Goal: Task Accomplishment & Management: Complete application form

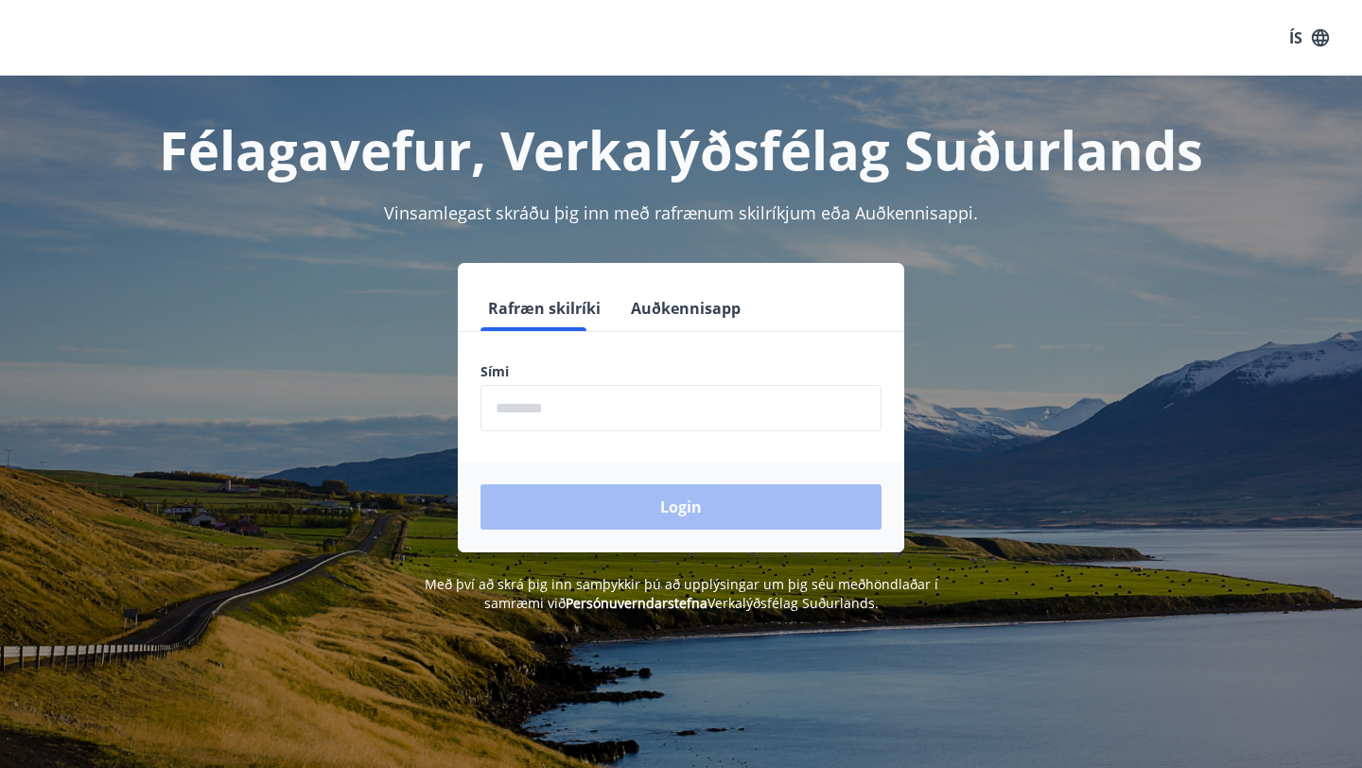
click at [587, 407] on input "phone" at bounding box center [681, 408] width 401 height 46
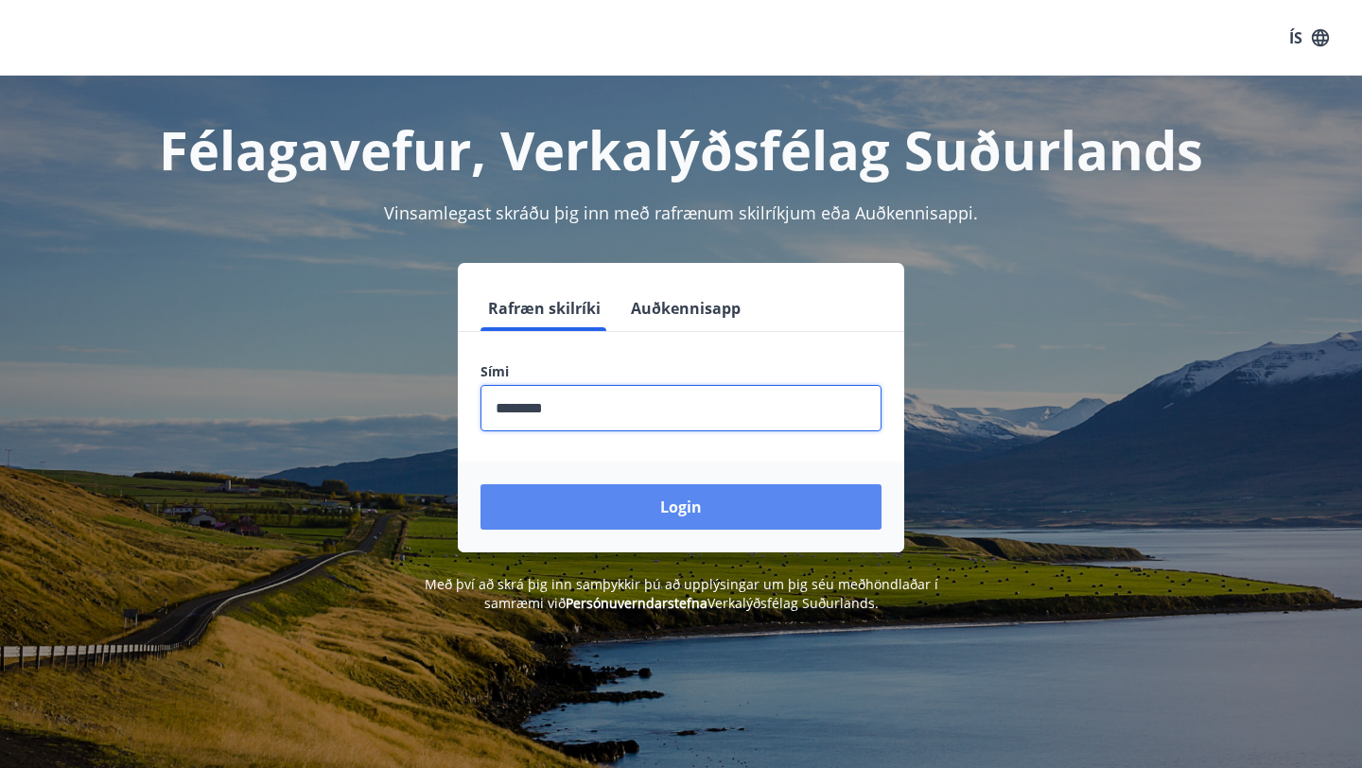
type input "********"
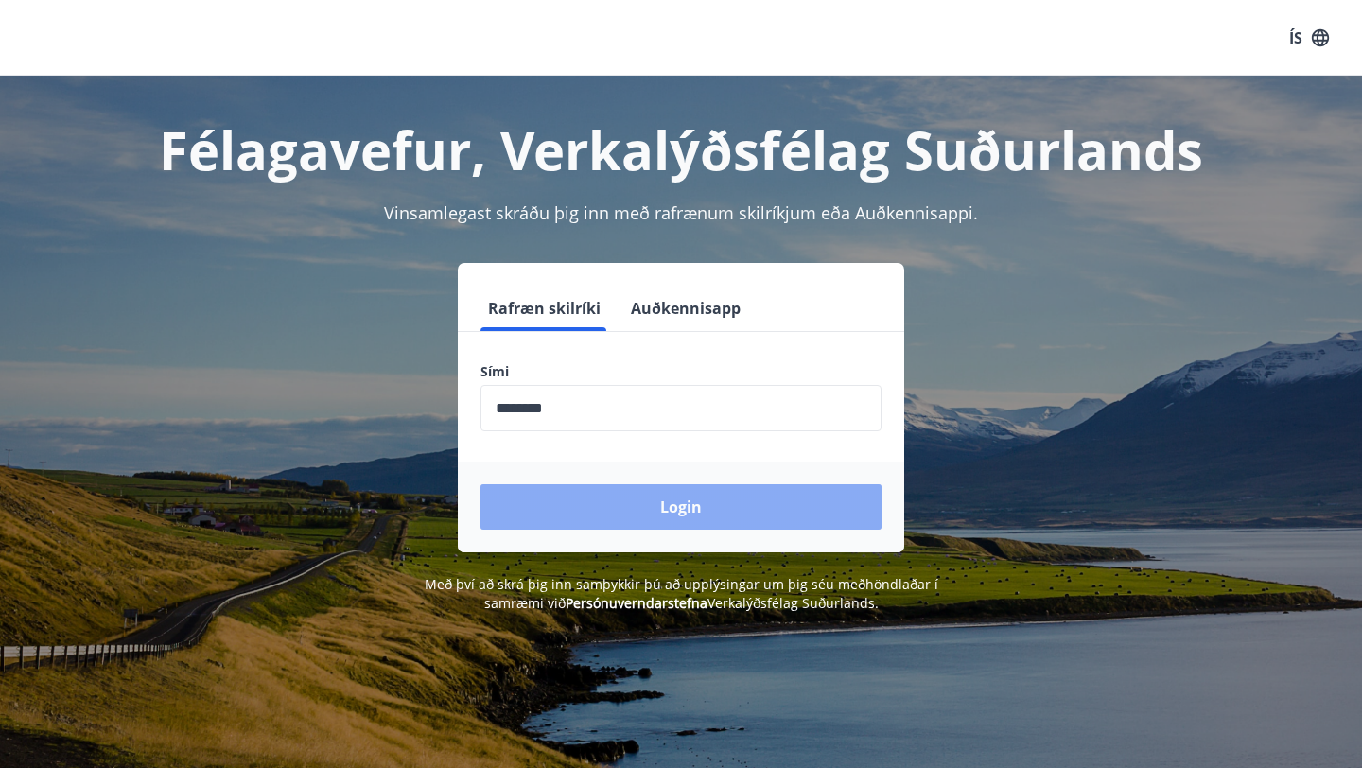
click at [693, 520] on button "Login" at bounding box center [681, 506] width 401 height 45
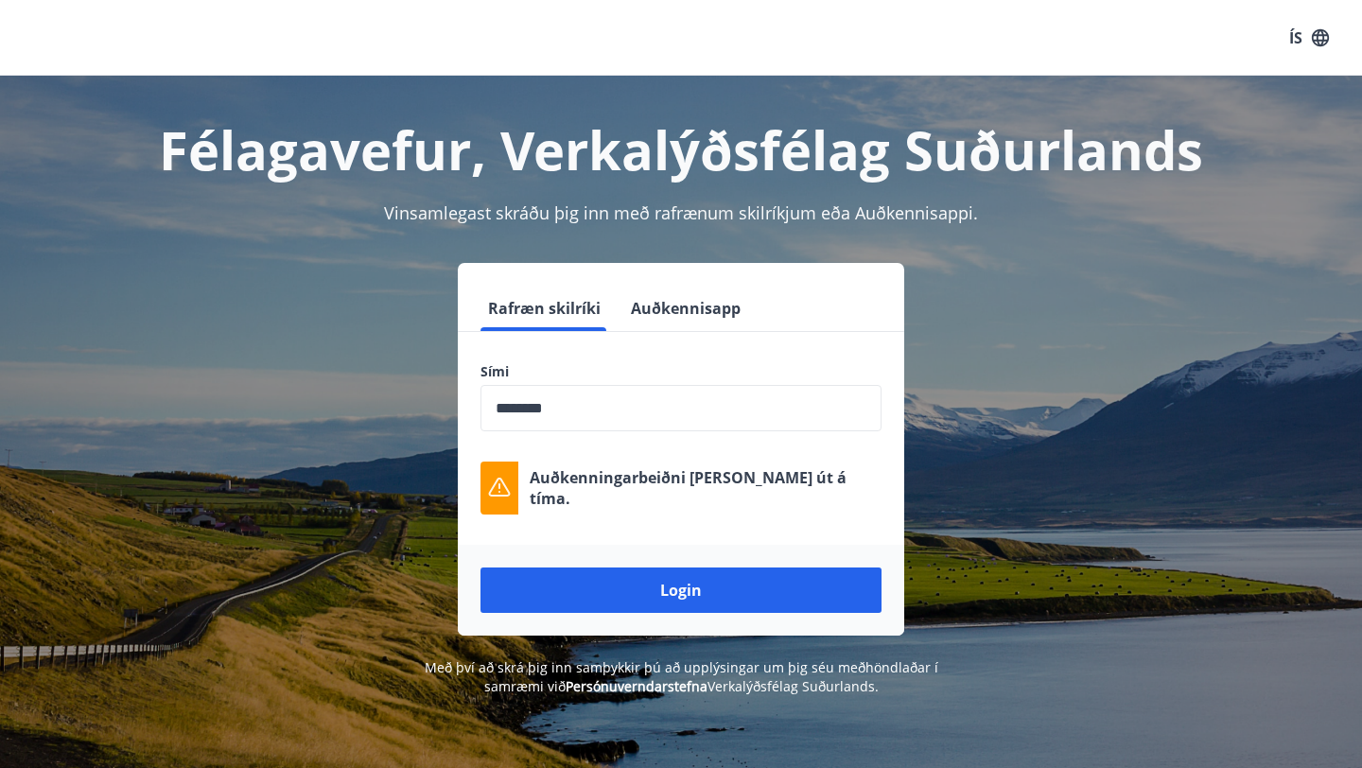
click at [672, 431] on div "Sími ​ Auðkenningarbeiðni rann út á tíma." at bounding box center [681, 438] width 447 height 152
click at [669, 410] on input "phone" at bounding box center [681, 408] width 401 height 46
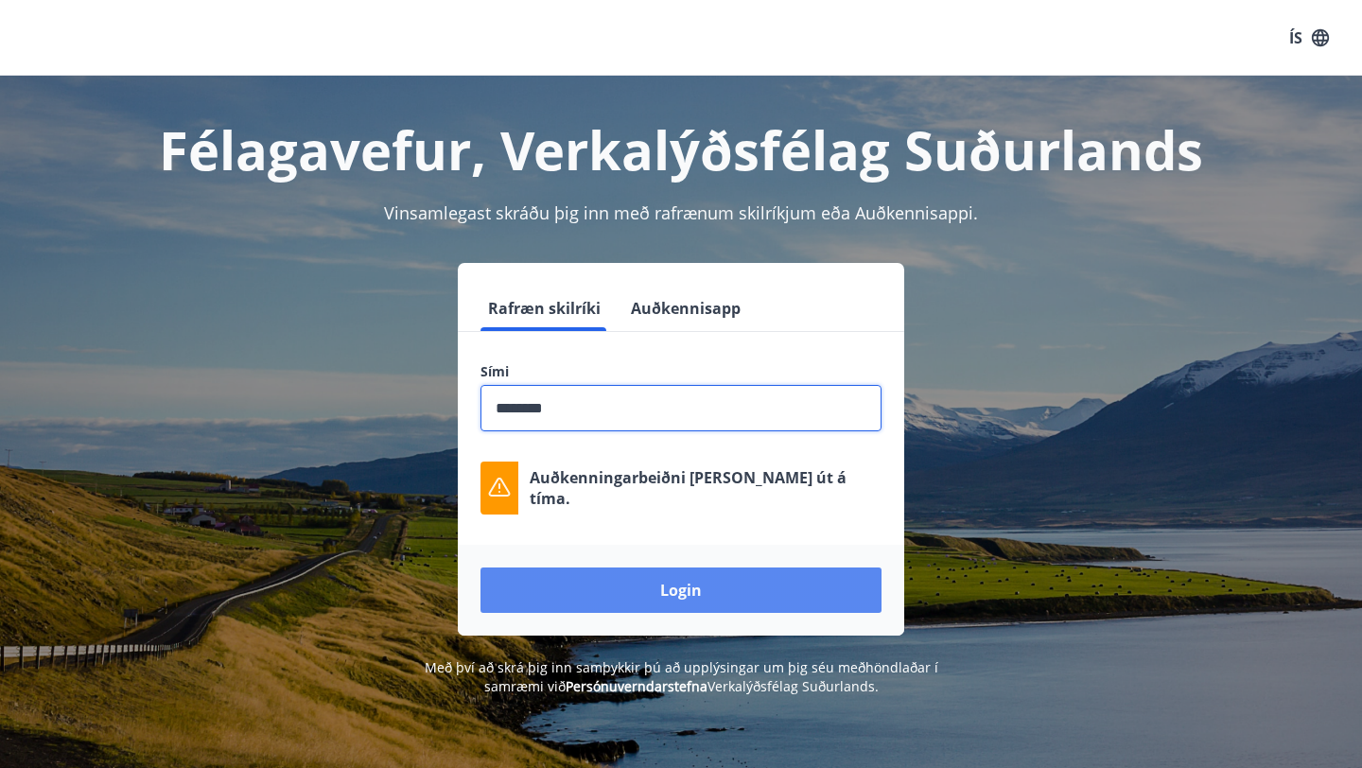
click at [676, 581] on button "Login" at bounding box center [681, 590] width 401 height 45
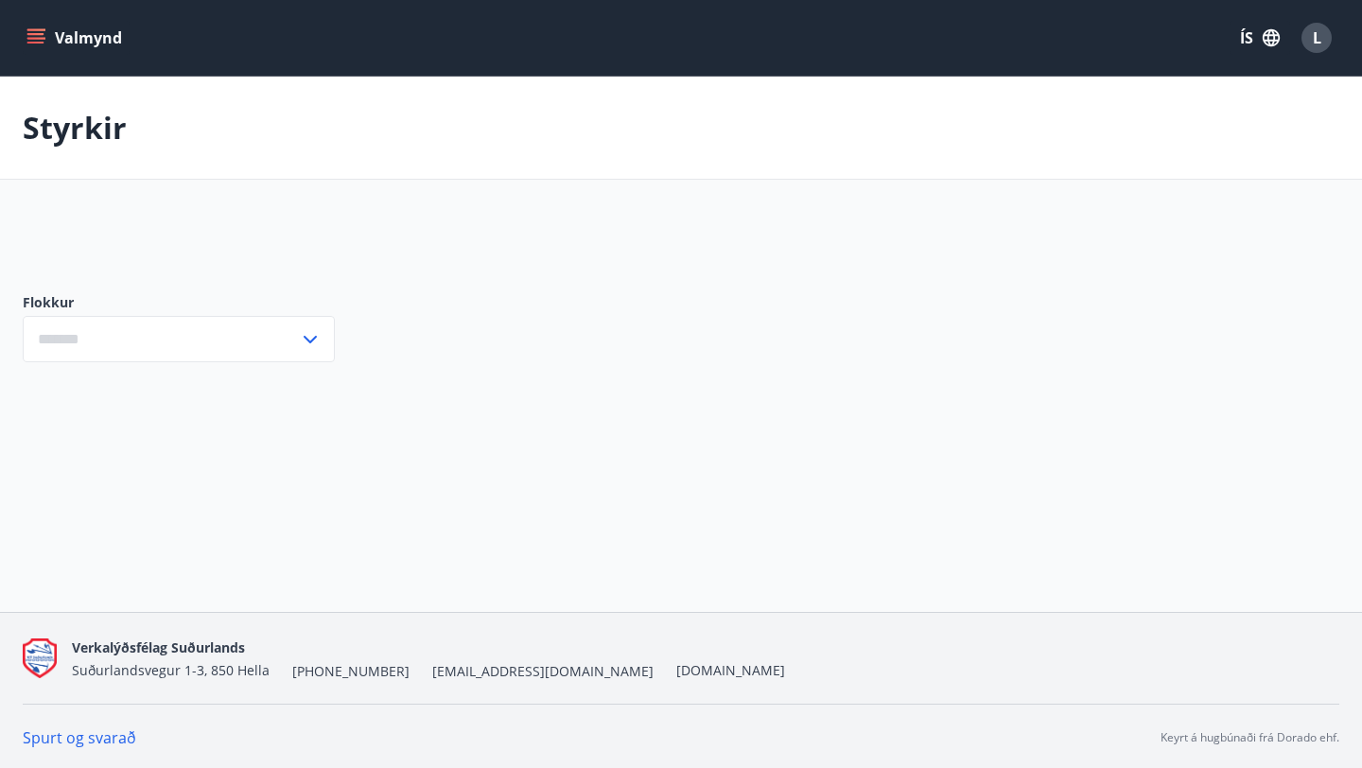
type input "***"
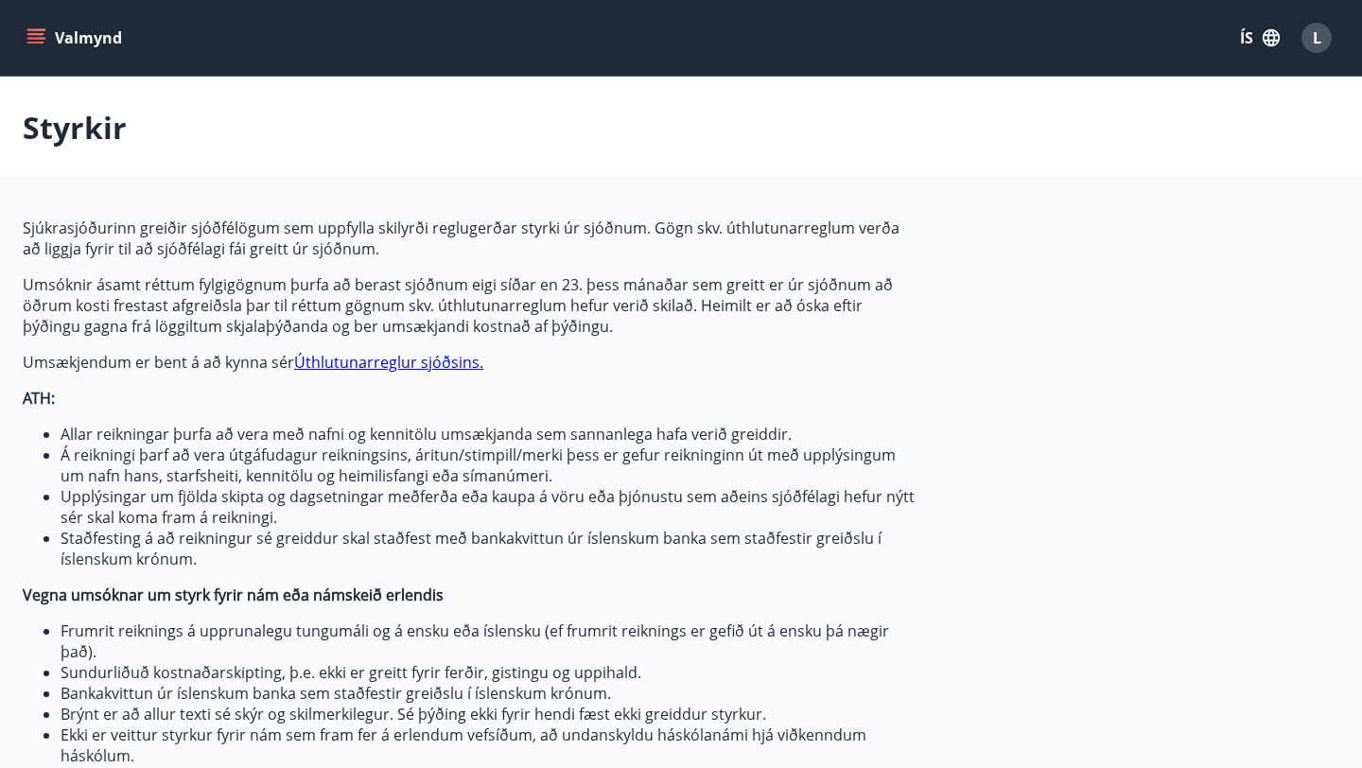
click at [1242, 37] on button "ÍS" at bounding box center [1260, 38] width 61 height 34
click at [1034, 121] on span "English" at bounding box center [1033, 120] width 46 height 18
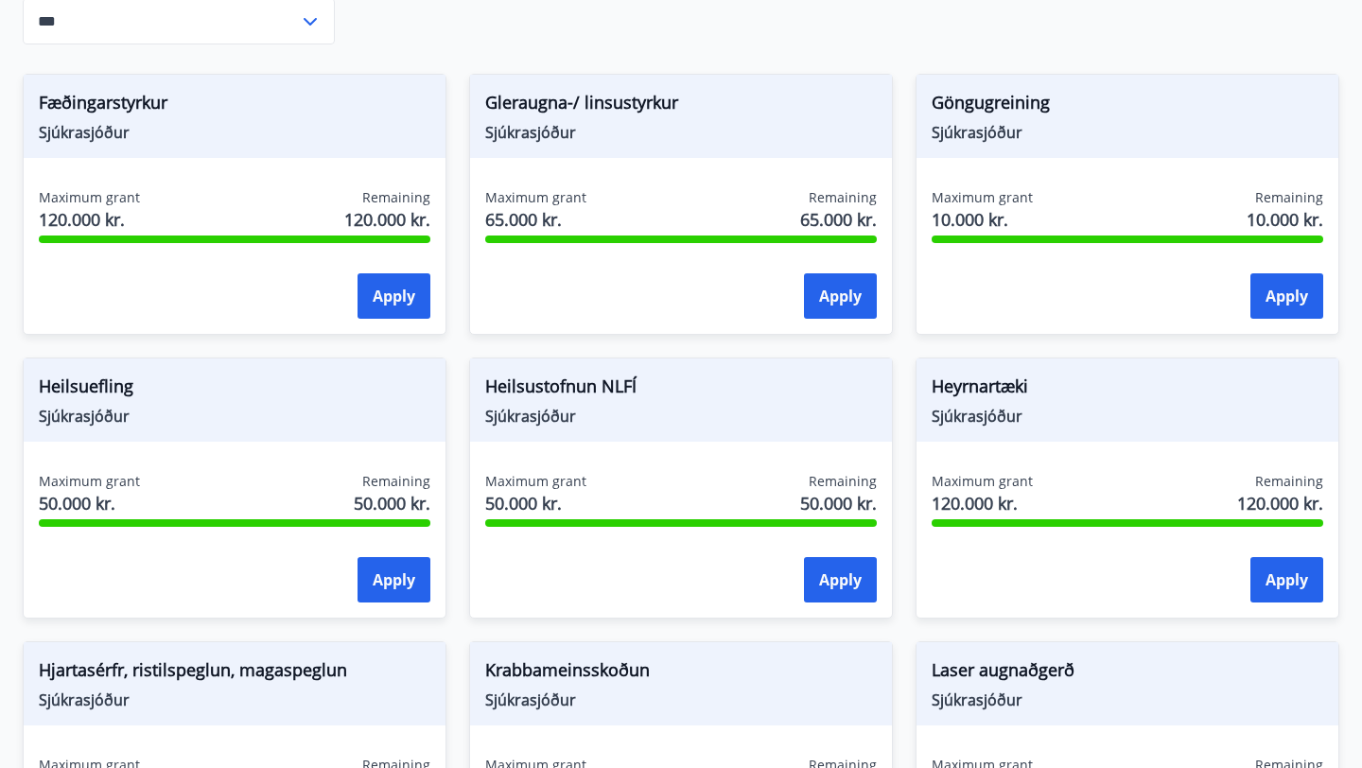
scroll to position [849, 0]
click at [902, 190] on div "Göngugreining Sjúkrasjóður Maximum grant 10.000 kr. Remaining 10.000 kr. Apply" at bounding box center [1116, 194] width 447 height 284
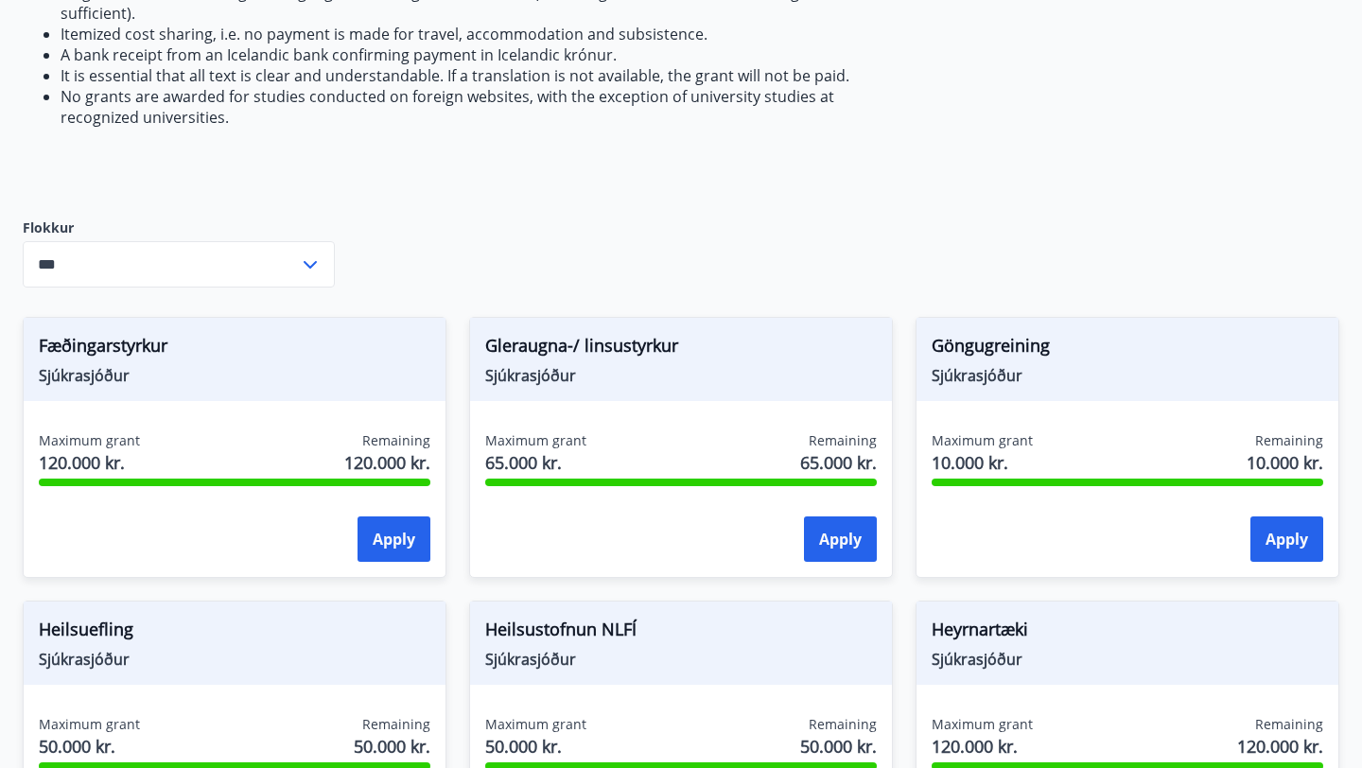
scroll to position [0, 0]
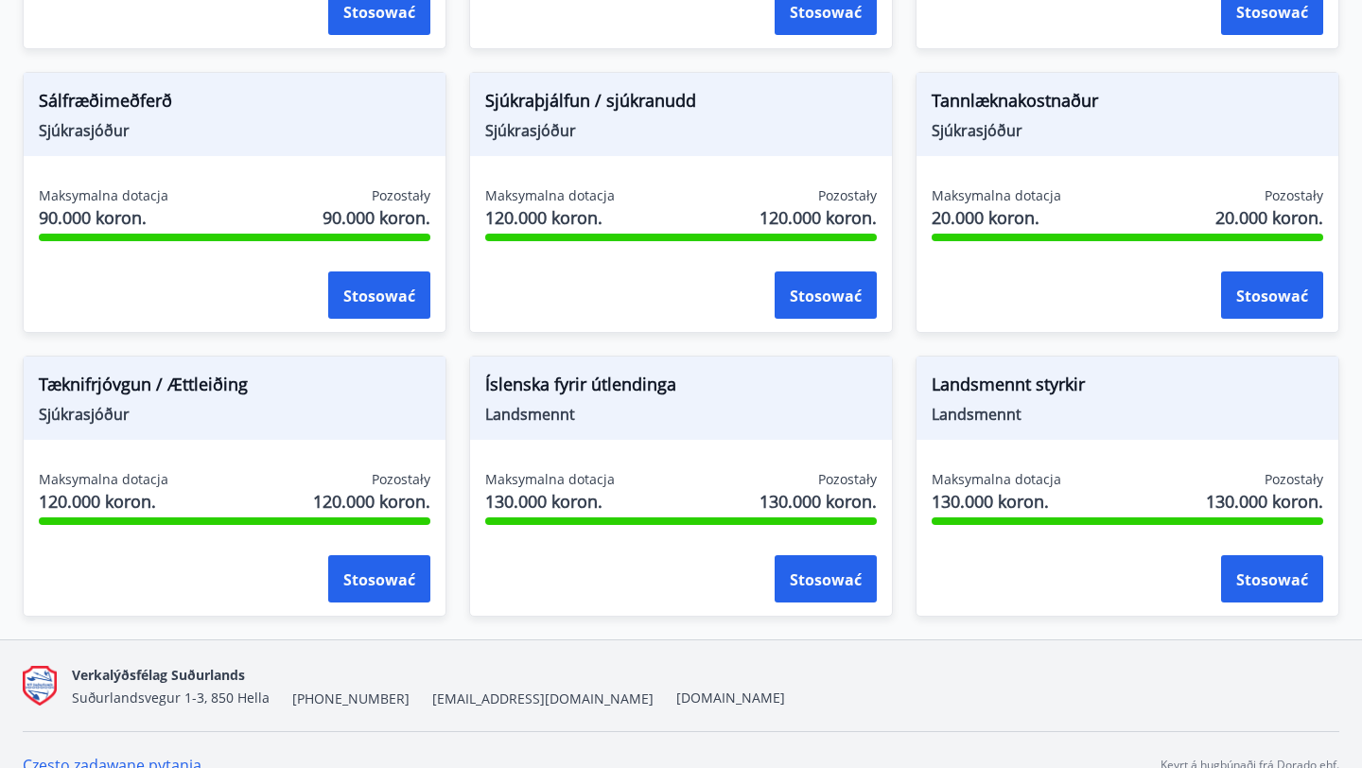
scroll to position [1725, 0]
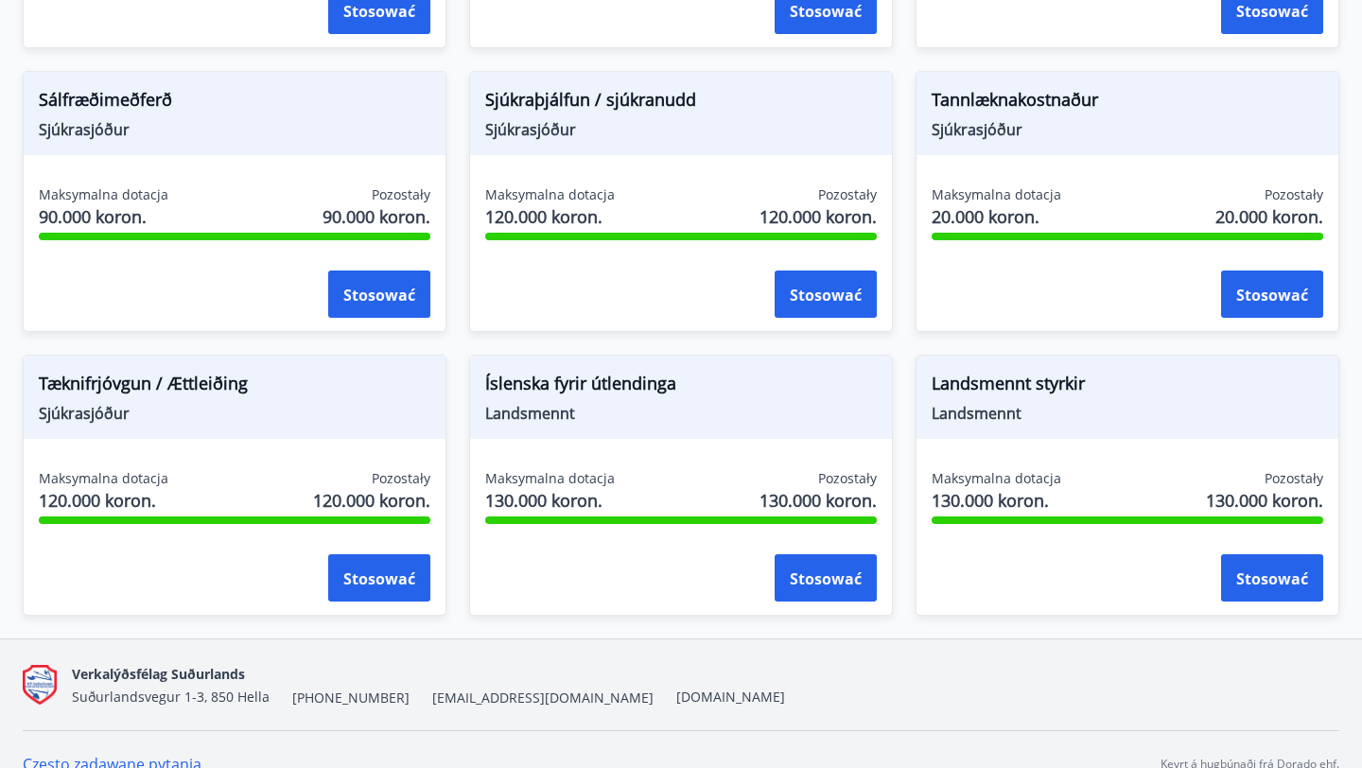
click at [167, 384] on font "Tæknifrjóvgun / Ættleiðing" at bounding box center [143, 383] width 209 height 23
copy font "Tæknifrjóvgun / Ættleiðing"
click at [623, 374] on font "Íslenska fyrir útlendinga" at bounding box center [580, 383] width 191 height 23
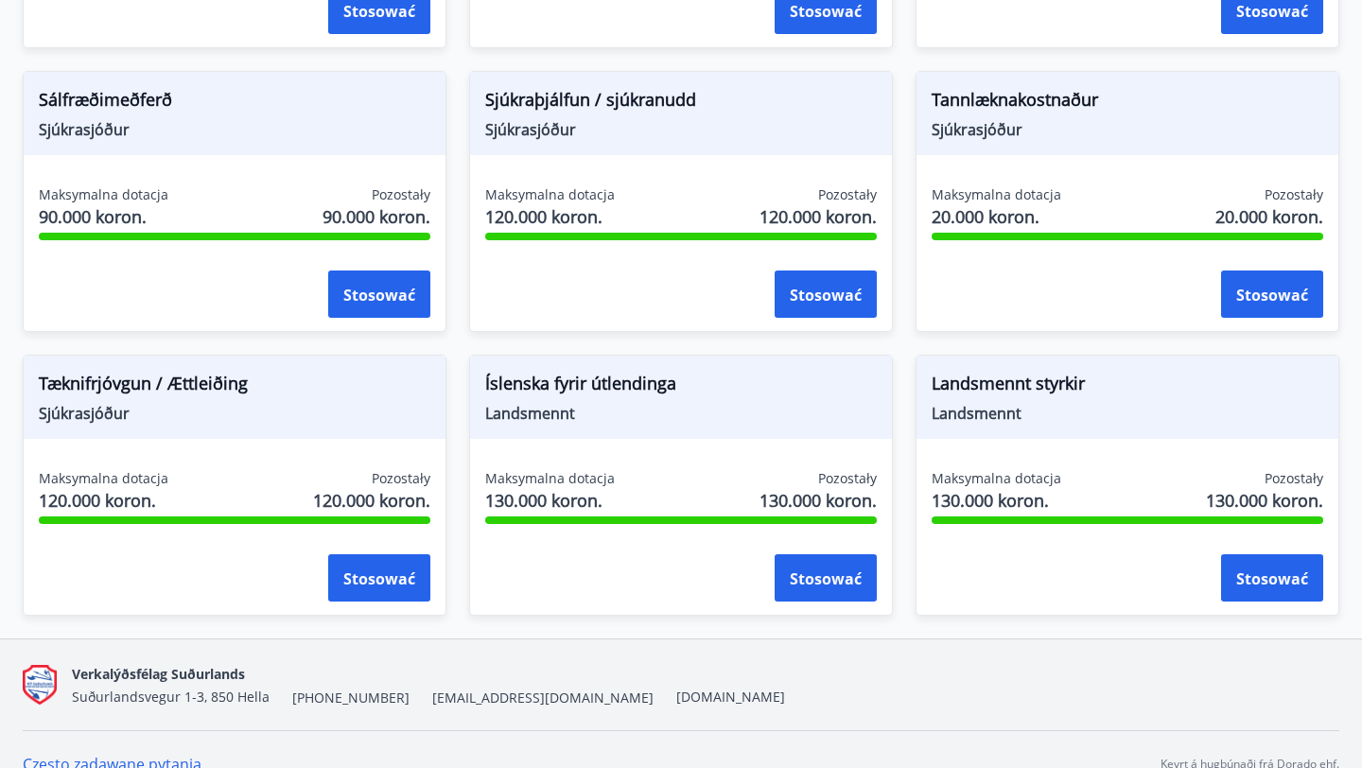
click at [1034, 385] on font "Landsmennt styrkir" at bounding box center [1008, 383] width 153 height 23
copy font "Landsmennt styrkir"
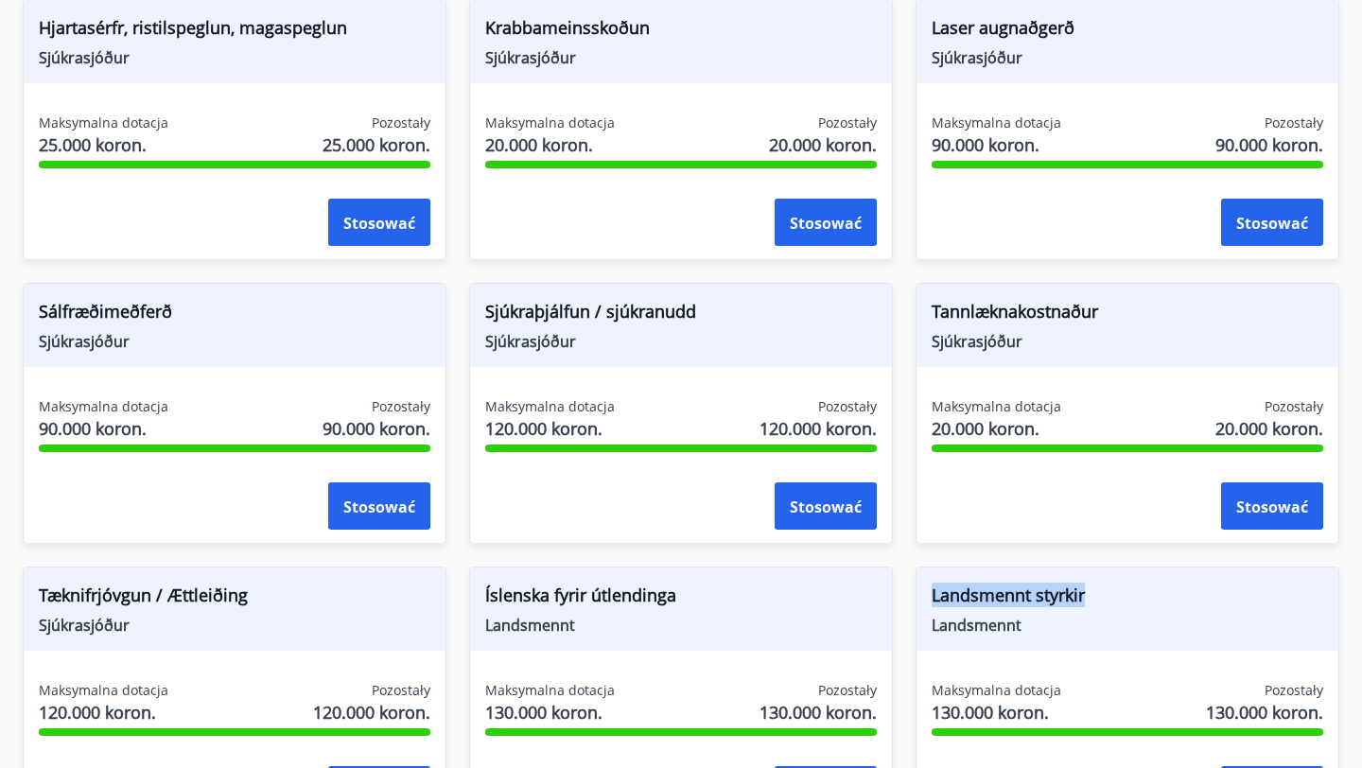
scroll to position [1515, 0]
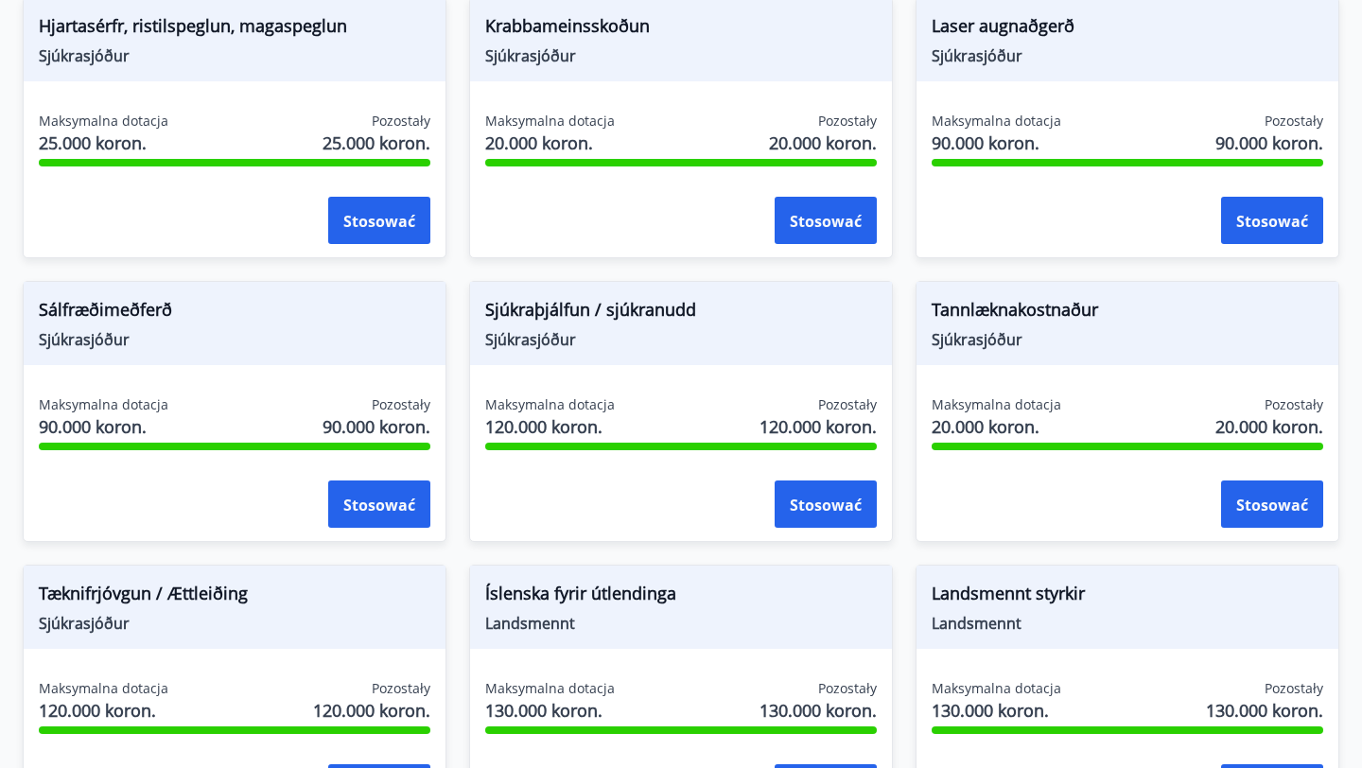
click at [964, 314] on font "Tannlæknakostnaður" at bounding box center [1015, 309] width 167 height 23
copy font "Tannlæknakostnaður"
click at [550, 307] on font "Sjúkraþjálfun / sjúkranudd" at bounding box center [590, 309] width 211 height 23
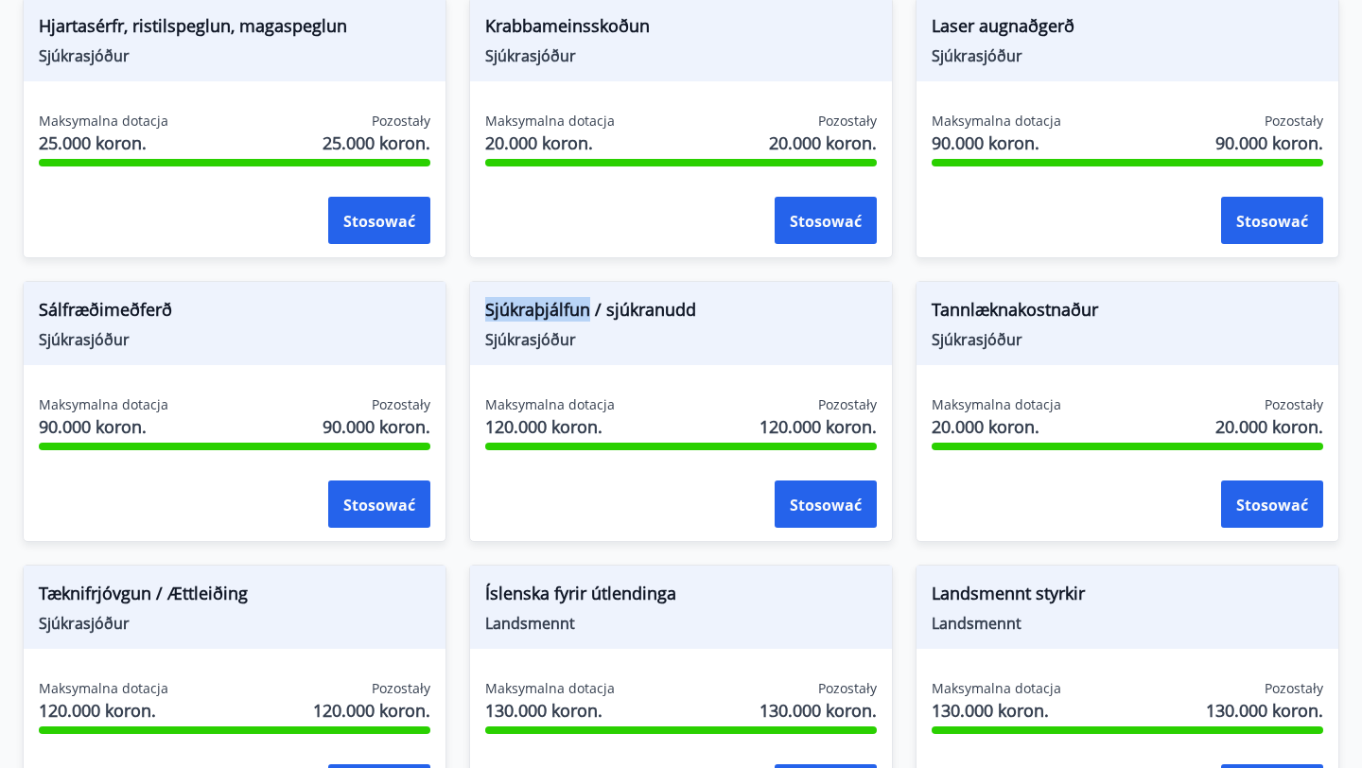
click at [550, 307] on font "Sjúkraþjálfun / sjúkranudd" at bounding box center [590, 309] width 211 height 23
copy font "Sjúkraþjálfun / sjúkranudd"
click at [104, 303] on font "Sálfræðimeðferð" at bounding box center [105, 309] width 133 height 23
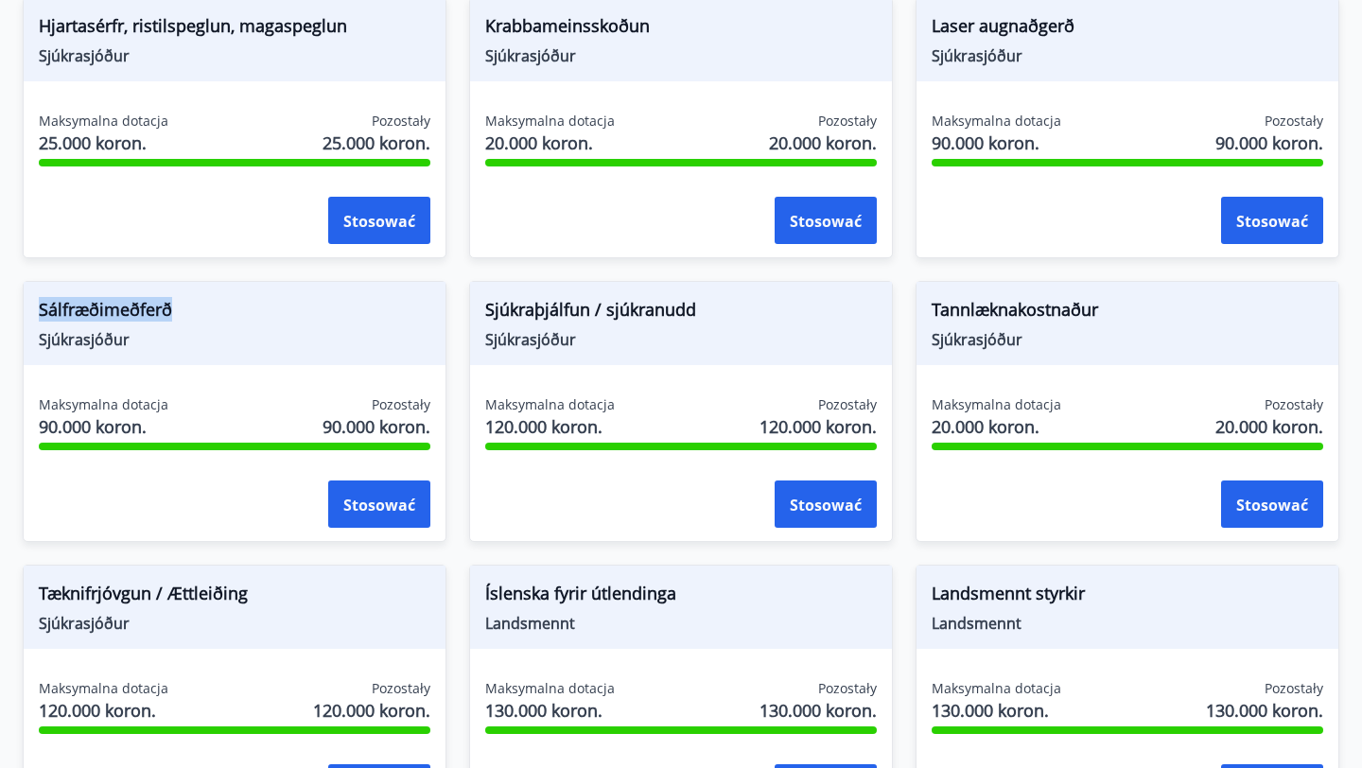
click at [104, 303] on font "Sálfræðimeðferð" at bounding box center [105, 309] width 133 height 23
copy font "Sálfræðimeðferð"
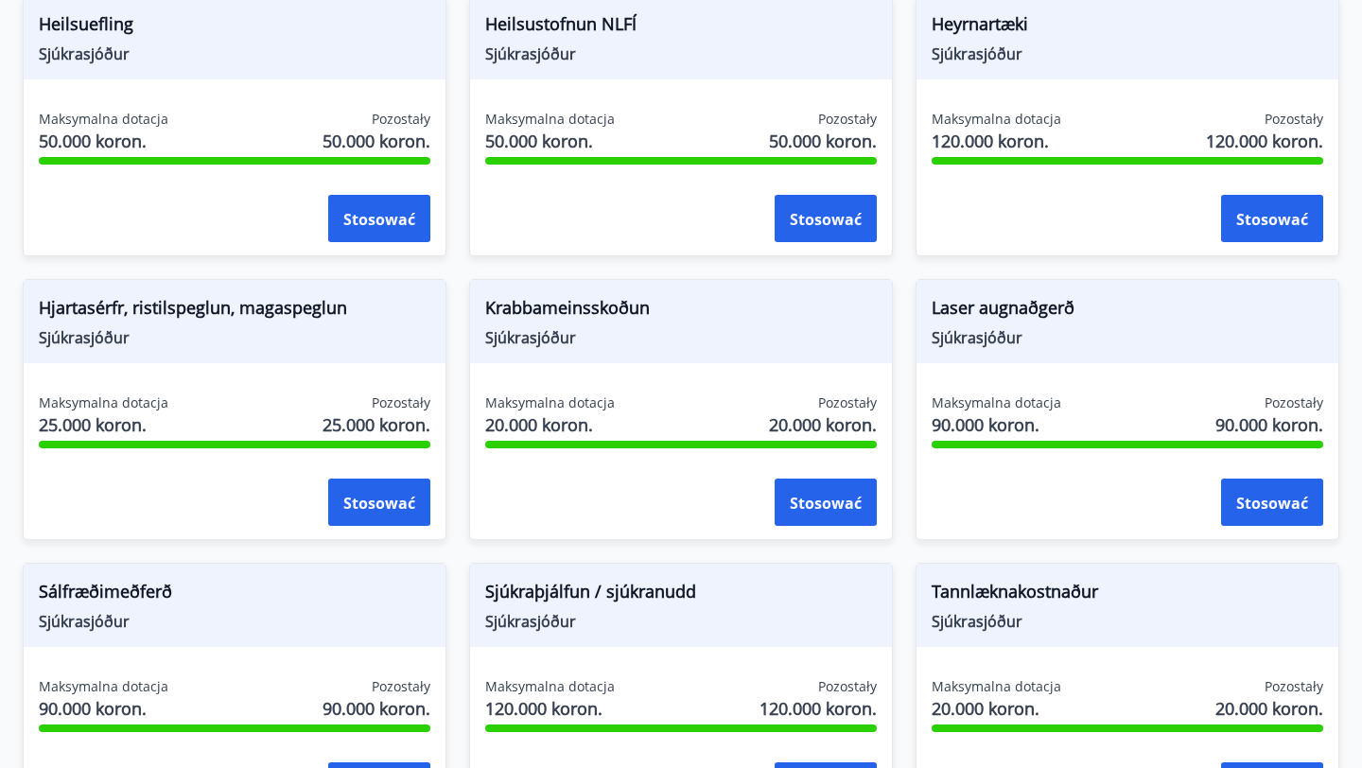
click at [571, 303] on font "Krabbameinsskoðun" at bounding box center [567, 307] width 165 height 23
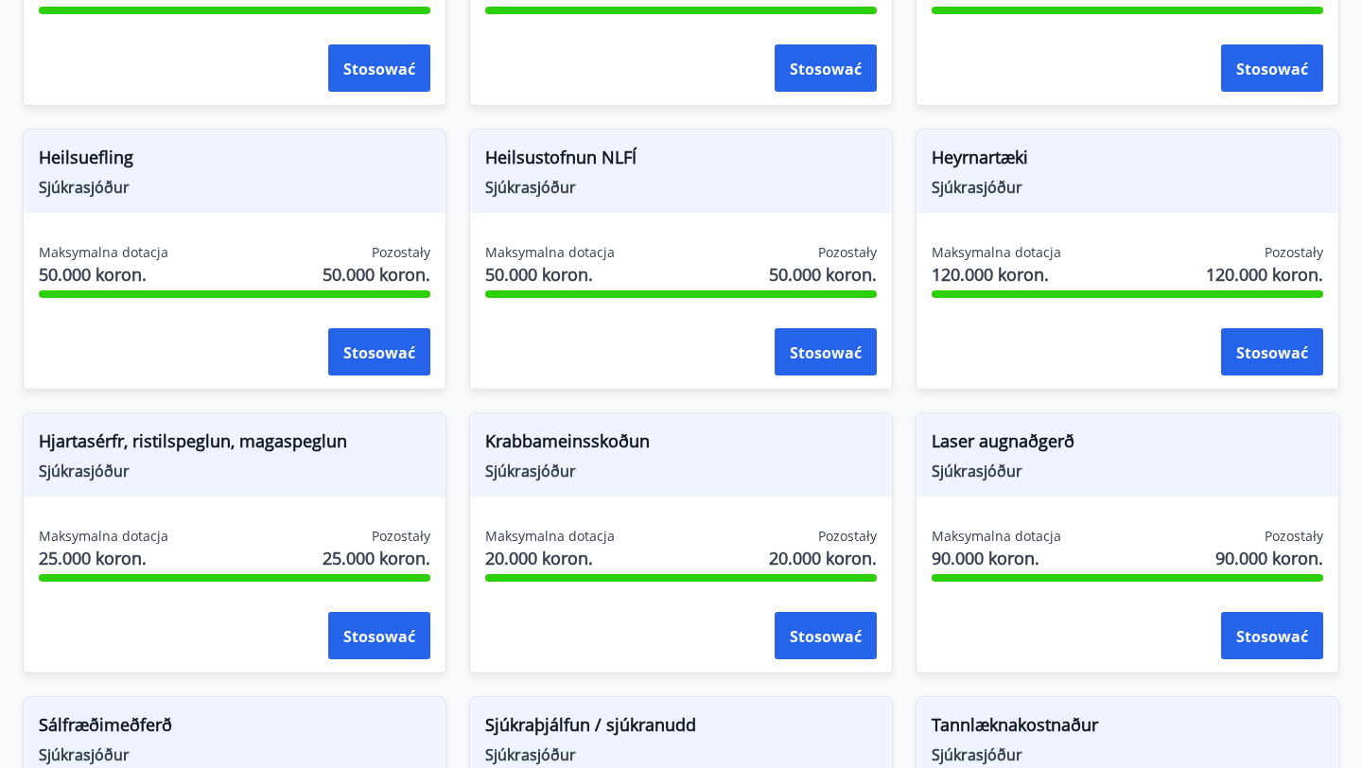
scroll to position [1096, 0]
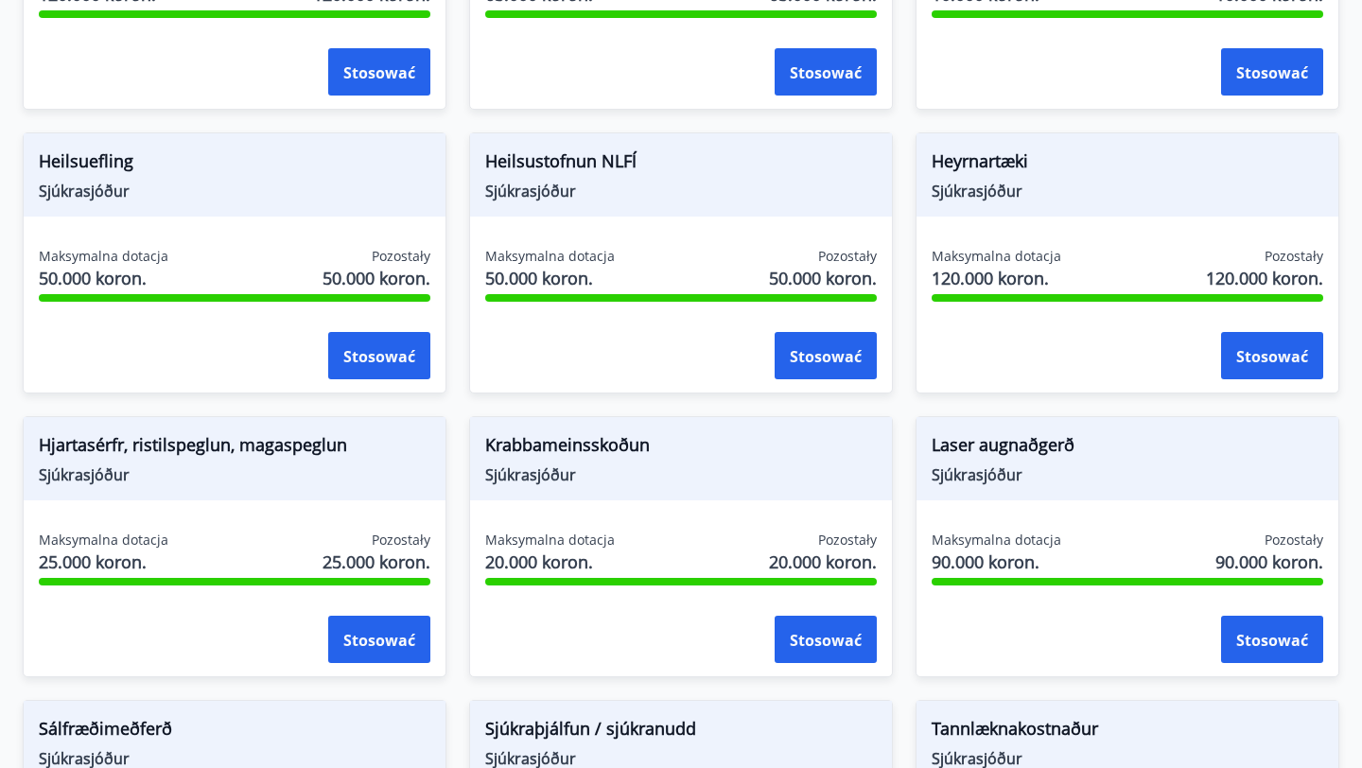
click at [963, 166] on font "Heyrnartæki" at bounding box center [980, 160] width 97 height 23
copy font "Heyrnartæki"
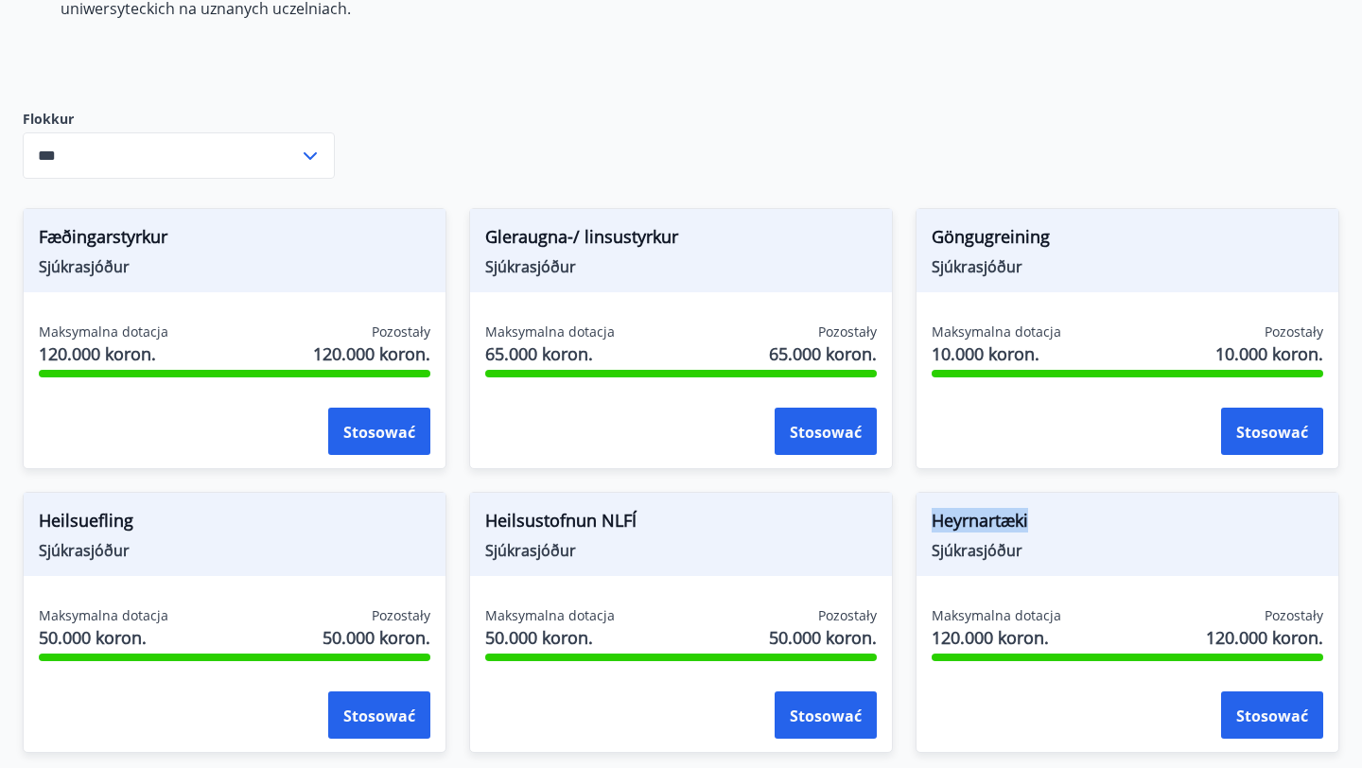
scroll to position [737, 0]
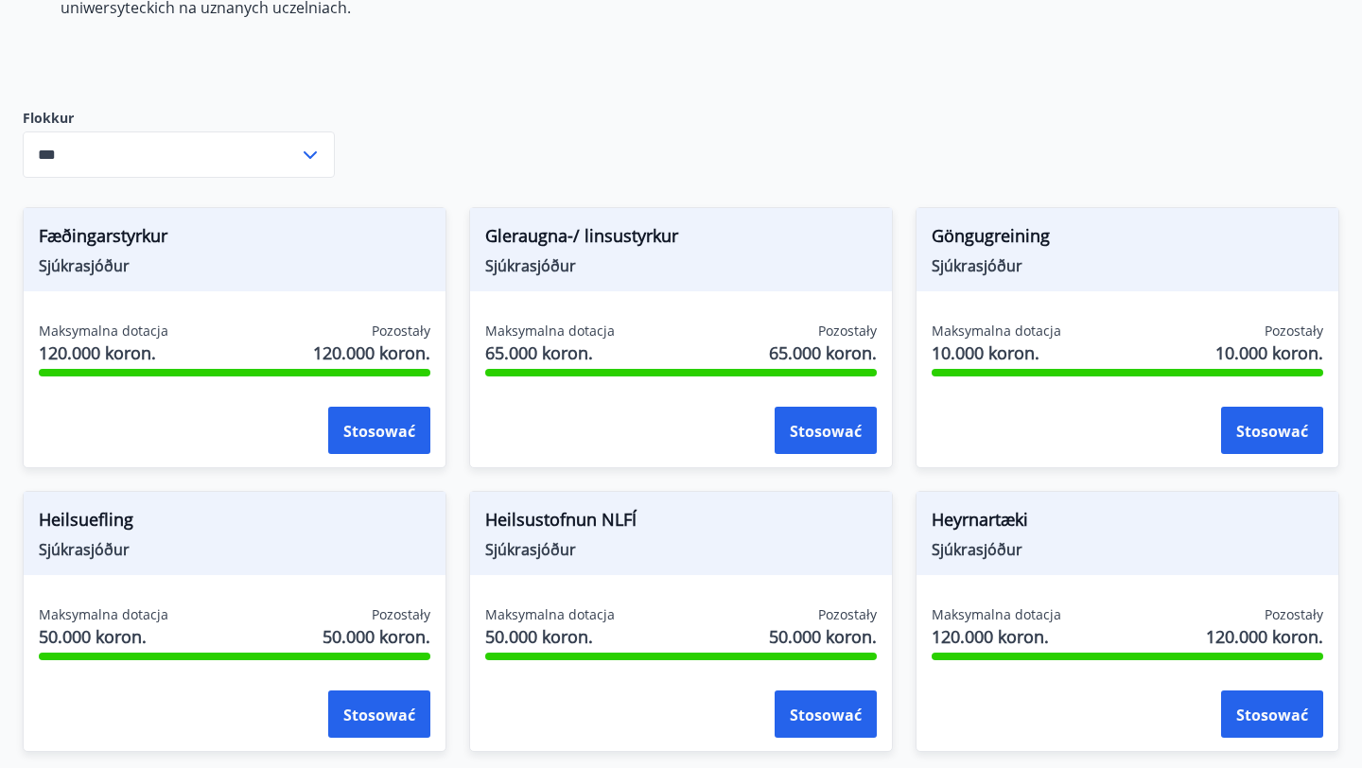
click at [116, 232] on font "Fæðingarstyrkur" at bounding box center [103, 235] width 129 height 23
copy font "Fæðingarstyrkur"
click at [586, 232] on font "Gleraugna-/ linsustyrkur" at bounding box center [581, 235] width 193 height 23
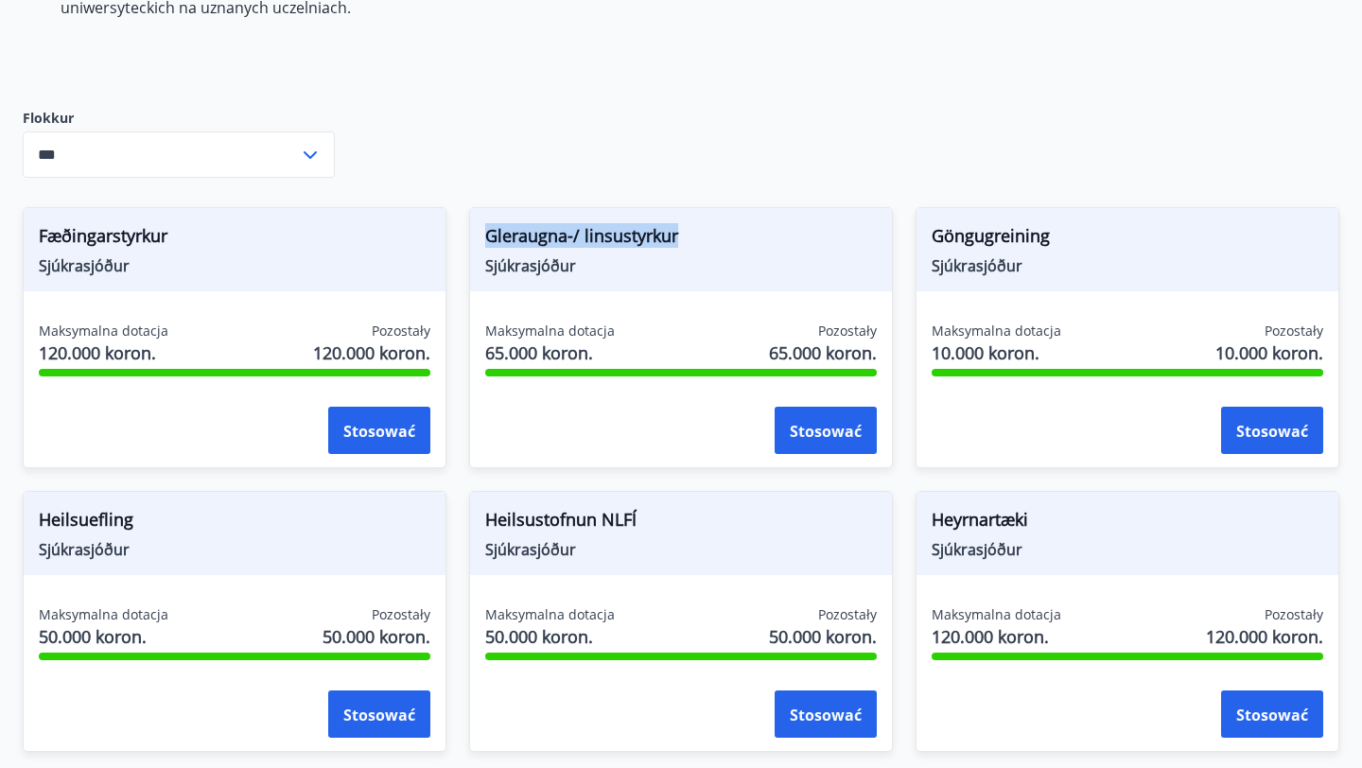
click at [586, 232] on font "Gleraugna-/ linsustyrkur" at bounding box center [581, 235] width 193 height 23
copy font "Gleraugna-/ linsustyrkur"
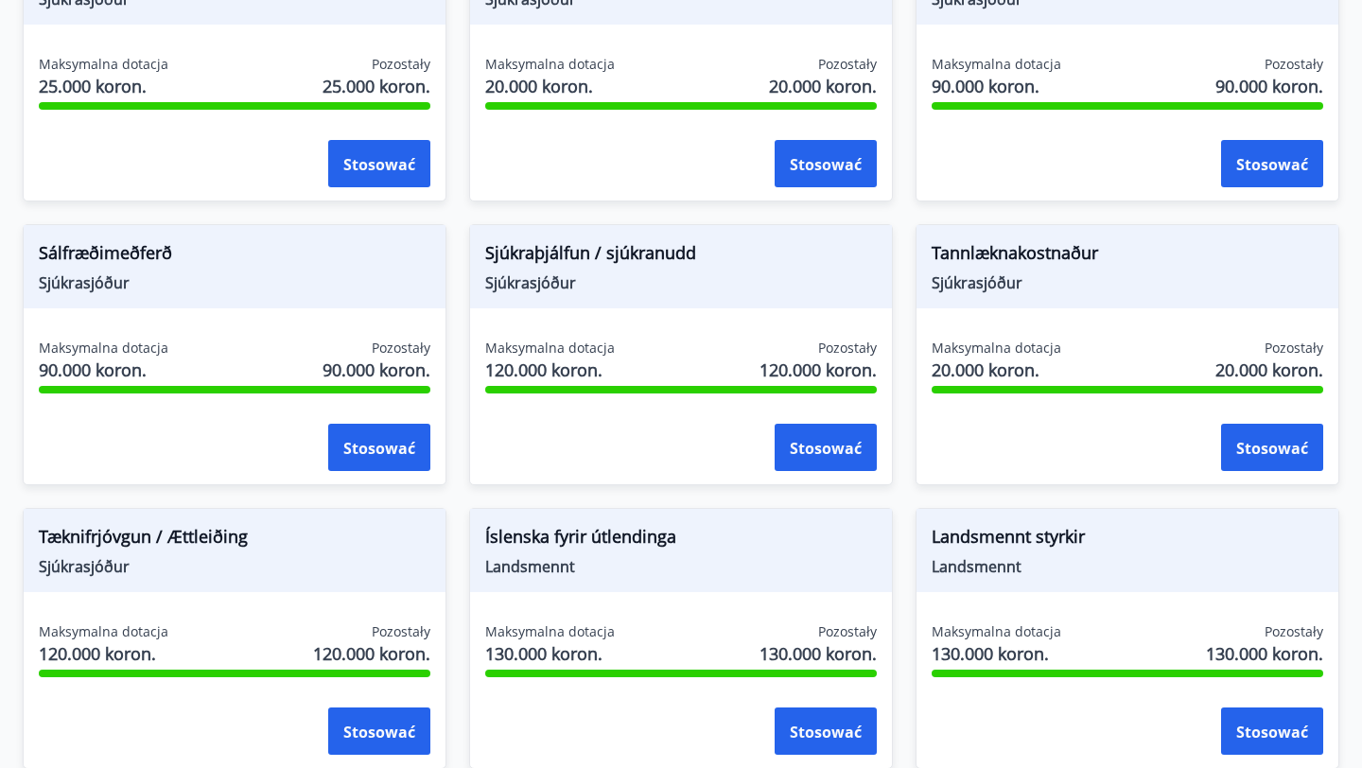
scroll to position [1754, 0]
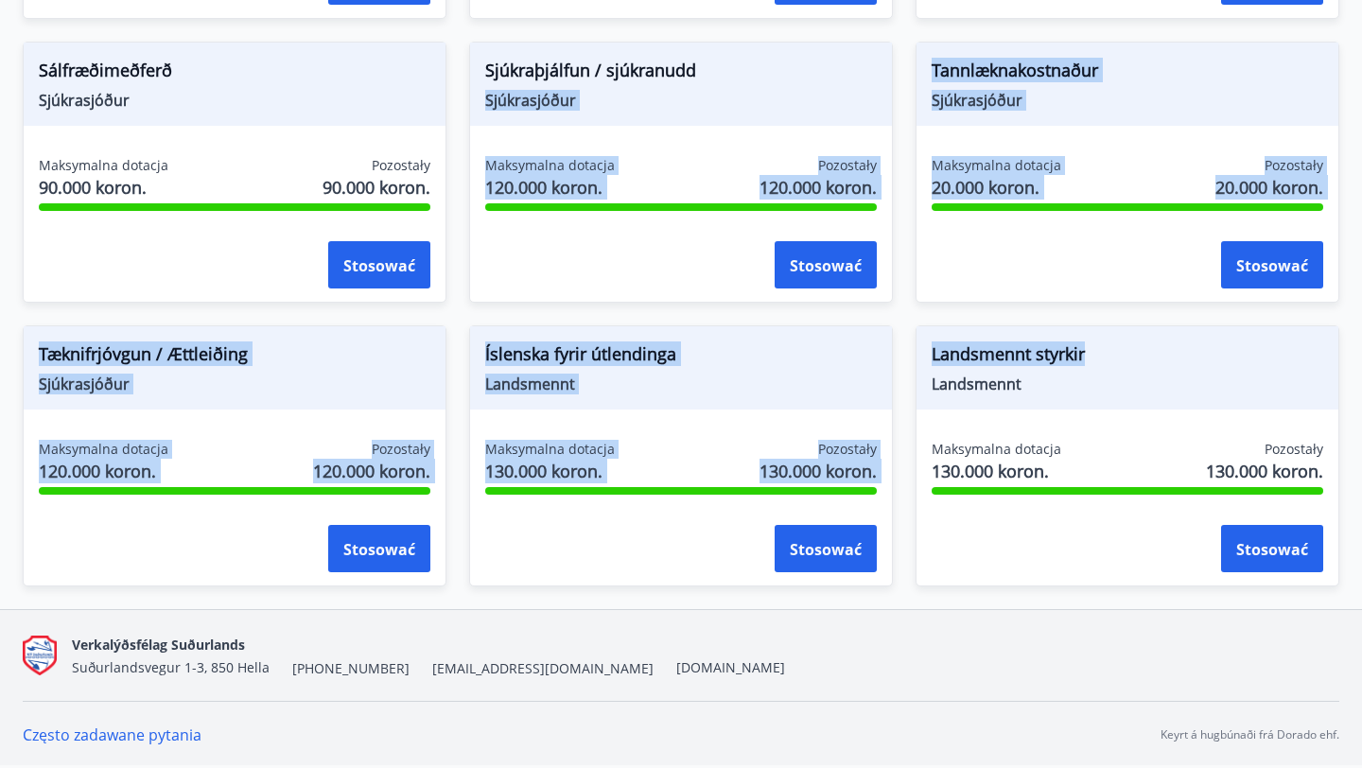
drag, startPoint x: 1100, startPoint y: 344, endPoint x: 453, endPoint y: 85, distance: 697.1
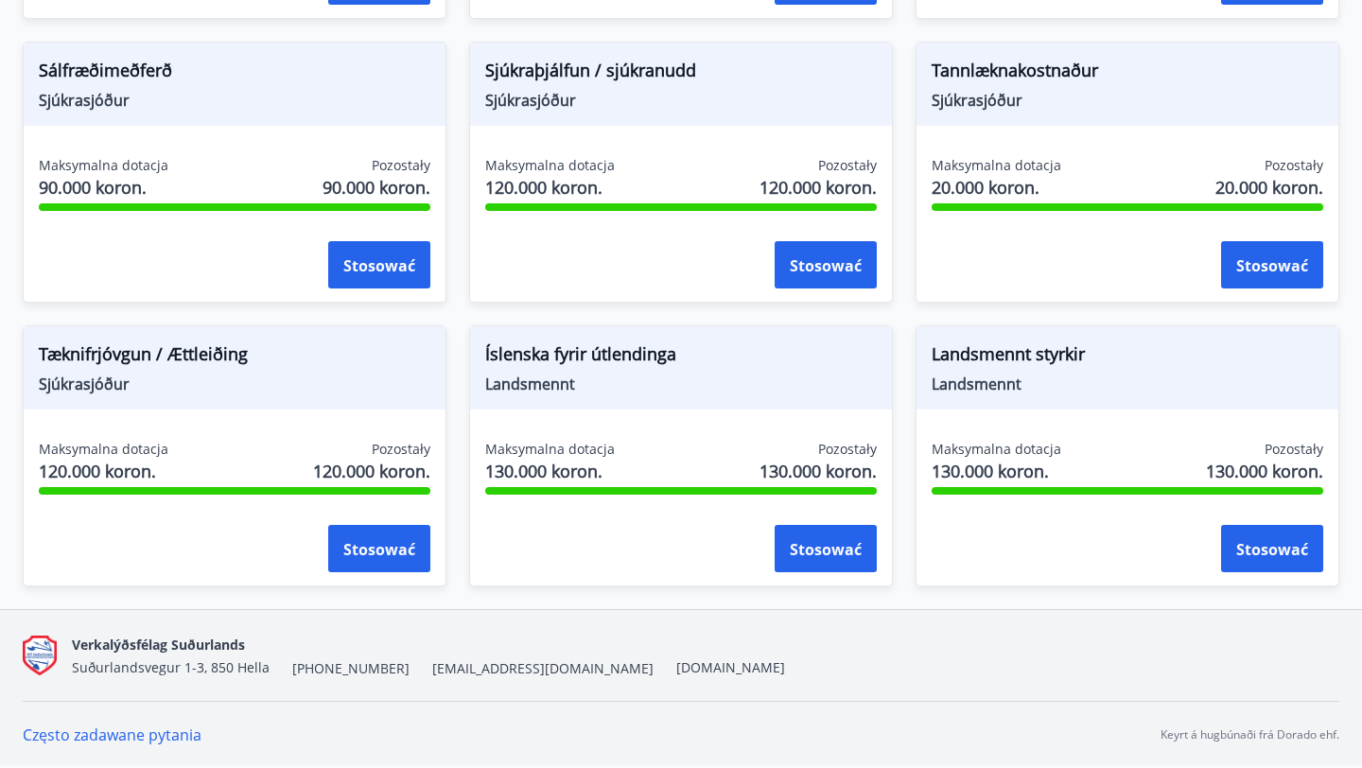
click at [663, 94] on span "Sjúkrasjóður" at bounding box center [681, 100] width 392 height 21
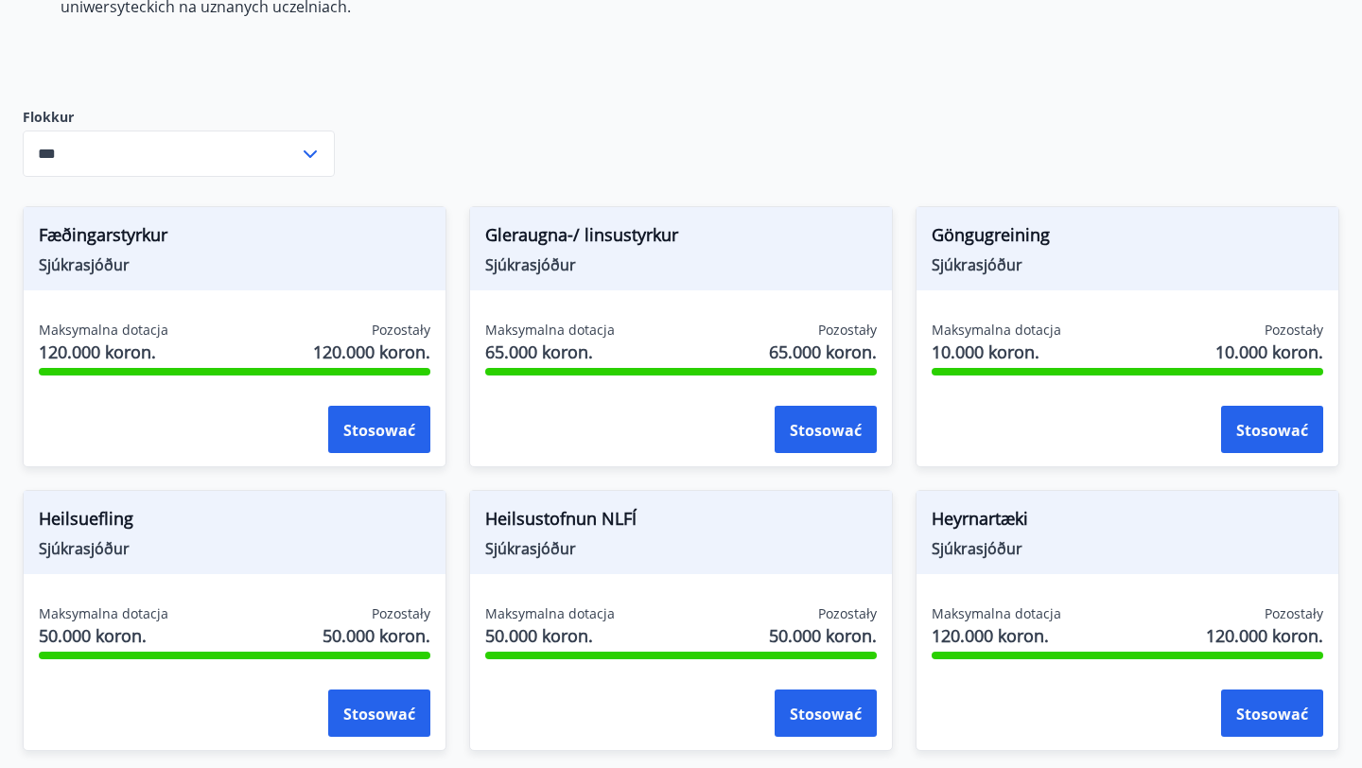
scroll to position [763, 0]
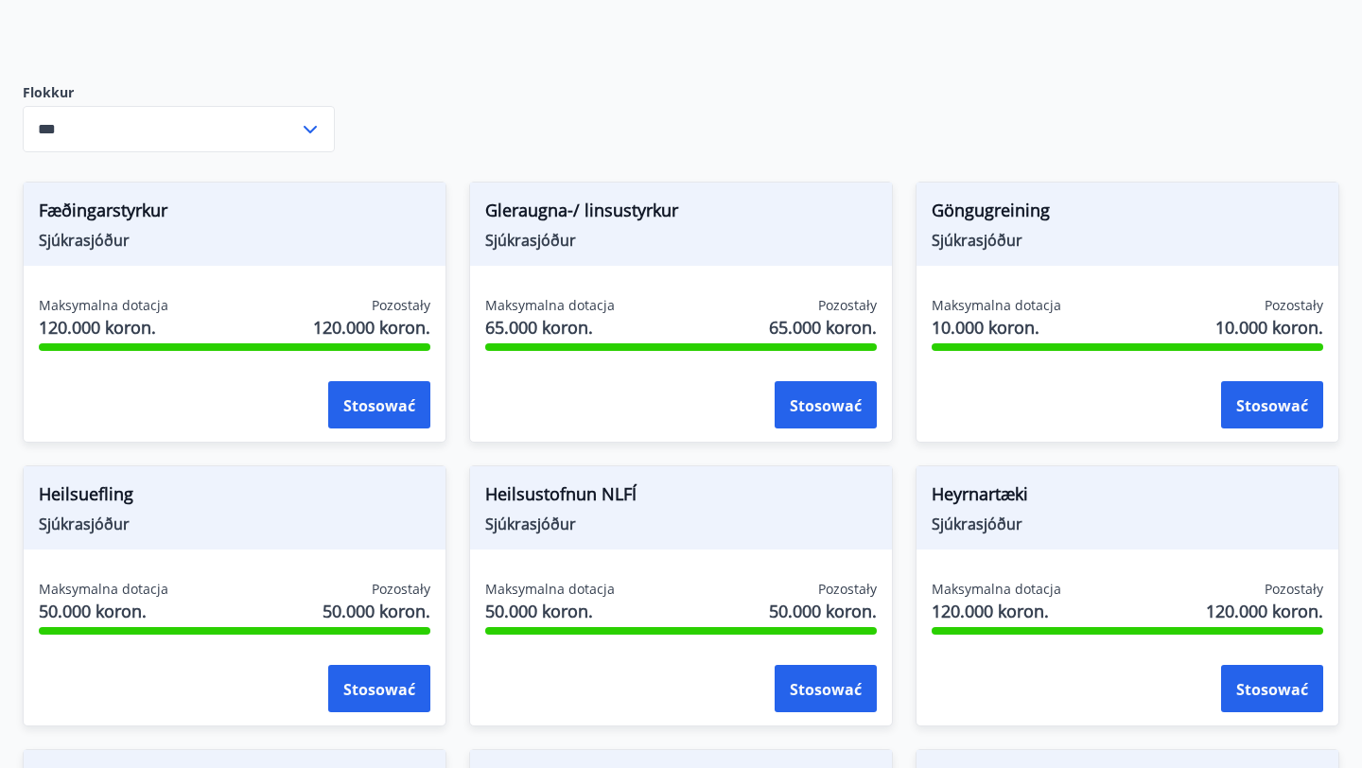
click at [122, 208] on font "Fæðingarstyrkur" at bounding box center [103, 210] width 129 height 23
copy font "Fæðingarstyrkur"
click at [544, 209] on font "Gleraugna-/ linsustyrkur" at bounding box center [581, 210] width 193 height 23
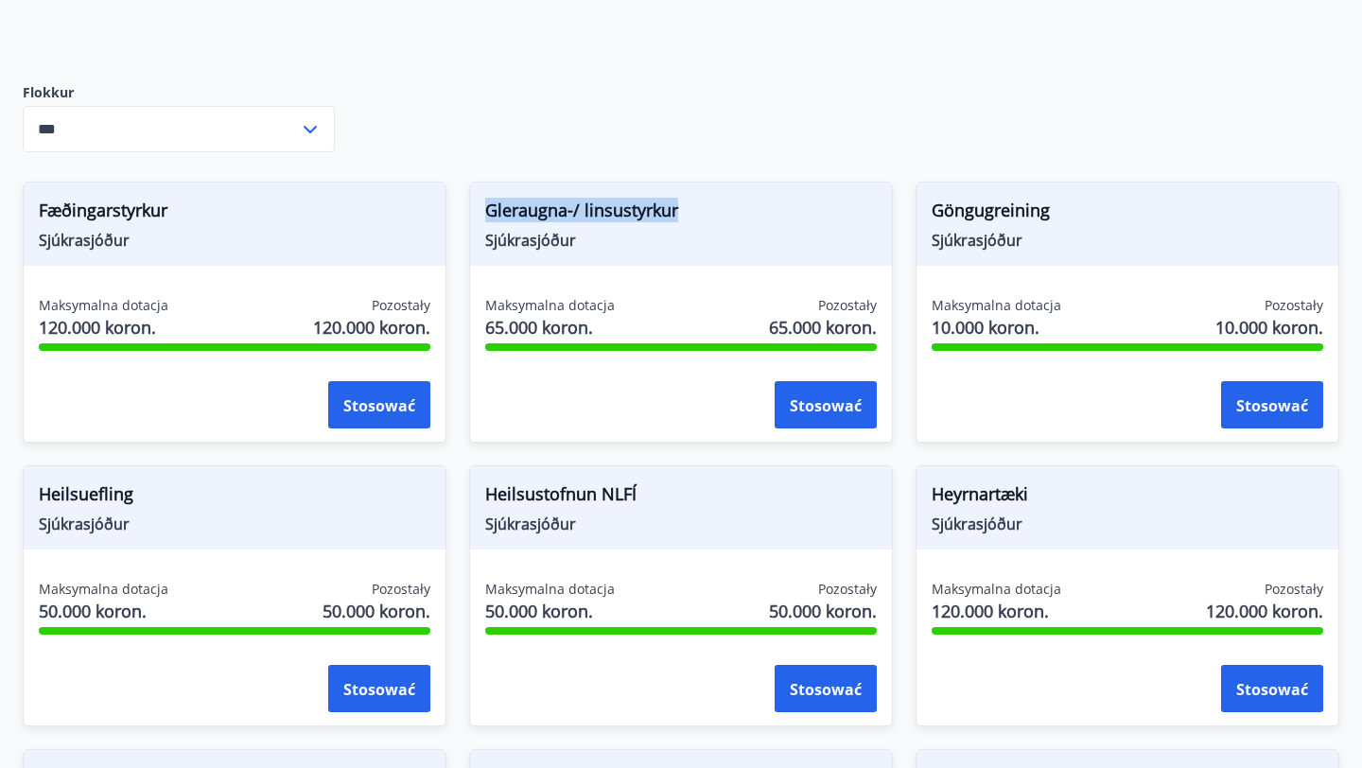
click at [544, 209] on font "Gleraugna-/ linsustyrkur" at bounding box center [581, 210] width 193 height 23
copy font "Gleraugna-/ linsustyrkur"
click at [952, 207] on font "Göngugreining" at bounding box center [991, 210] width 118 height 23
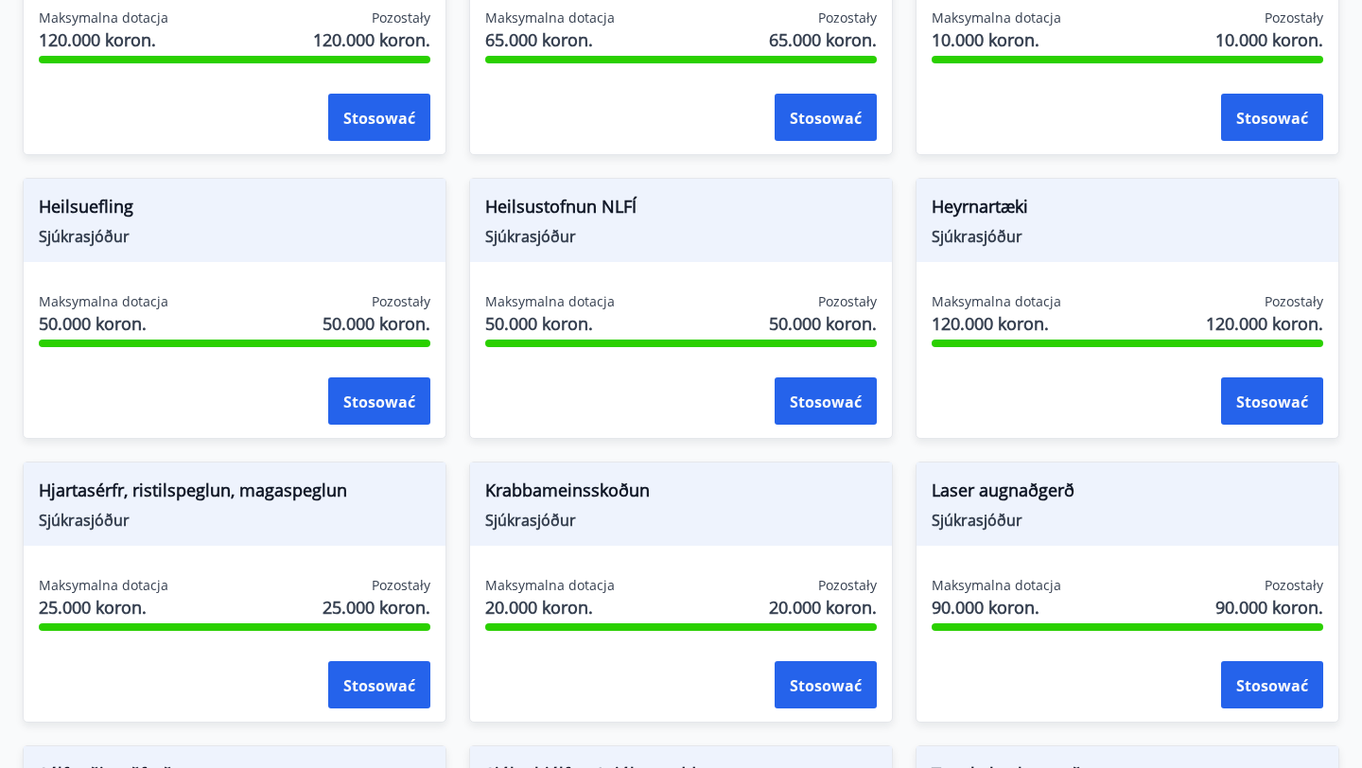
scroll to position [1080, 0]
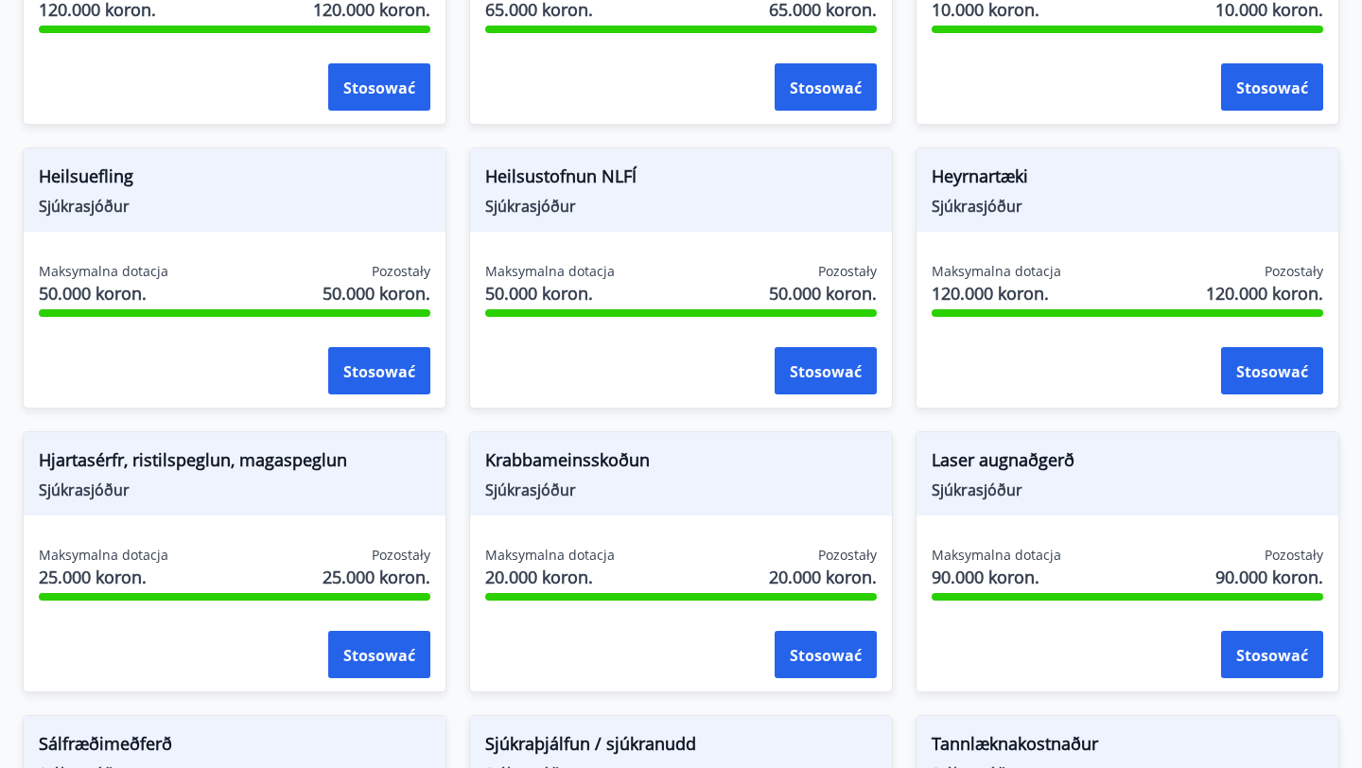
click at [90, 184] on font "Heilsuefling" at bounding box center [86, 176] width 95 height 23
click at [167, 176] on span "Heilsuefling" at bounding box center [235, 180] width 392 height 32
click at [570, 170] on font "Heilsustofnun NLFÍ" at bounding box center [560, 176] width 151 height 23
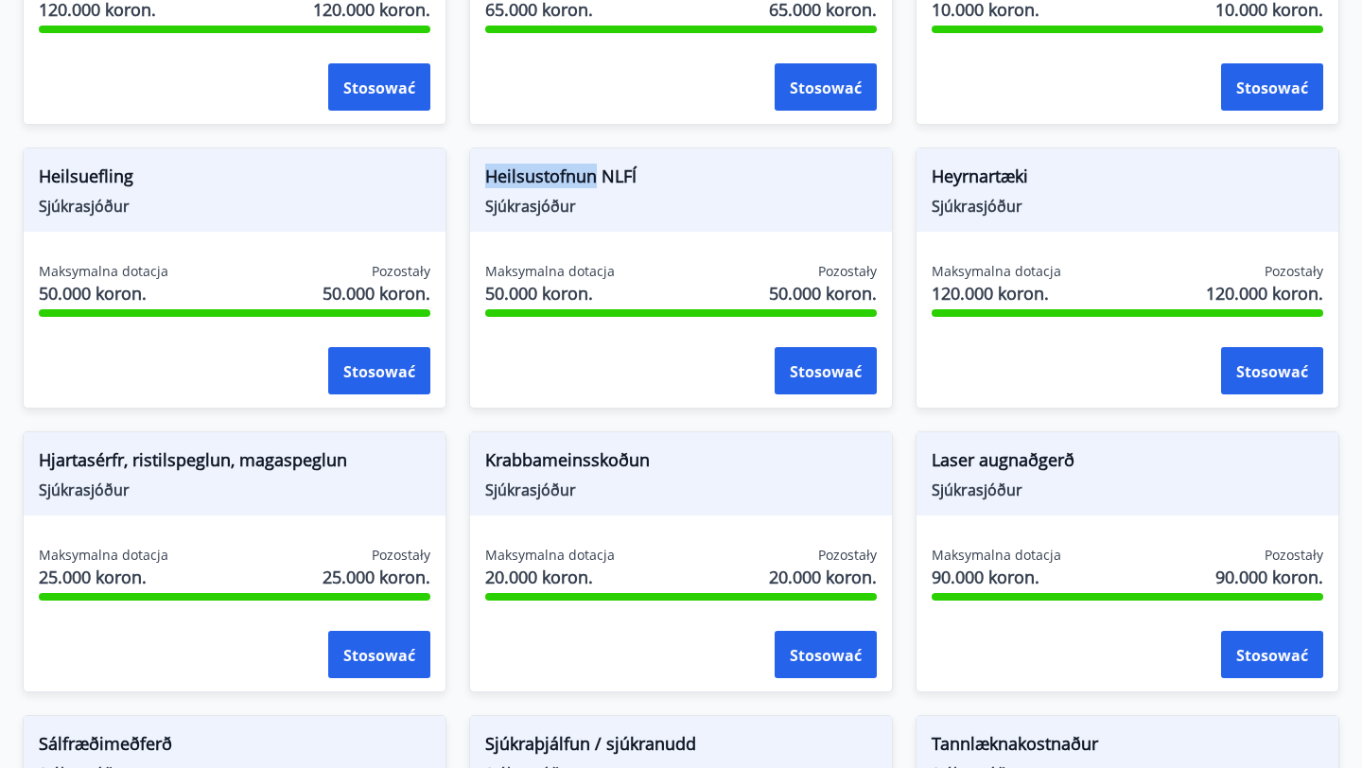
click at [570, 170] on font "Heilsustofnun NLFÍ" at bounding box center [560, 176] width 151 height 23
click at [1000, 170] on font "Heyrnartæki" at bounding box center [980, 176] width 97 height 23
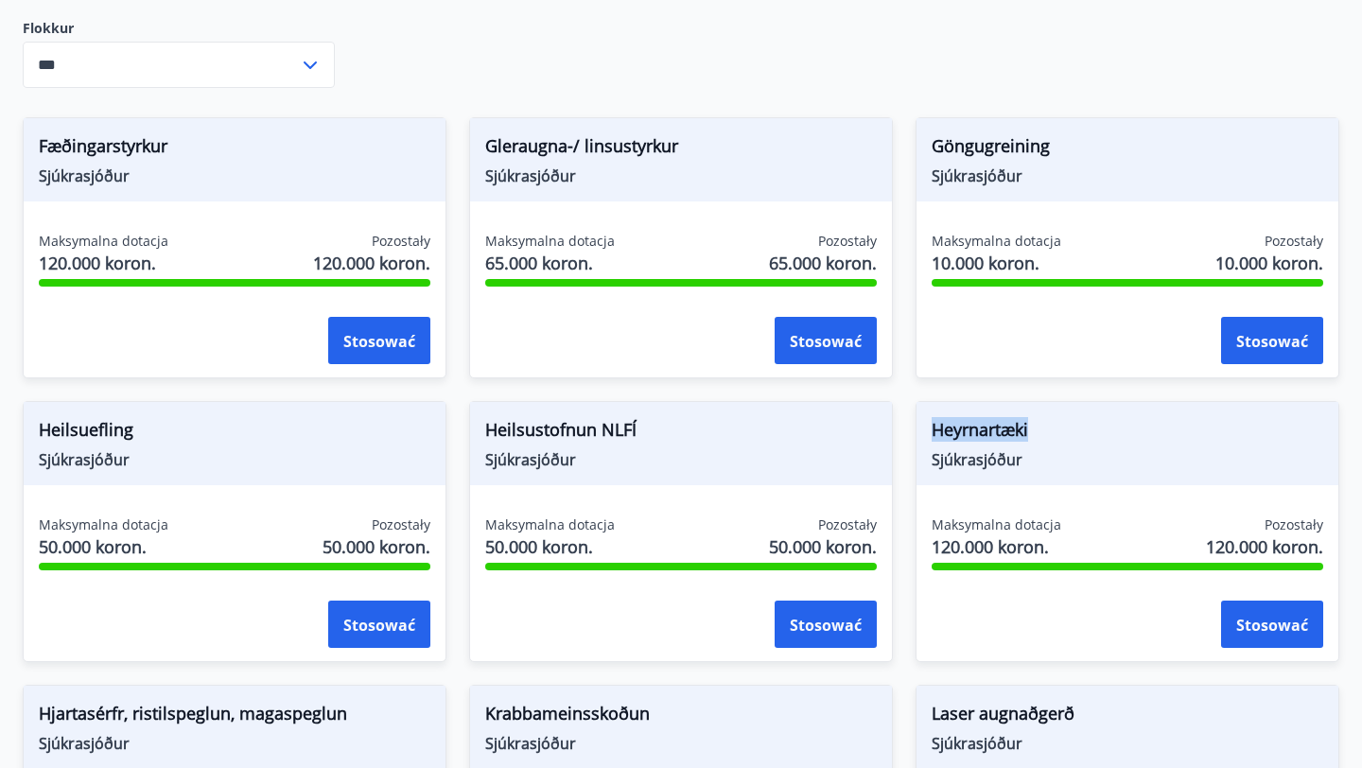
scroll to position [828, 0]
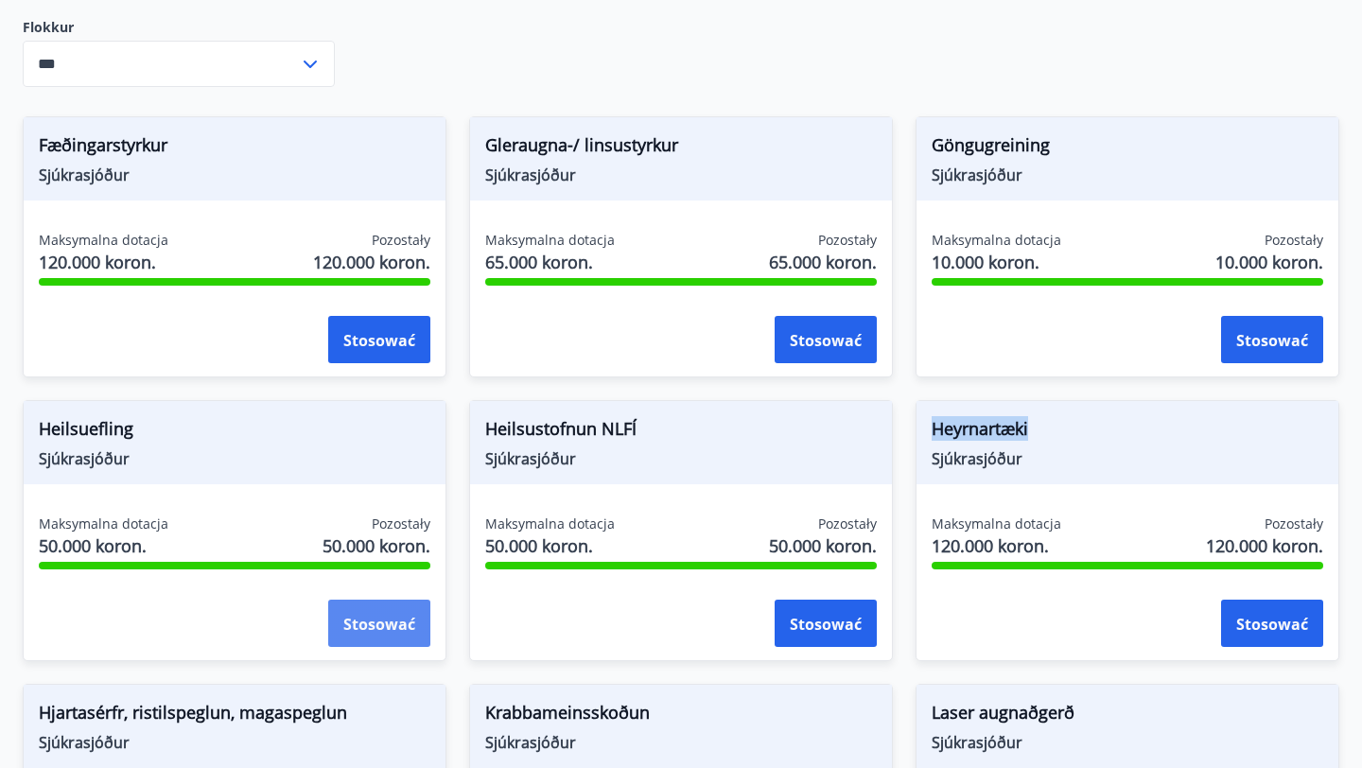
click at [368, 623] on font "Stosować" at bounding box center [379, 624] width 72 height 21
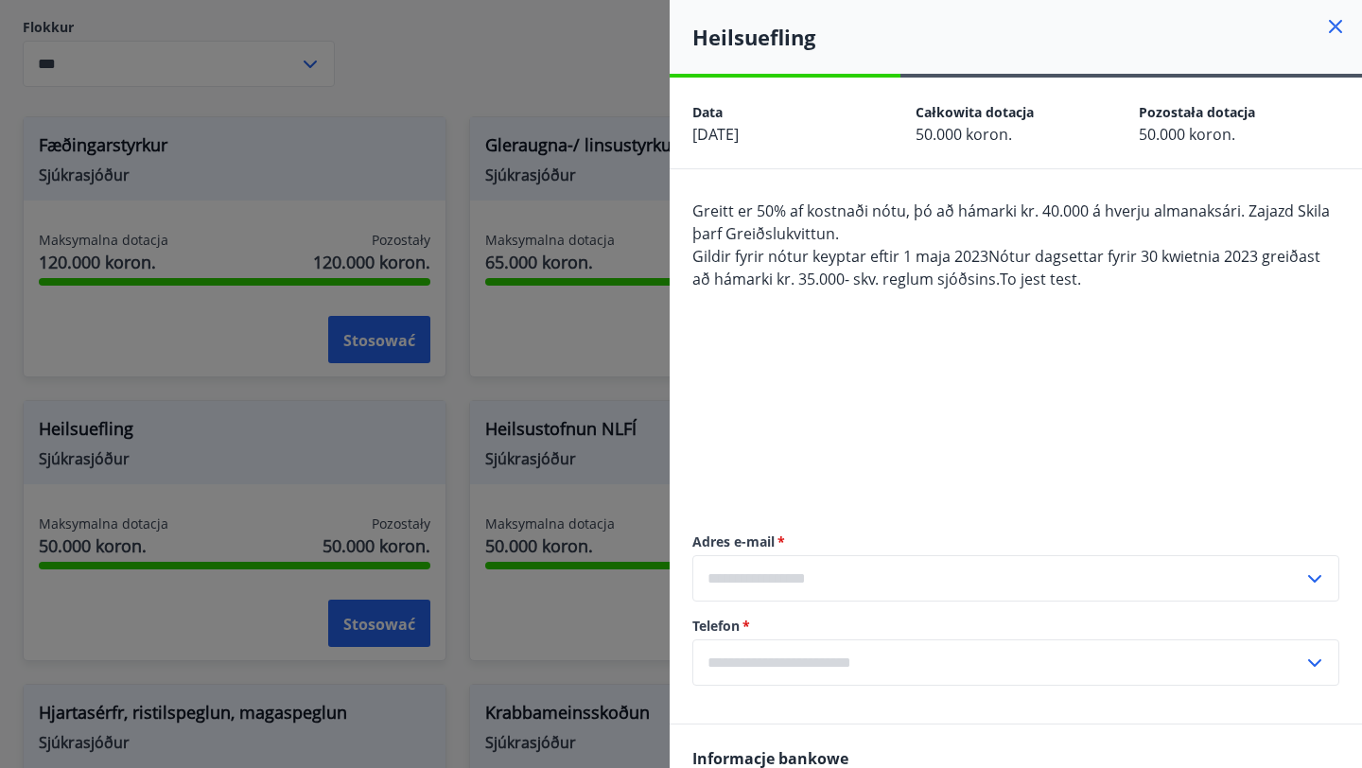
click at [917, 377] on div "Greitt er 50% af kostnaði nótu, þó að hámarki kr. 40.000 á hverju almanaksári. …" at bounding box center [1016, 347] width 647 height 295
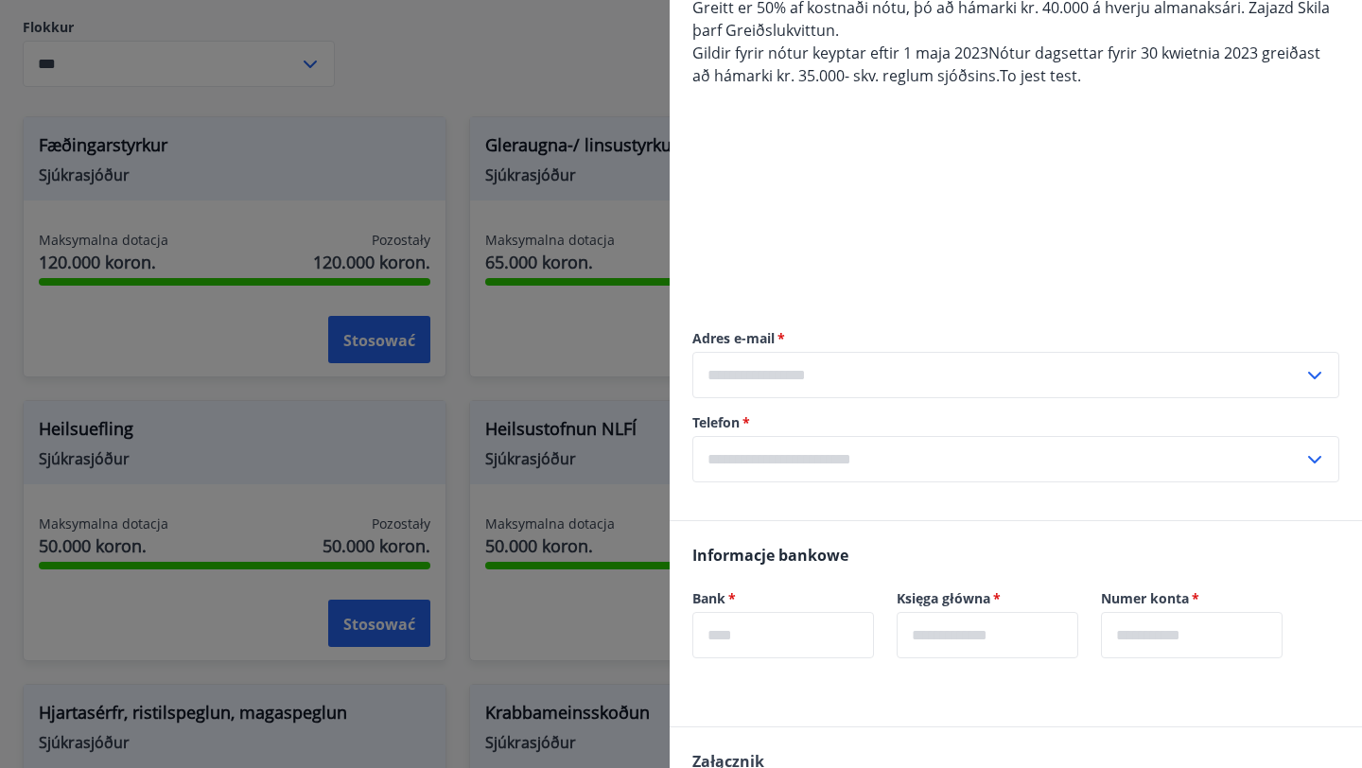
scroll to position [210, 0]
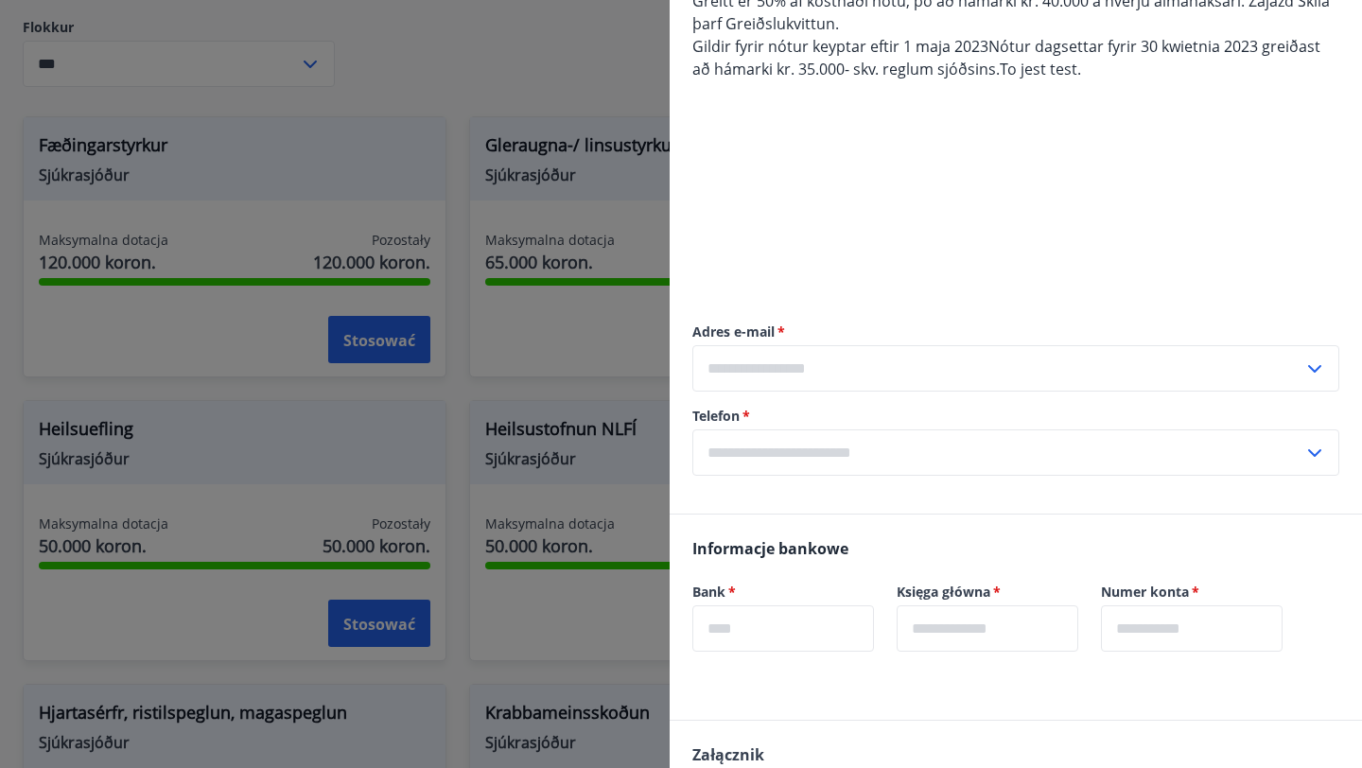
click at [823, 356] on input "text" at bounding box center [998, 368] width 611 height 46
click at [756, 365] on input "text" at bounding box center [998, 368] width 611 height 46
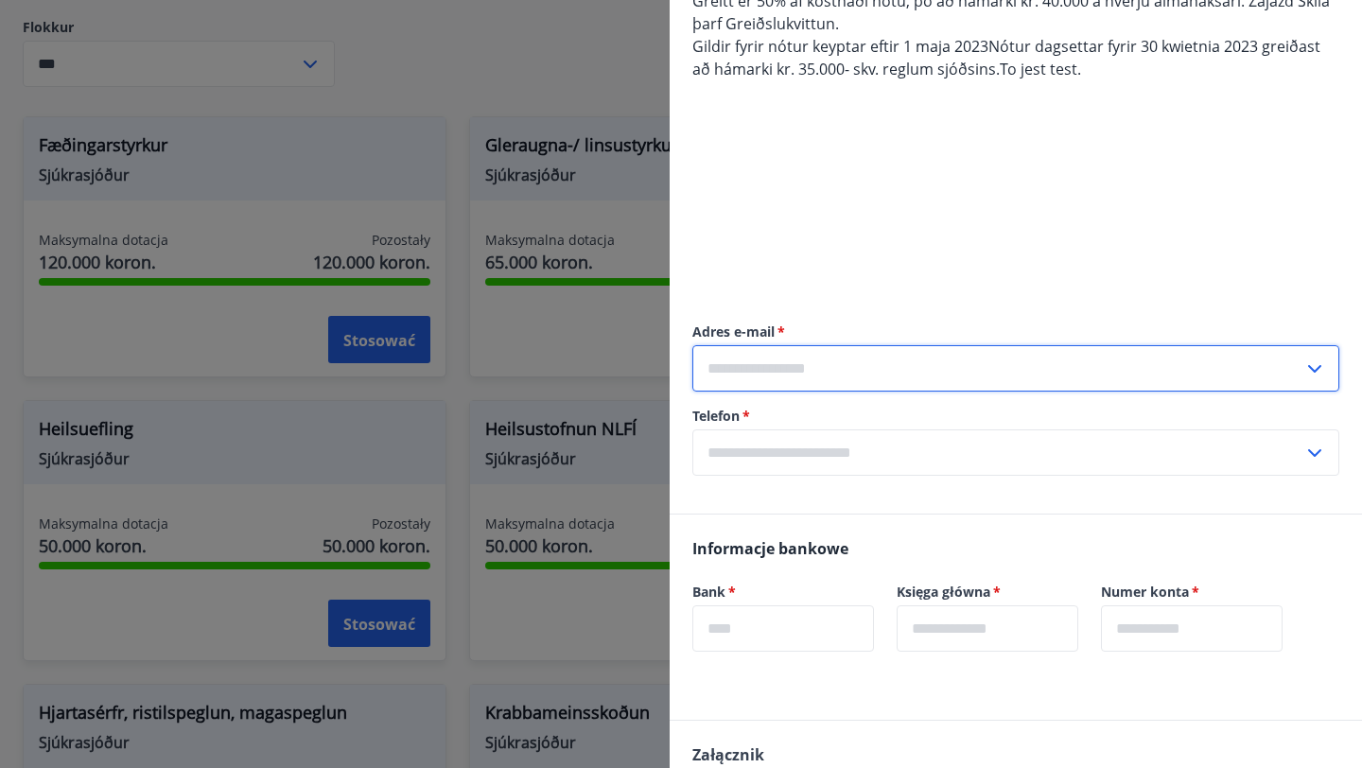
click at [748, 367] on input "text" at bounding box center [998, 368] width 611 height 46
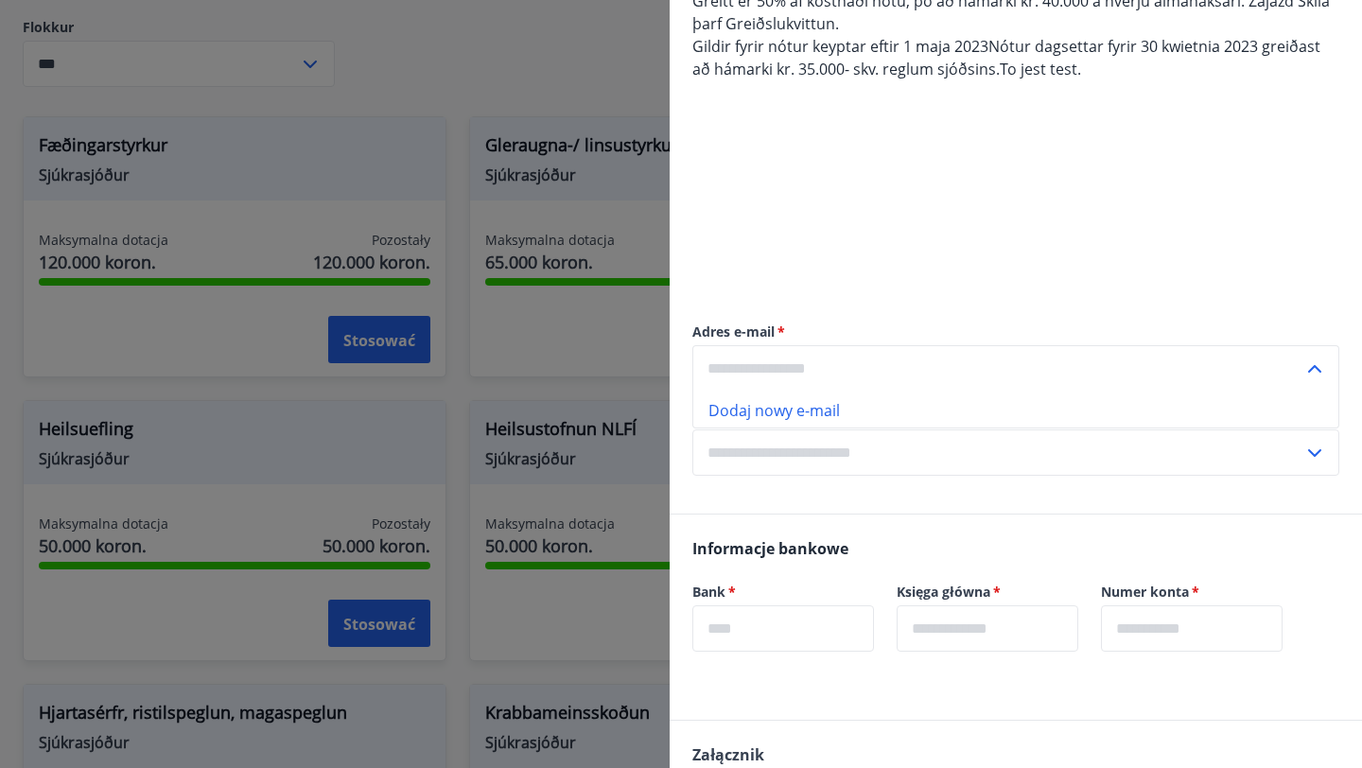
click at [757, 406] on font "Dodaj nowy e-mail" at bounding box center [775, 410] width 132 height 21
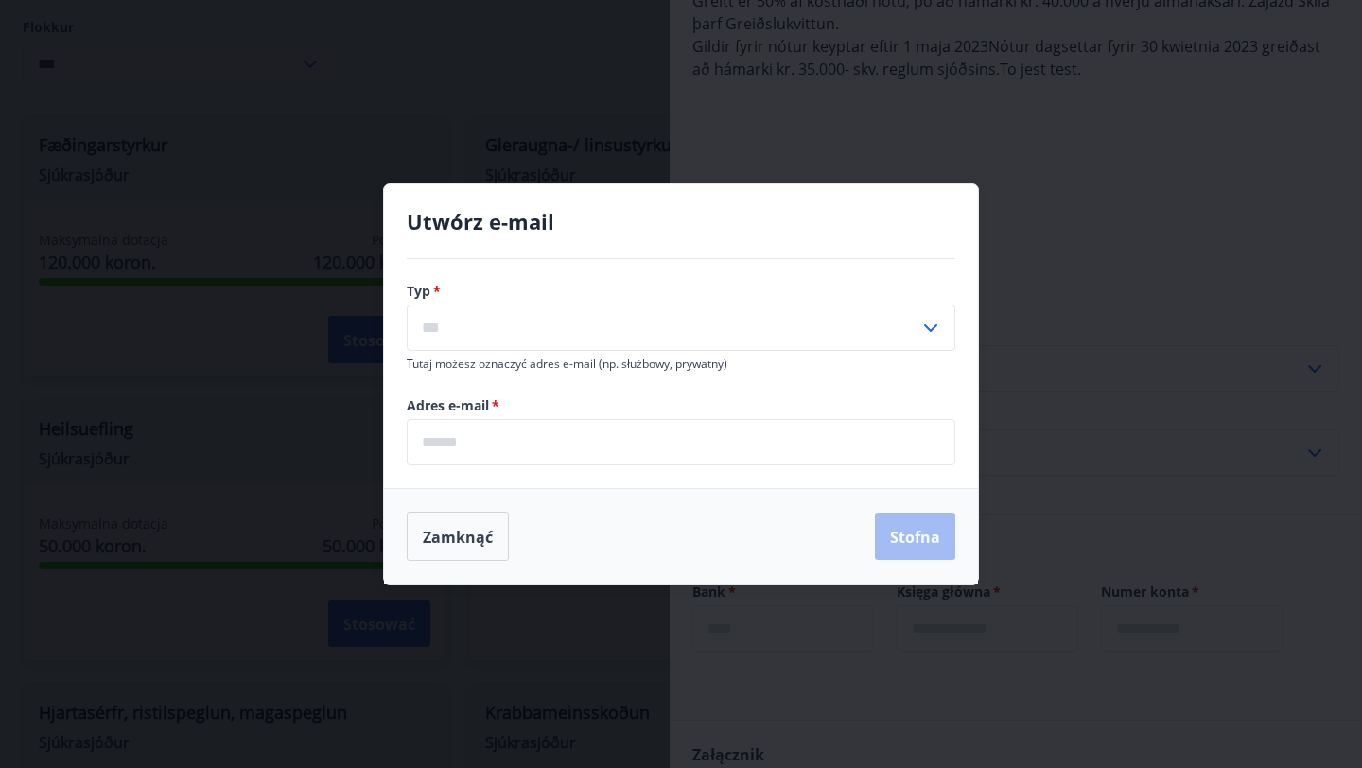
click at [571, 318] on input "text" at bounding box center [663, 328] width 513 height 46
click at [446, 363] on font "Osobisty" at bounding box center [454, 370] width 62 height 21
type input "********"
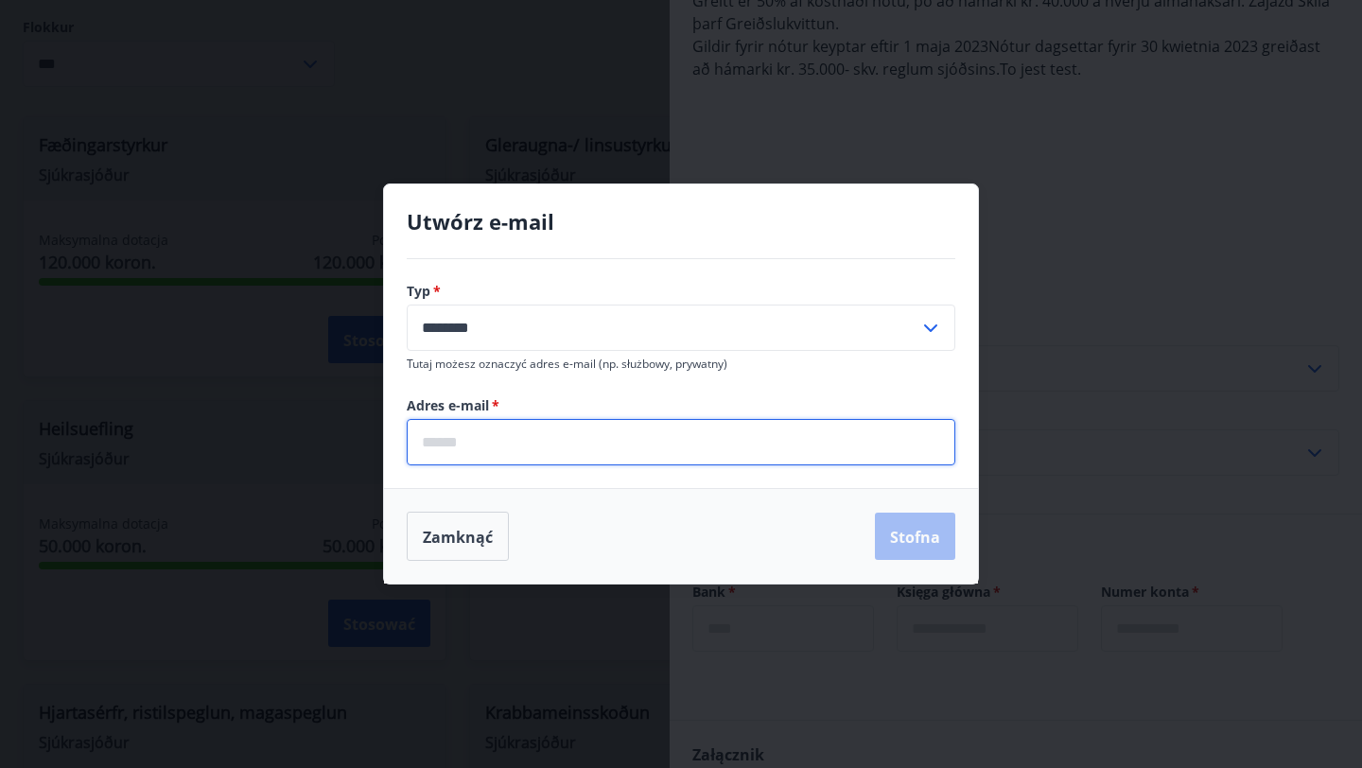
click at [456, 444] on input "email" at bounding box center [681, 442] width 549 height 46
type input "**********"
click at [921, 536] on font "Stofna" at bounding box center [915, 537] width 50 height 21
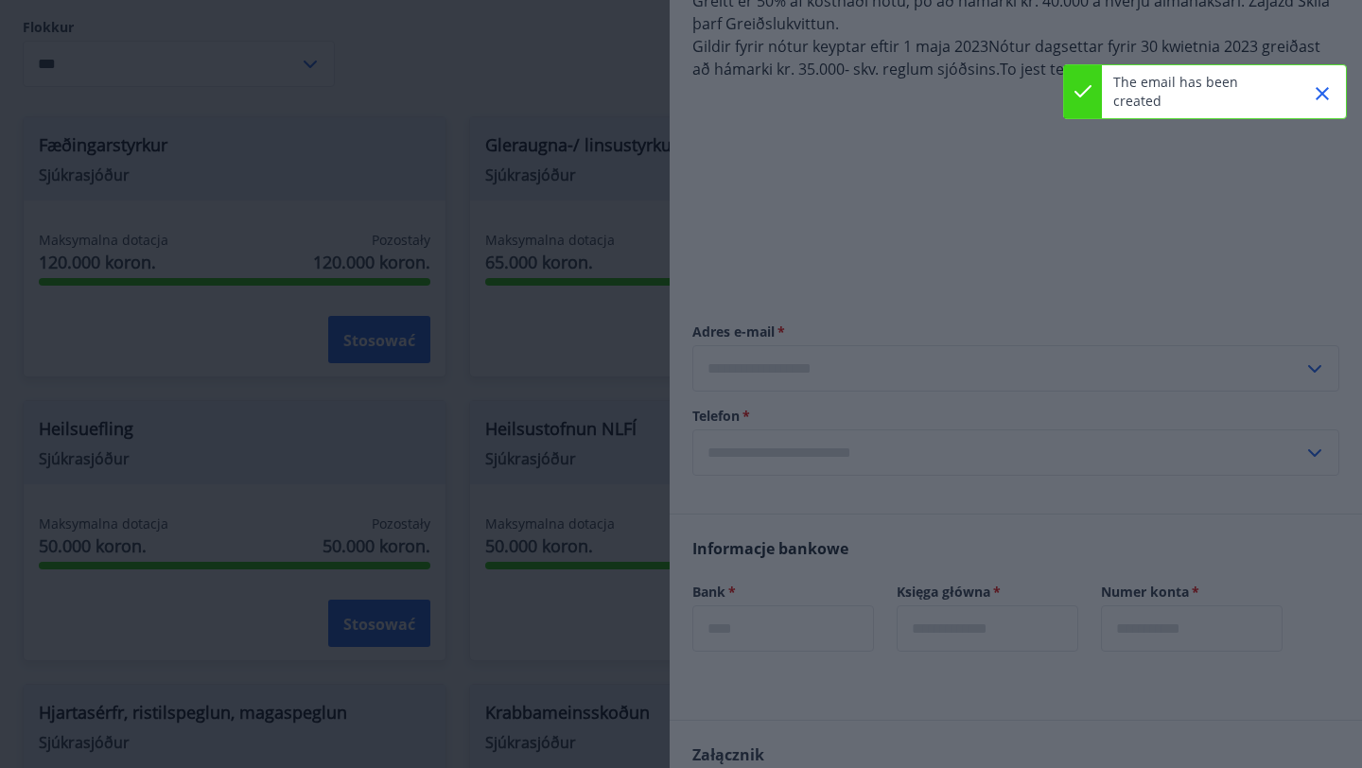
type input "**********"
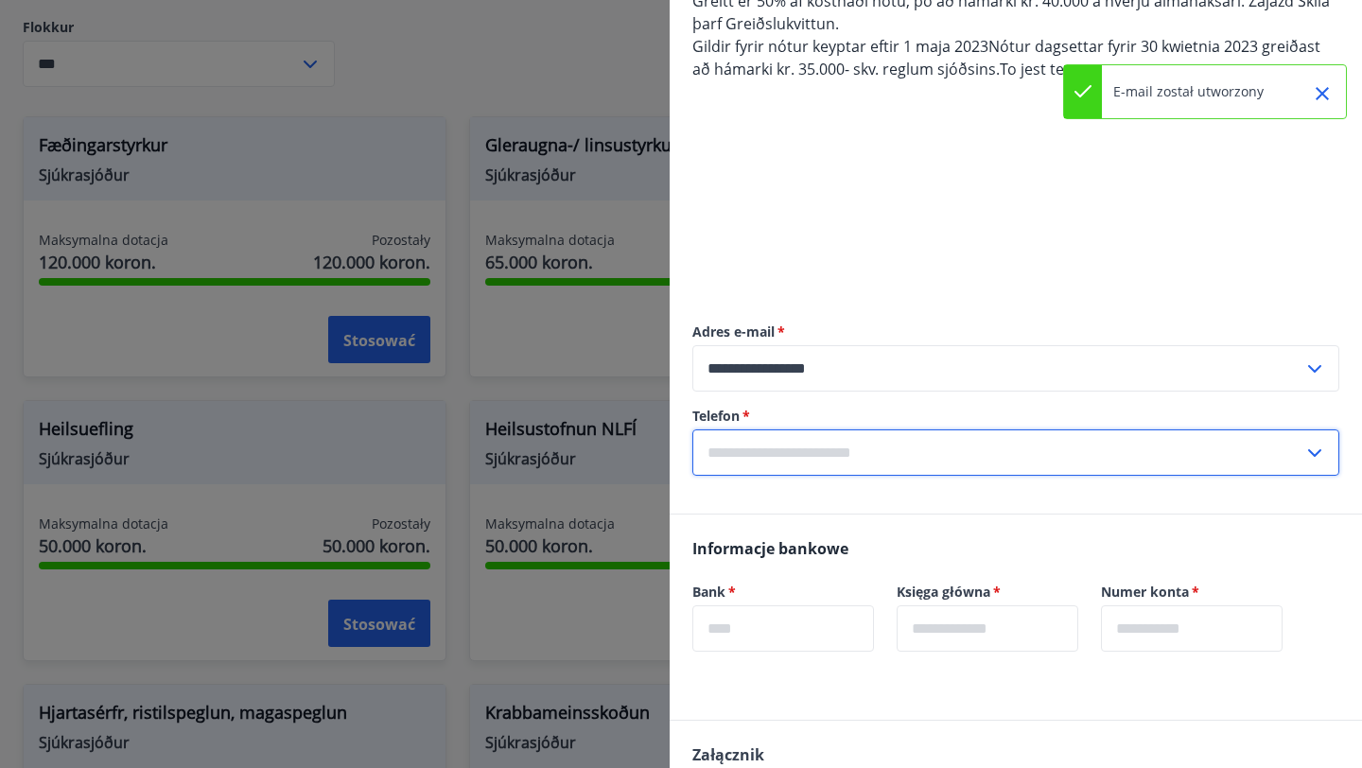
click at [907, 462] on input "text" at bounding box center [998, 453] width 611 height 46
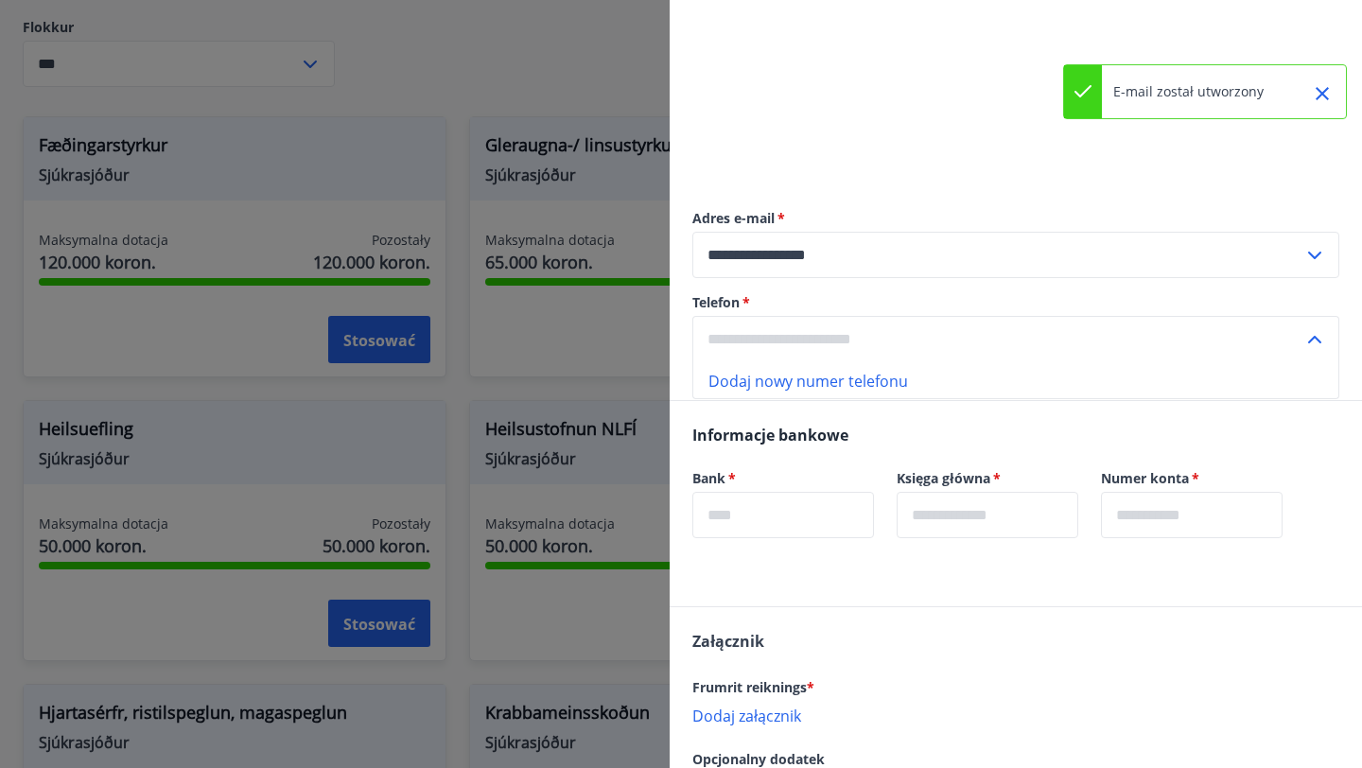
scroll to position [292, 0]
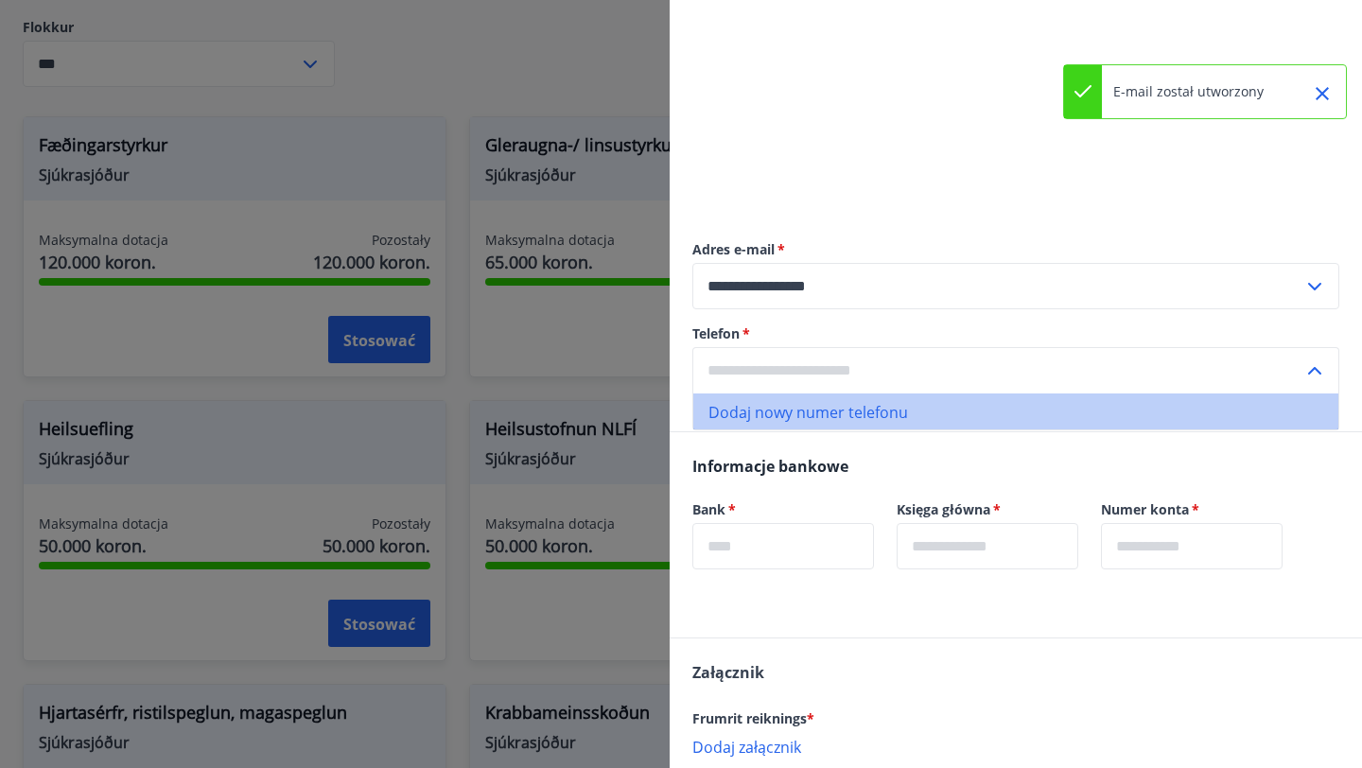
click at [855, 406] on font "Dodaj nowy numer telefonu" at bounding box center [809, 412] width 200 height 21
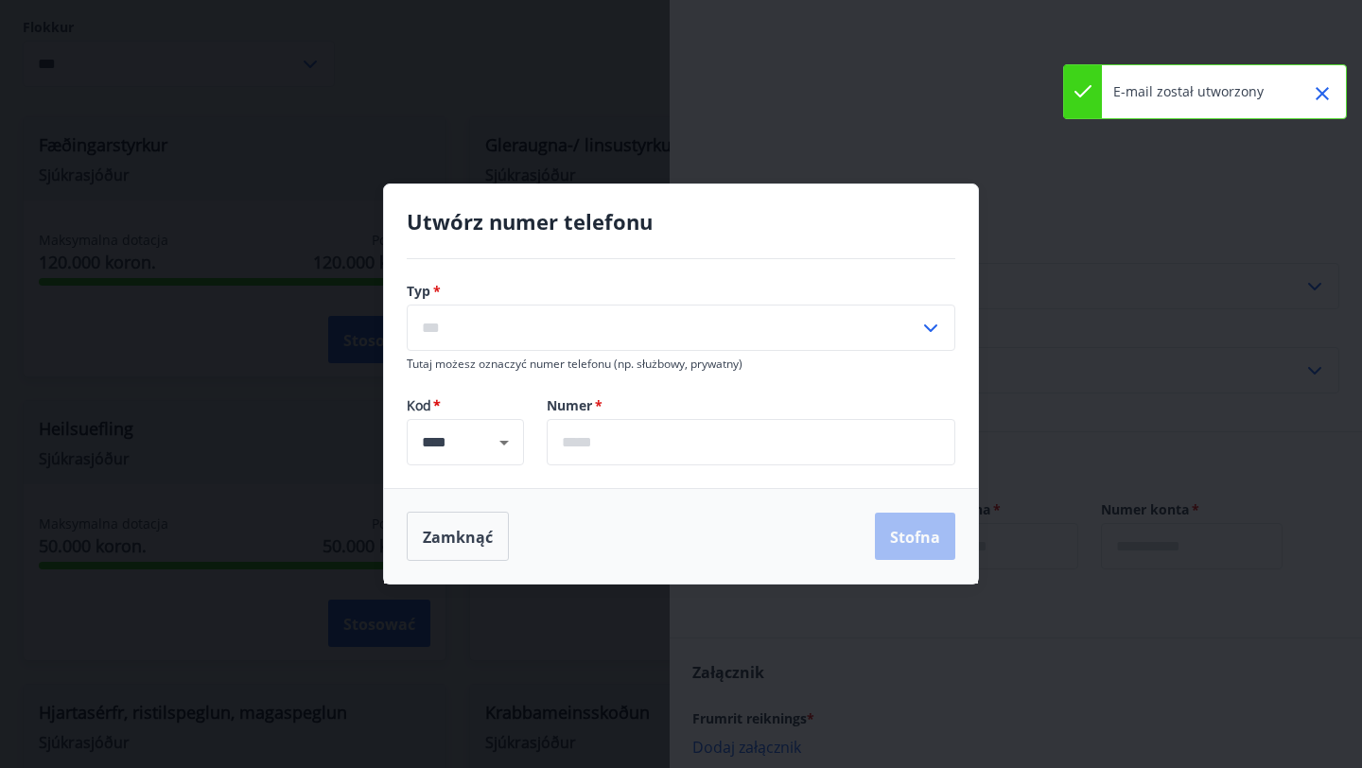
click at [448, 330] on input "text" at bounding box center [663, 328] width 513 height 46
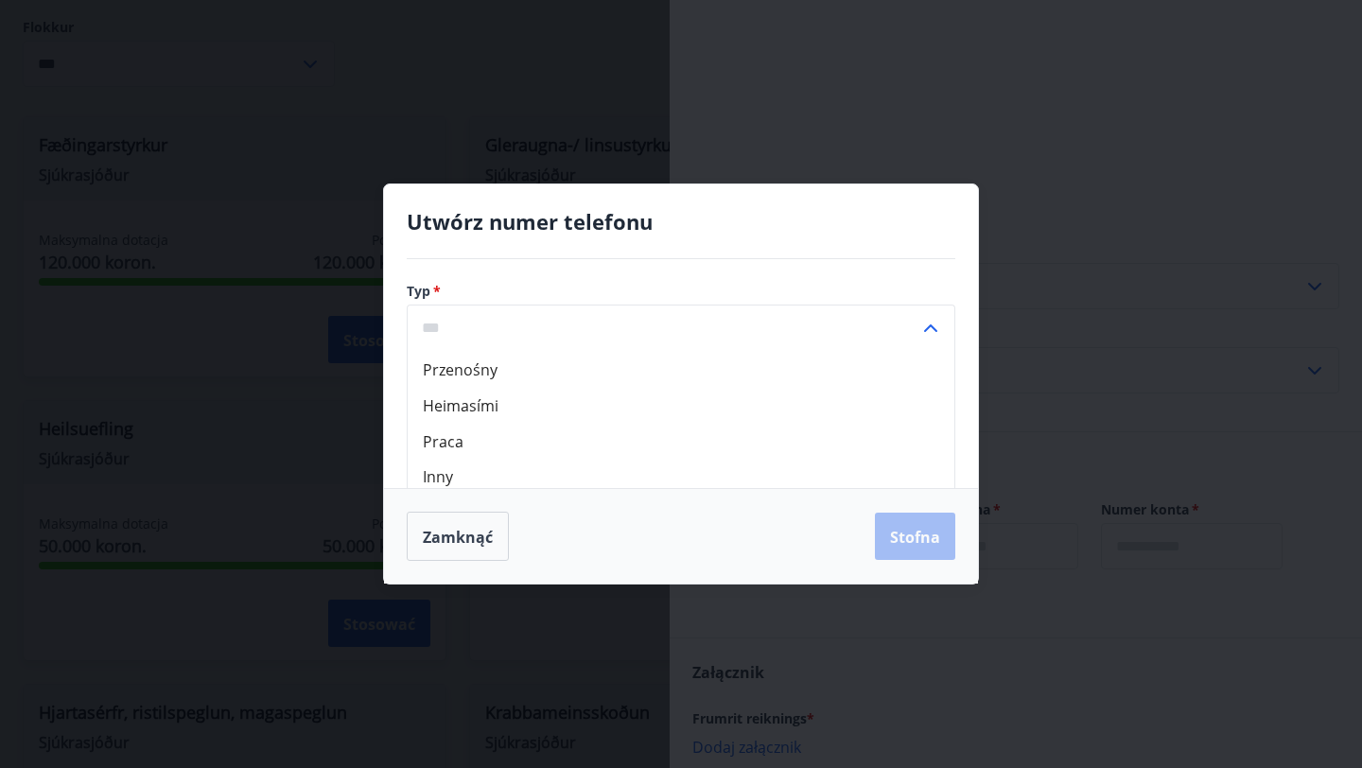
click at [581, 273] on div "Typ   * Przenośny Heimasími Praca Inny ​ Tutaj możesz oznaczyć numer telefonu (…" at bounding box center [681, 373] width 594 height 229
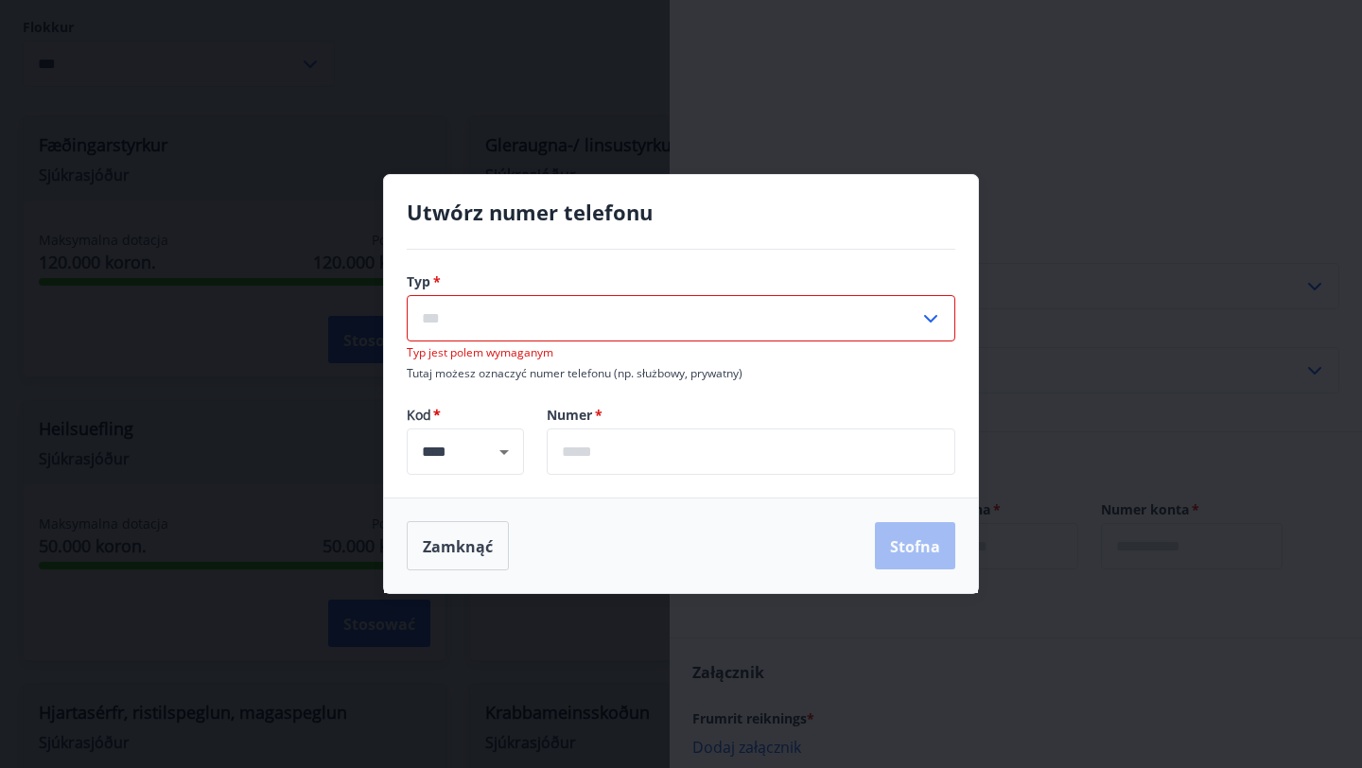
click at [517, 324] on input "text" at bounding box center [663, 318] width 513 height 46
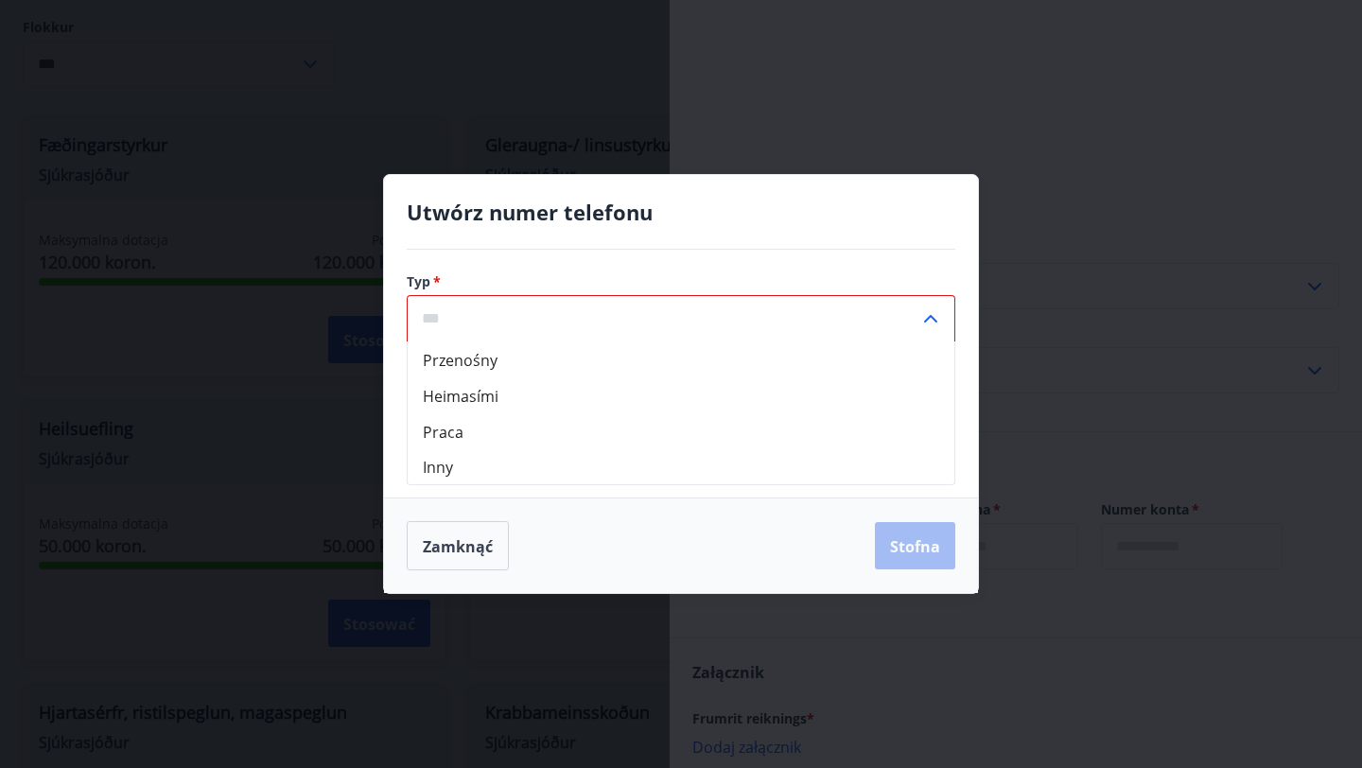
click at [490, 360] on font "Przenośny" at bounding box center [460, 360] width 75 height 21
type input "******"
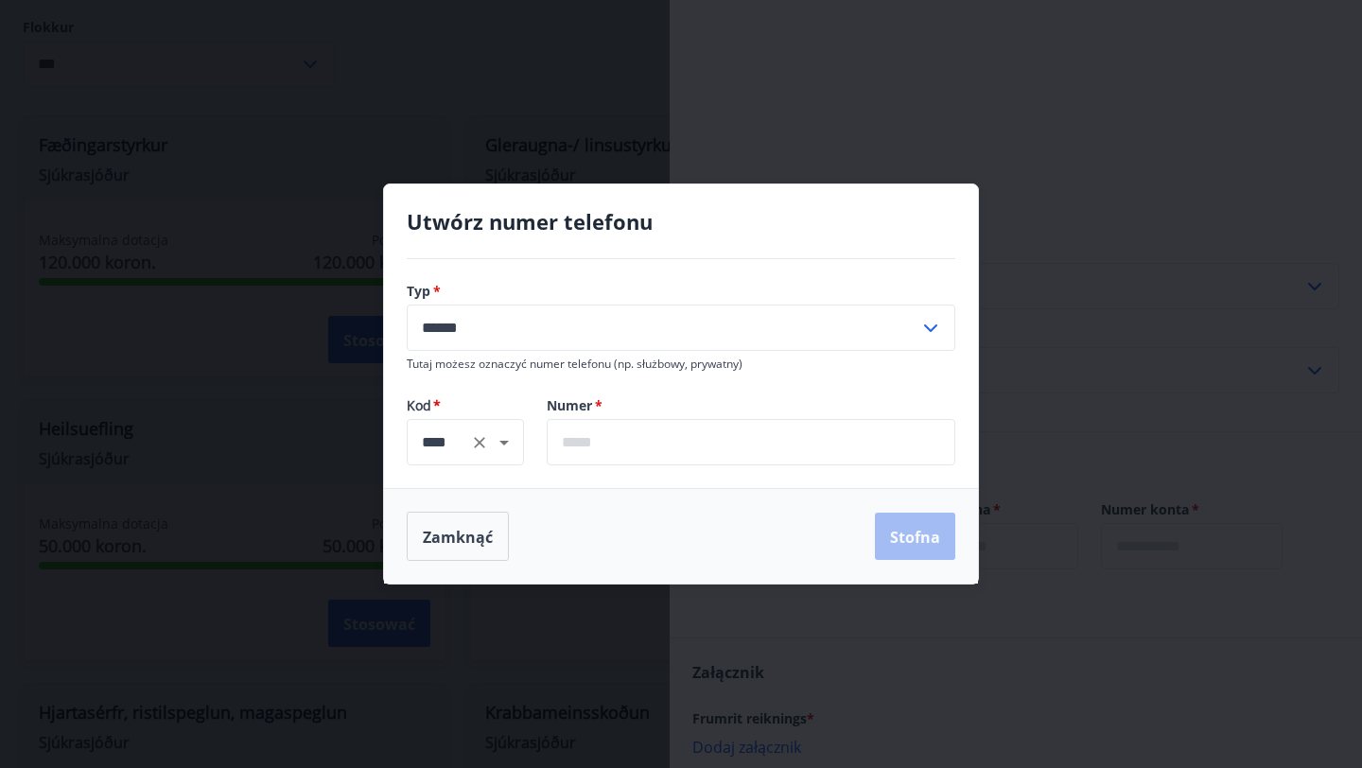
click at [474, 452] on button "Jasne" at bounding box center [479, 443] width 26 height 26
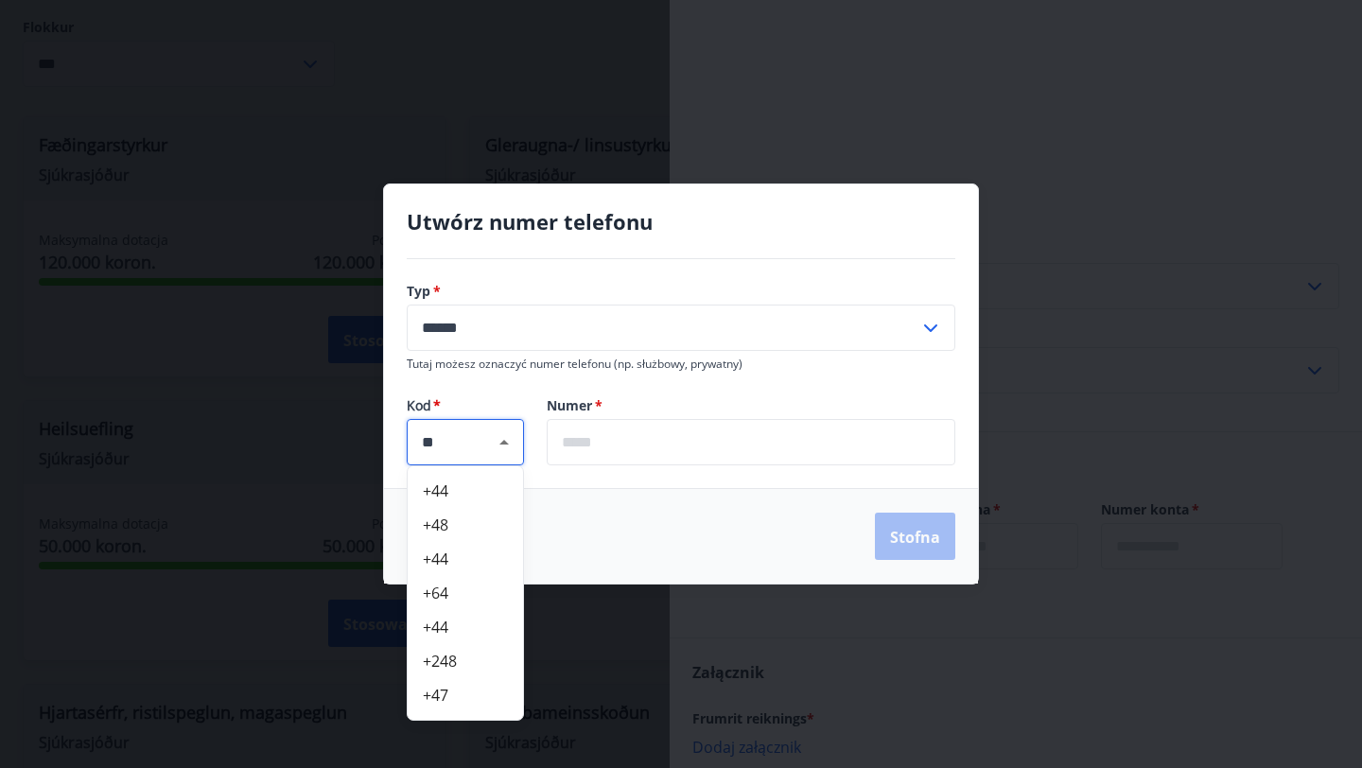
click at [482, 517] on li "+48" at bounding box center [465, 525] width 115 height 34
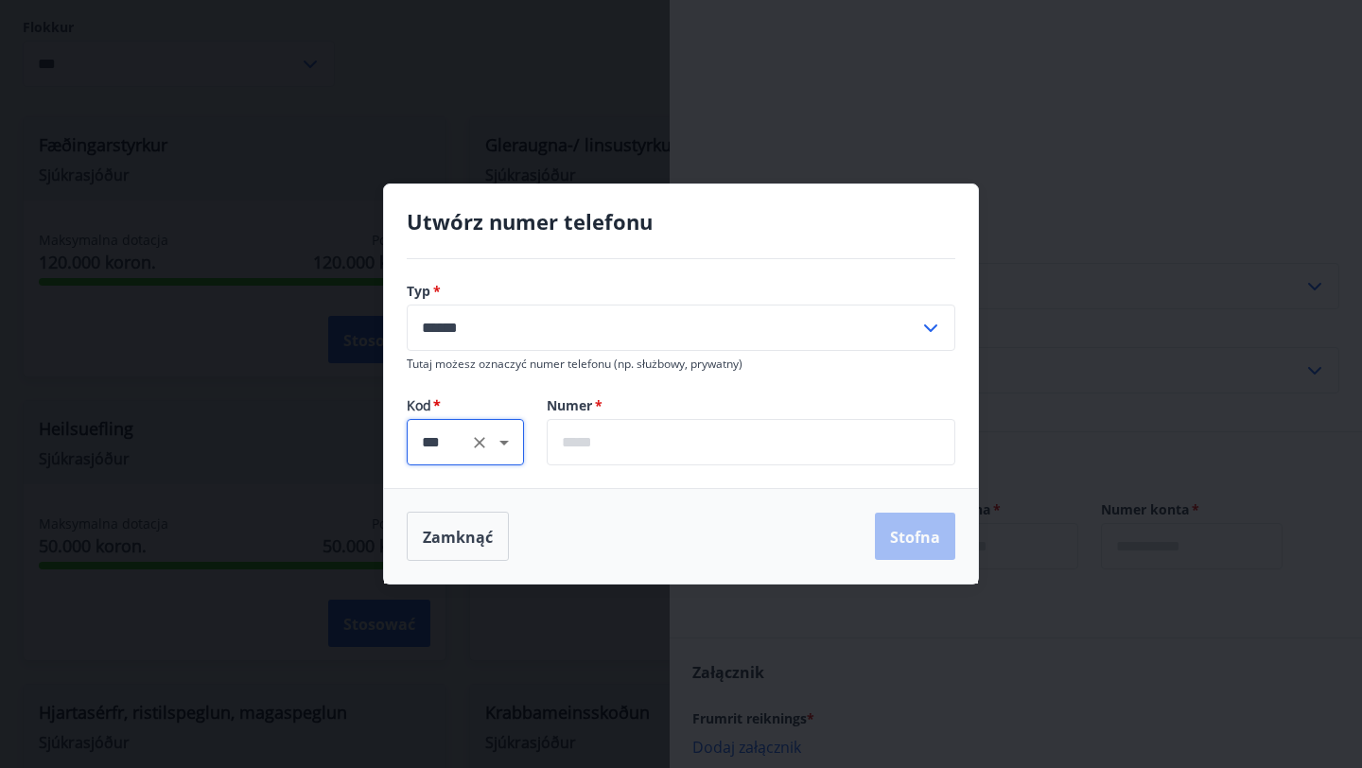
type input "***"
click at [651, 437] on input "text" at bounding box center [751, 442] width 409 height 46
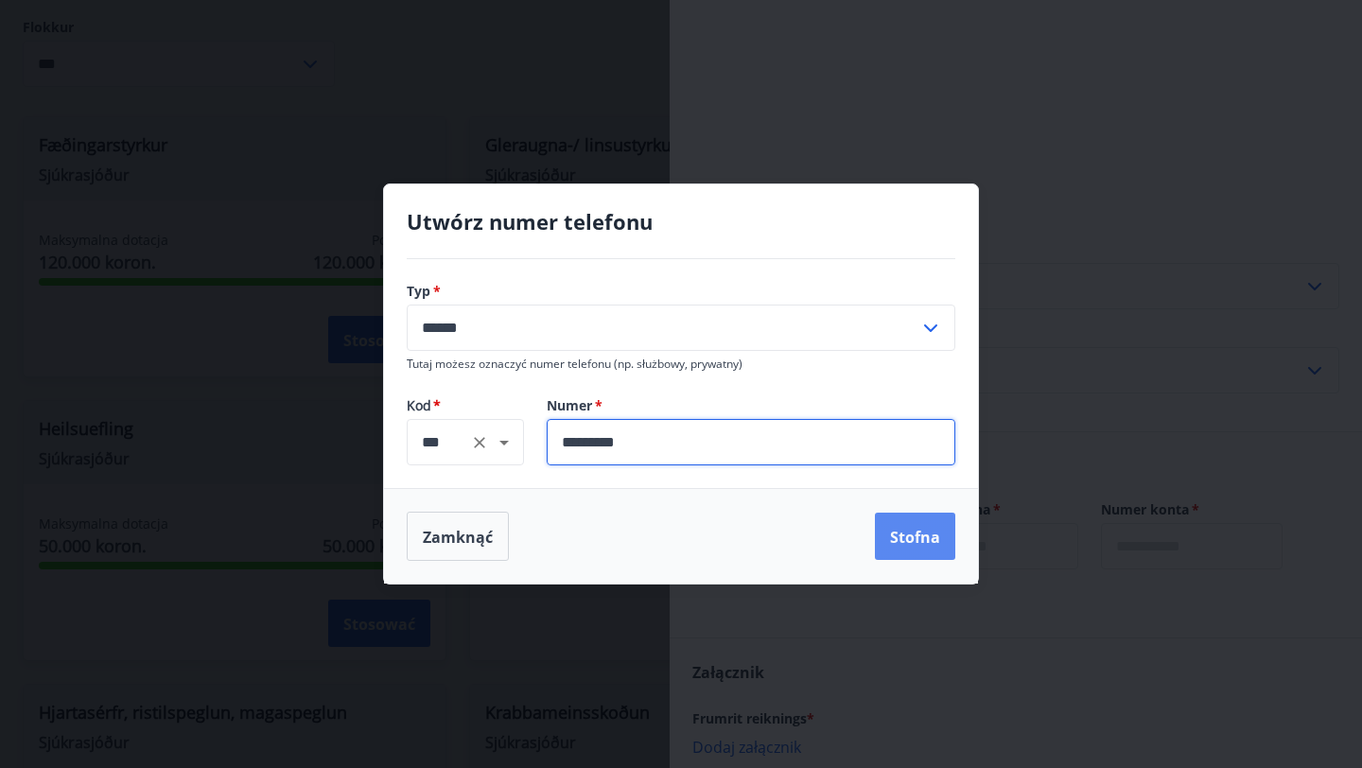
type input "*********"
click at [904, 535] on font "Stofna" at bounding box center [915, 537] width 50 height 21
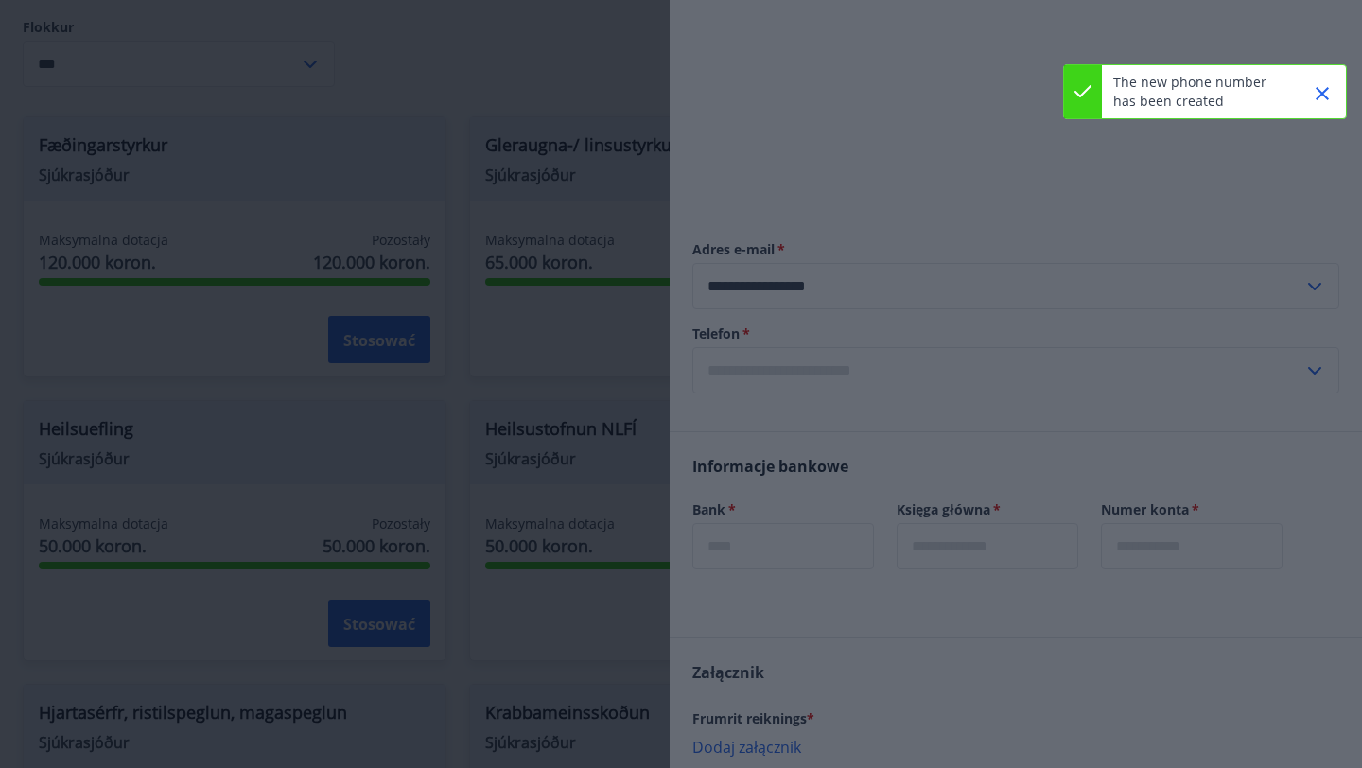
type input "**********"
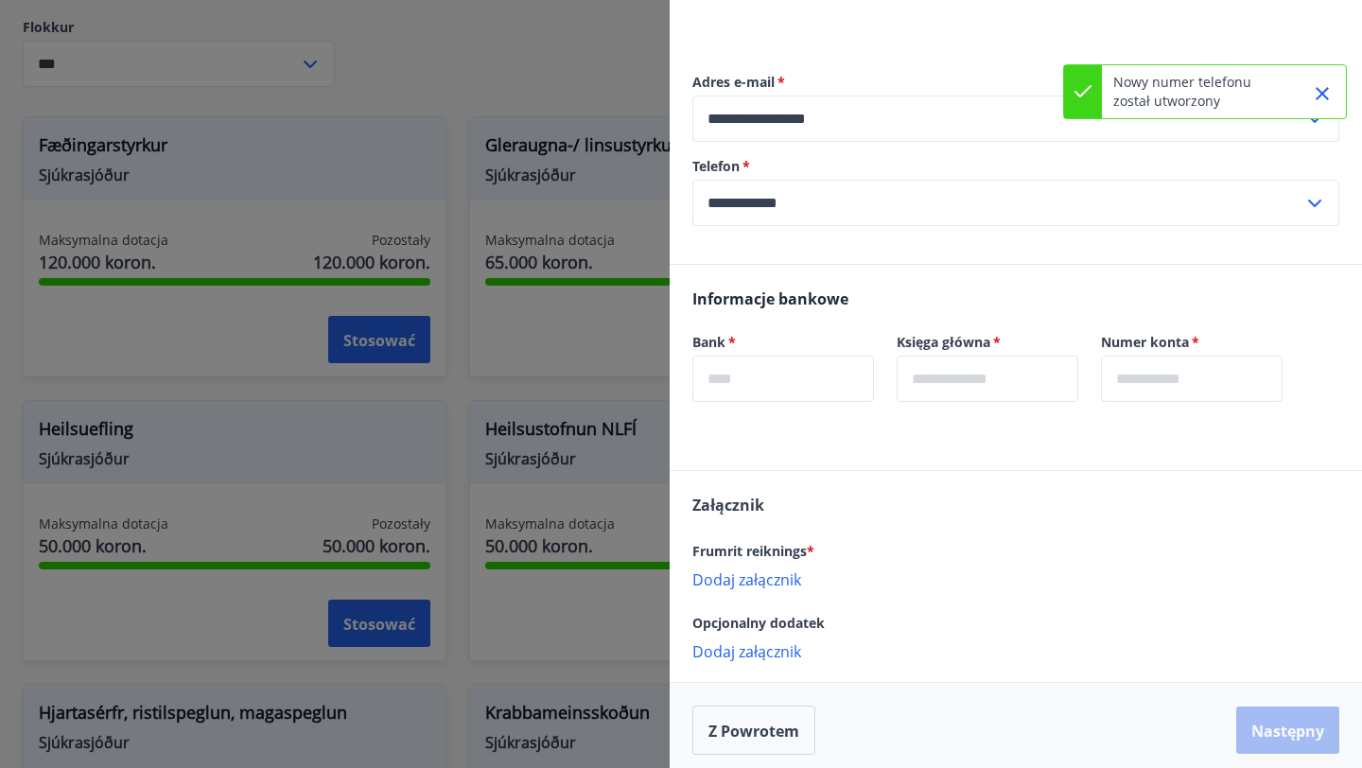
scroll to position [463, 0]
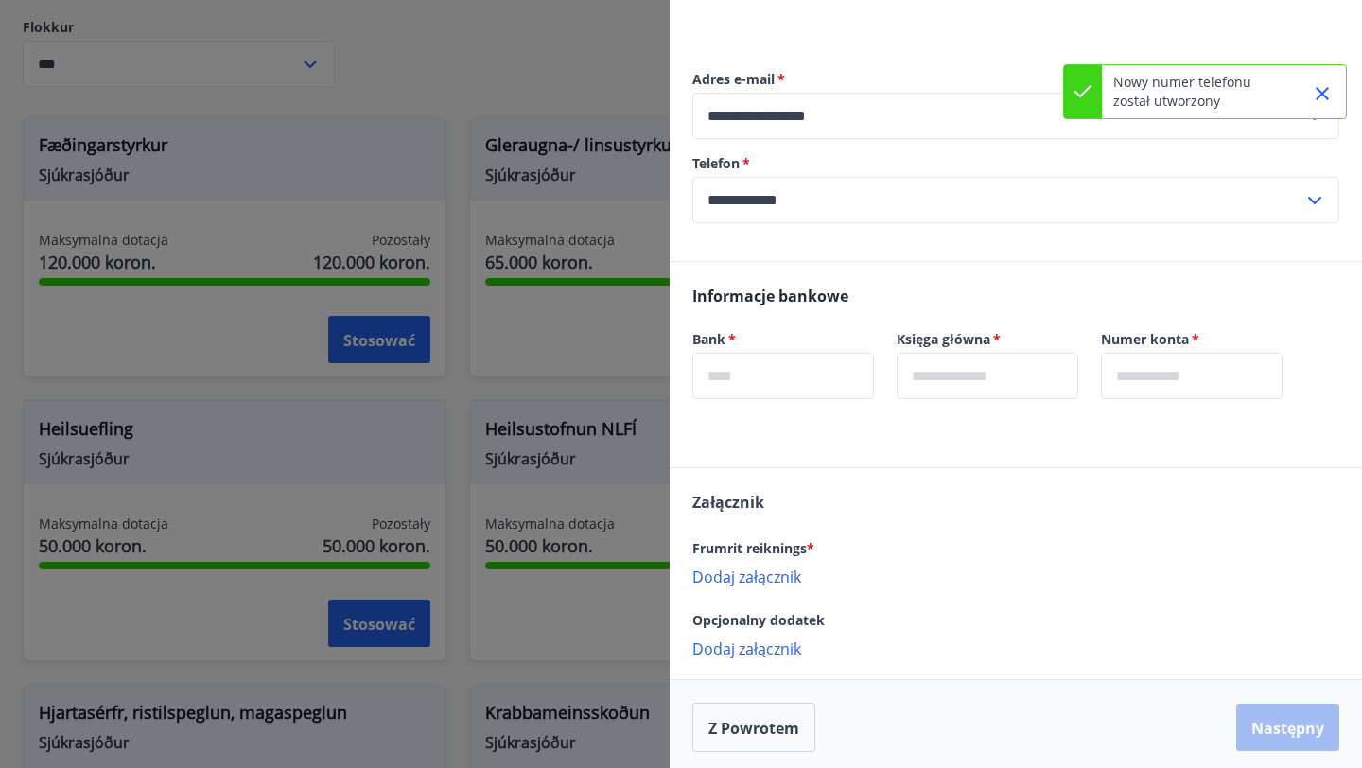
click at [834, 358] on input "text" at bounding box center [784, 376] width 182 height 46
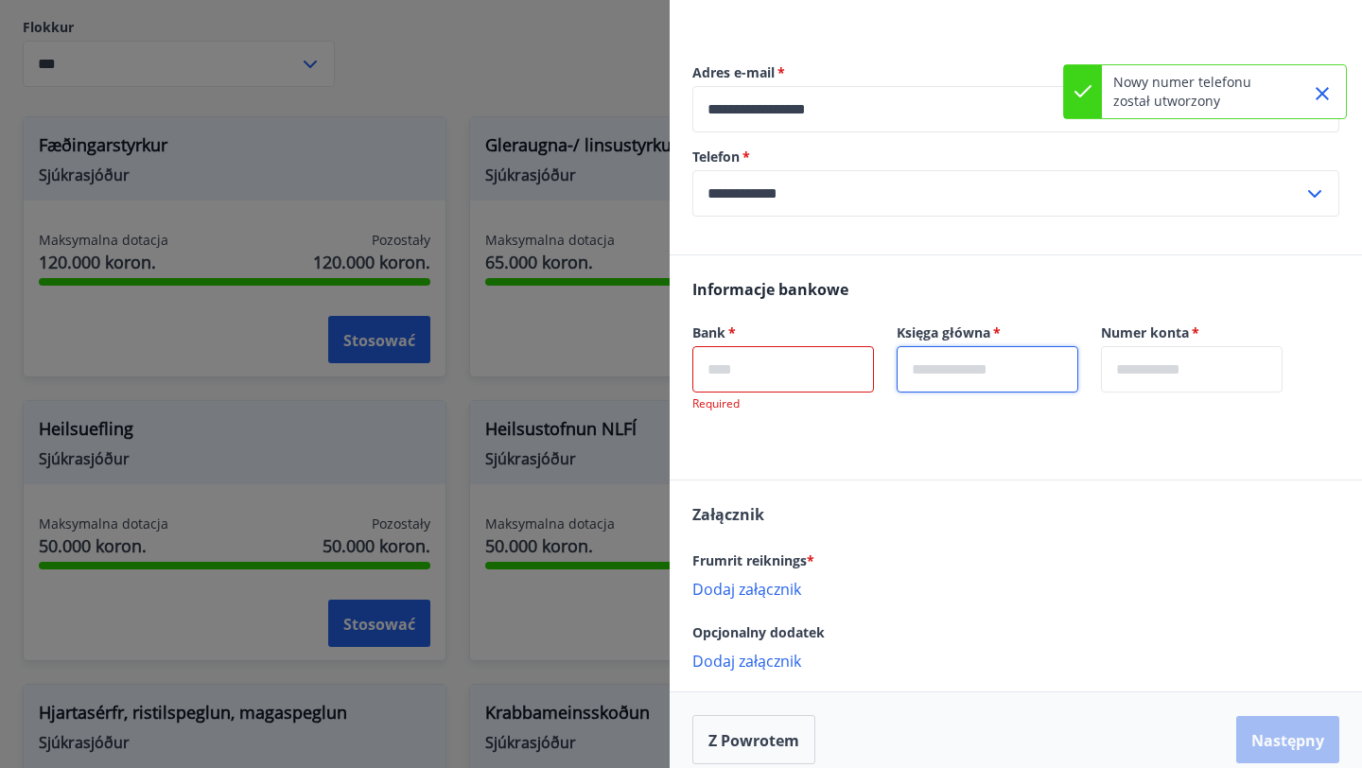
click at [961, 370] on input "text" at bounding box center [988, 369] width 182 height 46
click at [834, 359] on input "text" at bounding box center [784, 369] width 182 height 46
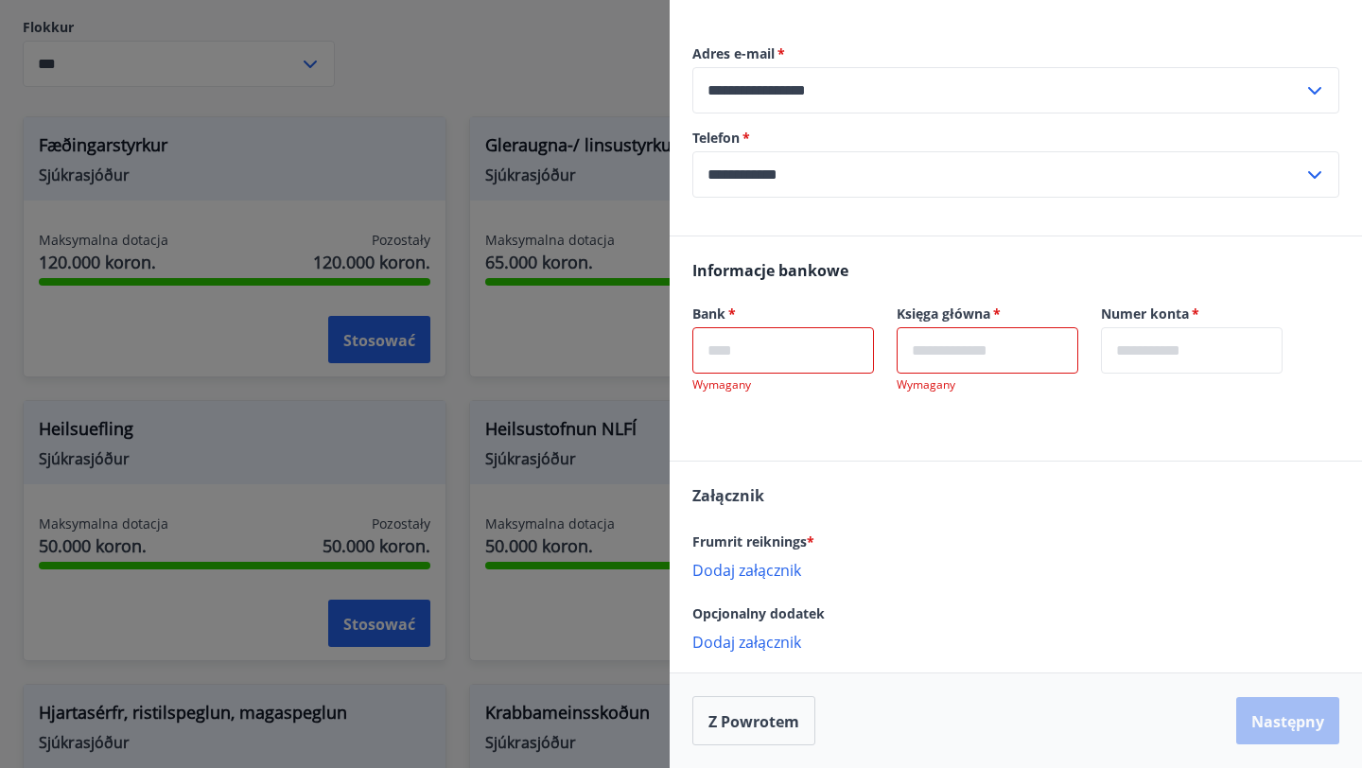
click at [809, 355] on input "text" at bounding box center [784, 350] width 182 height 46
type input "****"
click at [945, 363] on input "text" at bounding box center [988, 350] width 182 height 46
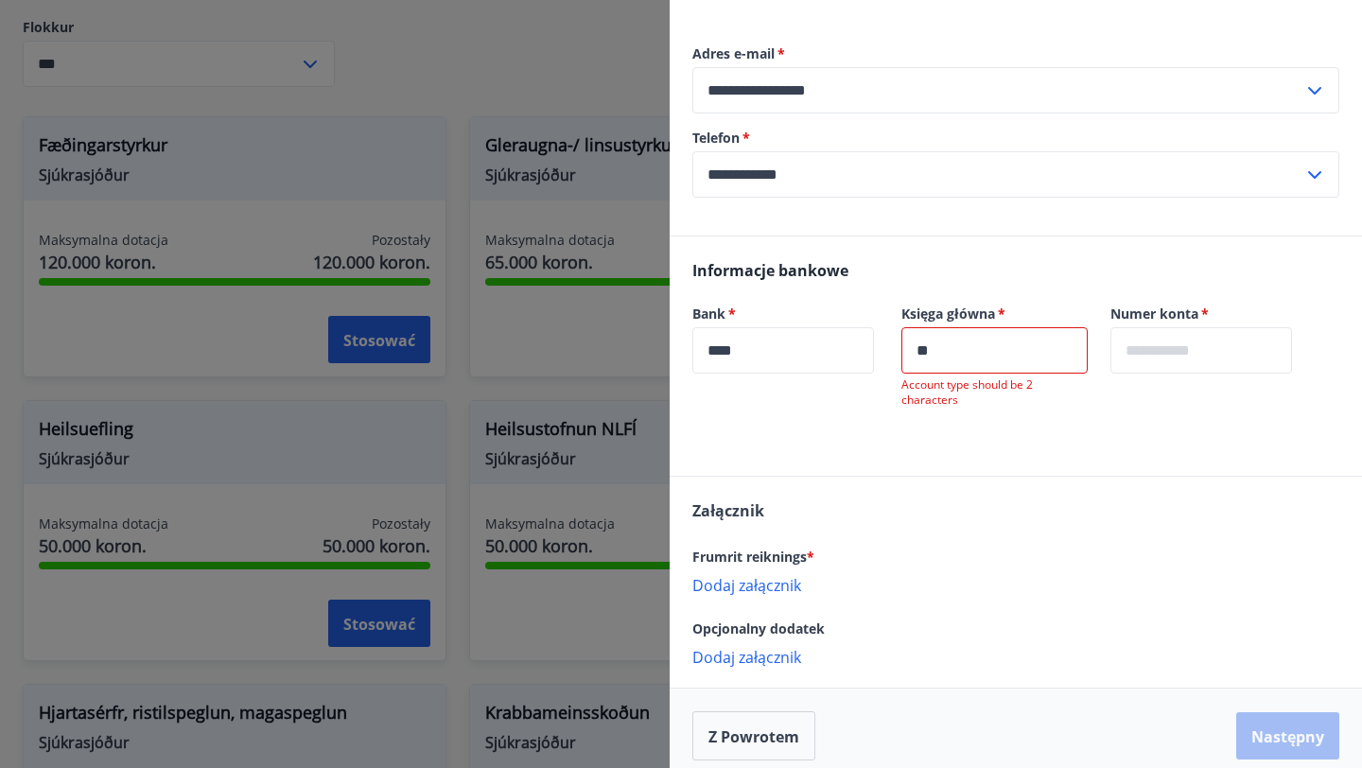
scroll to position [469, 0]
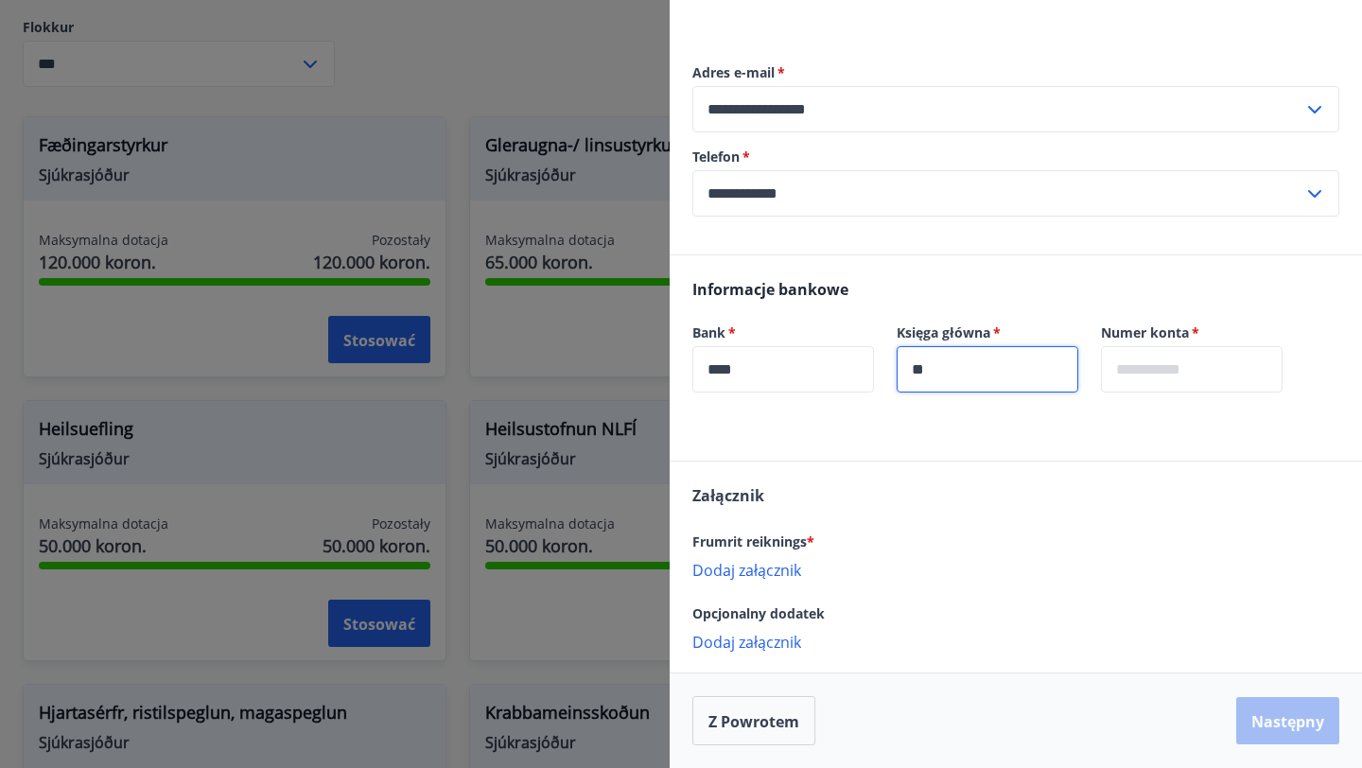
type input "**"
click at [1210, 366] on input "text" at bounding box center [1192, 369] width 182 height 46
type input "******"
click at [723, 538] on font "Frumrit reiknings" at bounding box center [750, 542] width 114 height 18
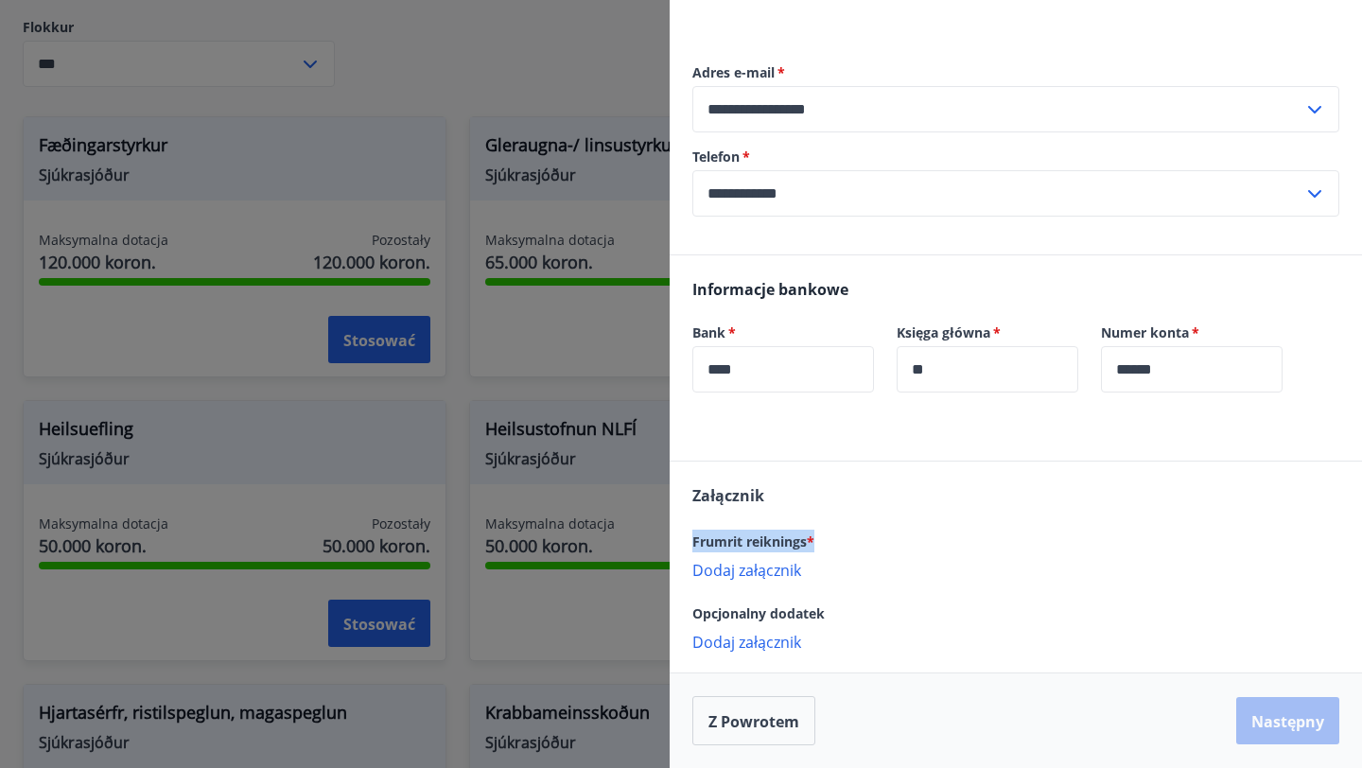
click at [723, 538] on font "Frumrit reiknings" at bounding box center [750, 542] width 114 height 18
click at [751, 564] on font "Dodaj załącznik" at bounding box center [747, 570] width 109 height 21
click at [743, 573] on font "Dodaj załącznik" at bounding box center [747, 570] width 109 height 21
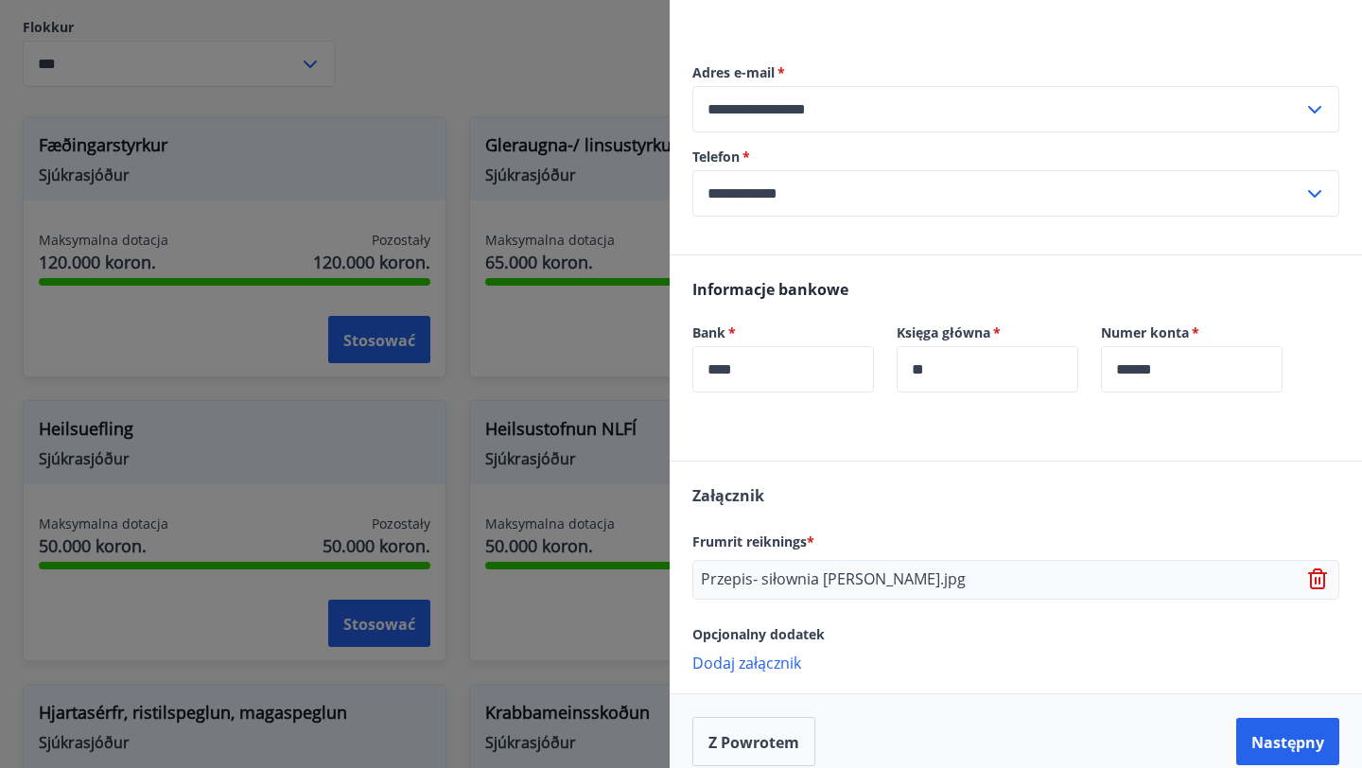
scroll to position [490, 0]
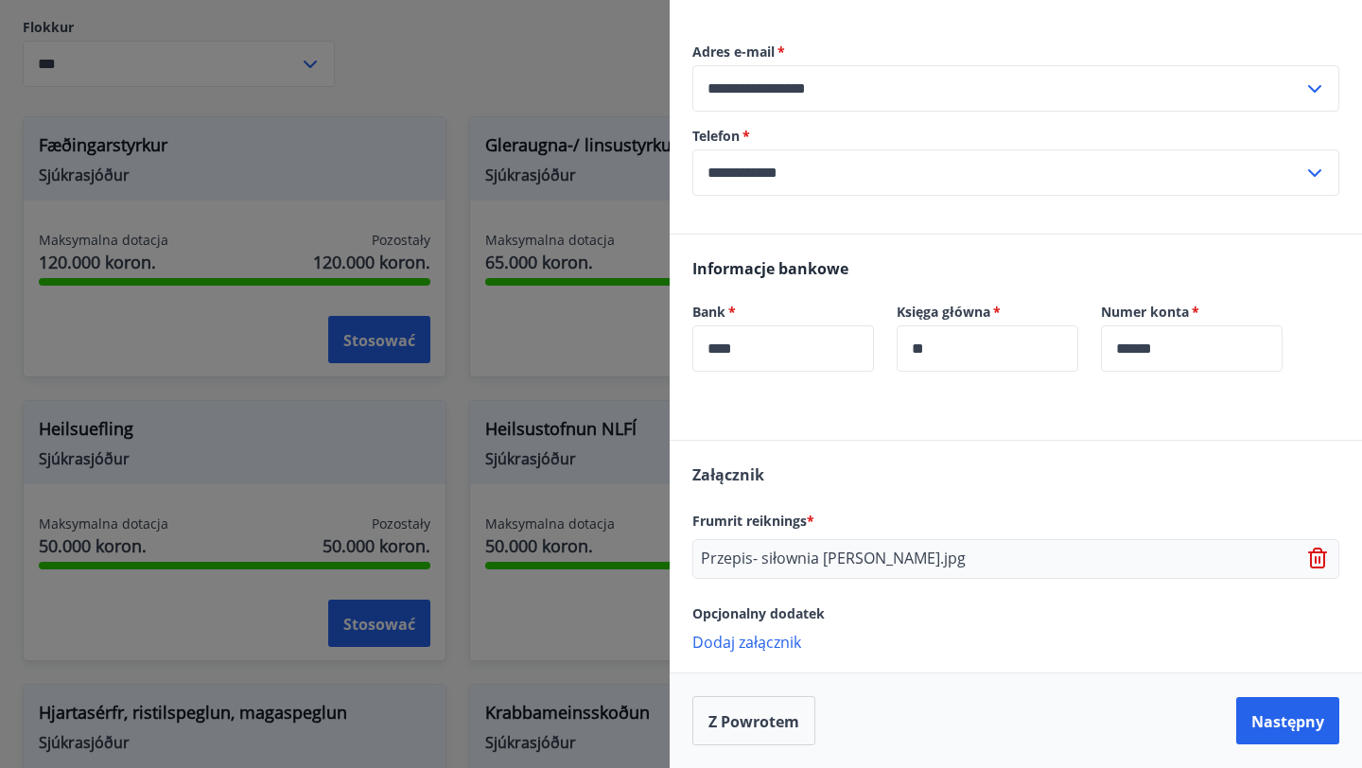
click at [737, 568] on p "Przepis- siłownia [PERSON_NAME].jpg" at bounding box center [833, 559] width 265 height 23
click at [729, 560] on font "Przepis- siłownia [PERSON_NAME].jpg" at bounding box center [833, 558] width 265 height 21
click at [812, 572] on div "Przepis- siłownia [PERSON_NAME].jpg" at bounding box center [1016, 559] width 647 height 40
click at [1316, 563] on icon at bounding box center [1319, 559] width 23 height 23
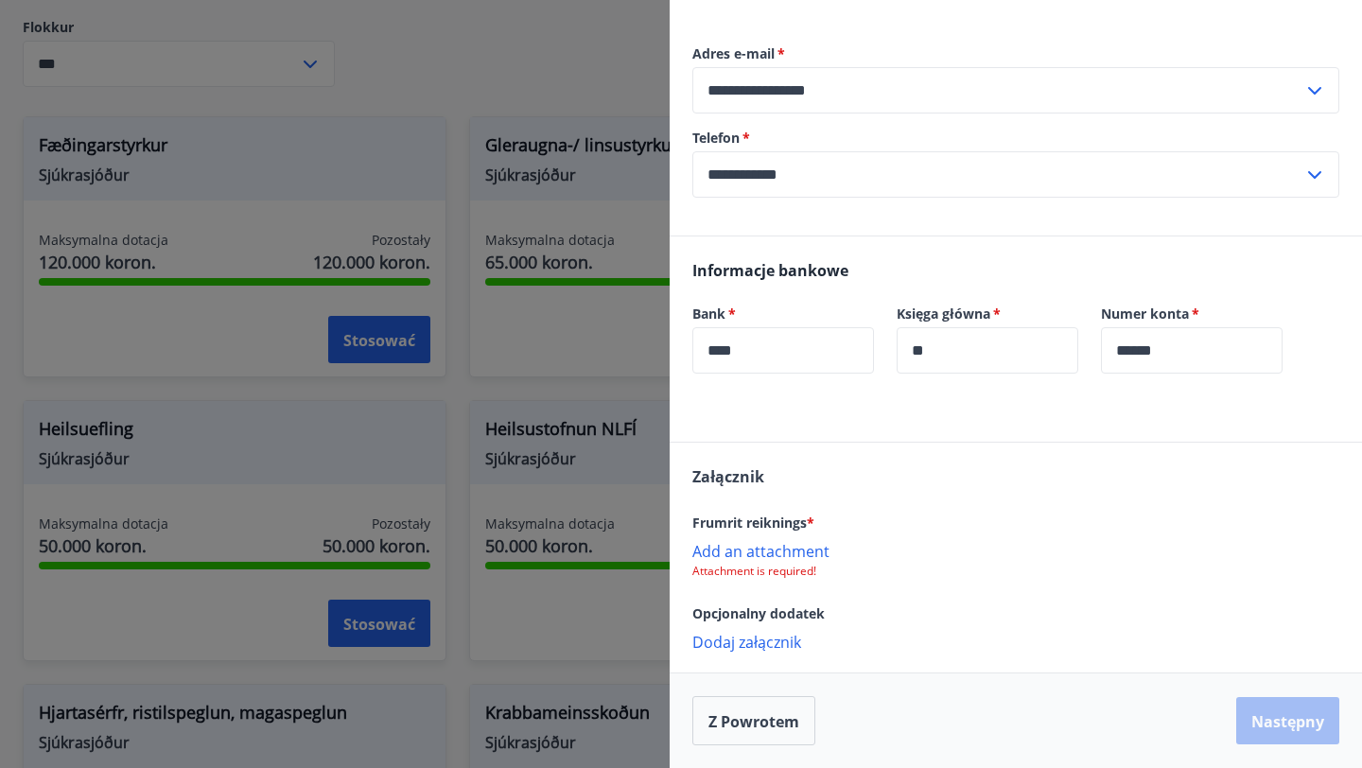
scroll to position [488, 0]
click at [745, 555] on font "Dodaj załącznik" at bounding box center [747, 551] width 109 height 21
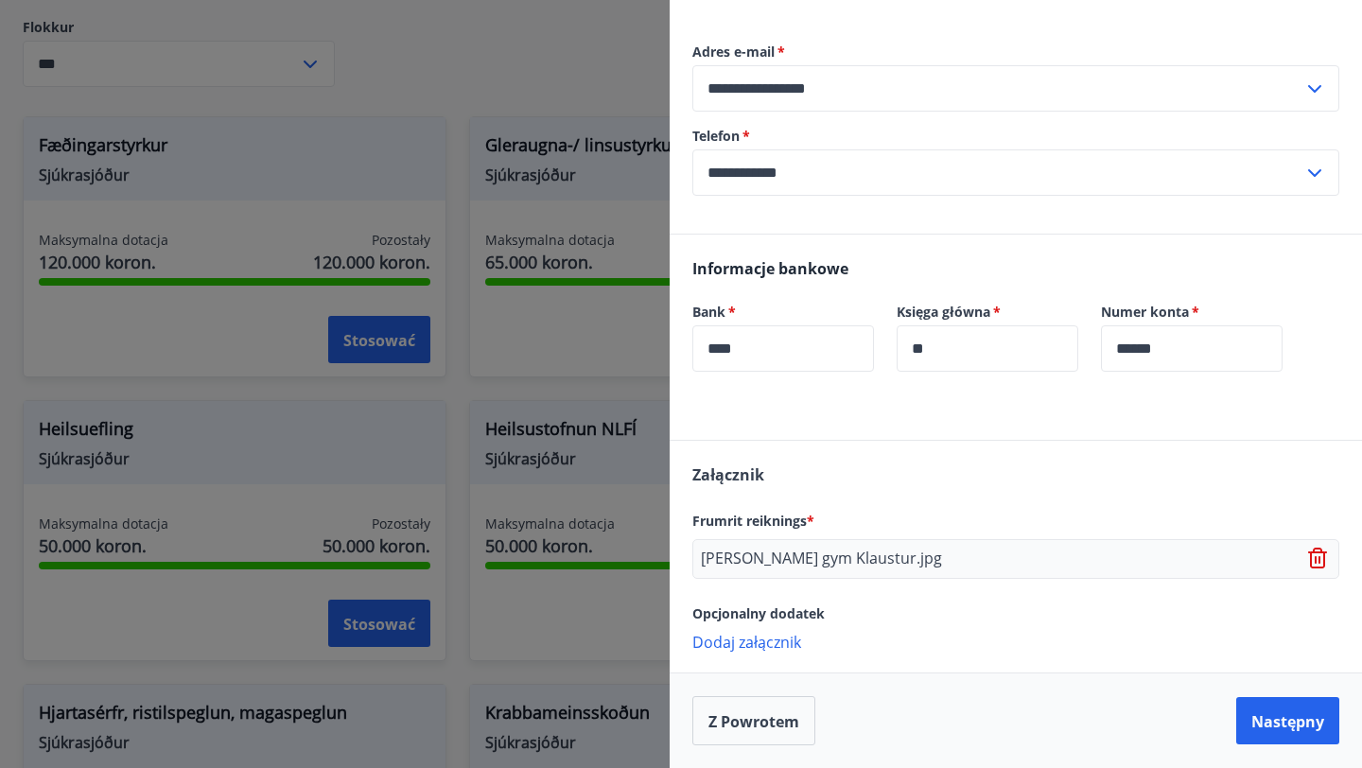
click at [766, 636] on font "Dodaj załącznik" at bounding box center [747, 642] width 109 height 21
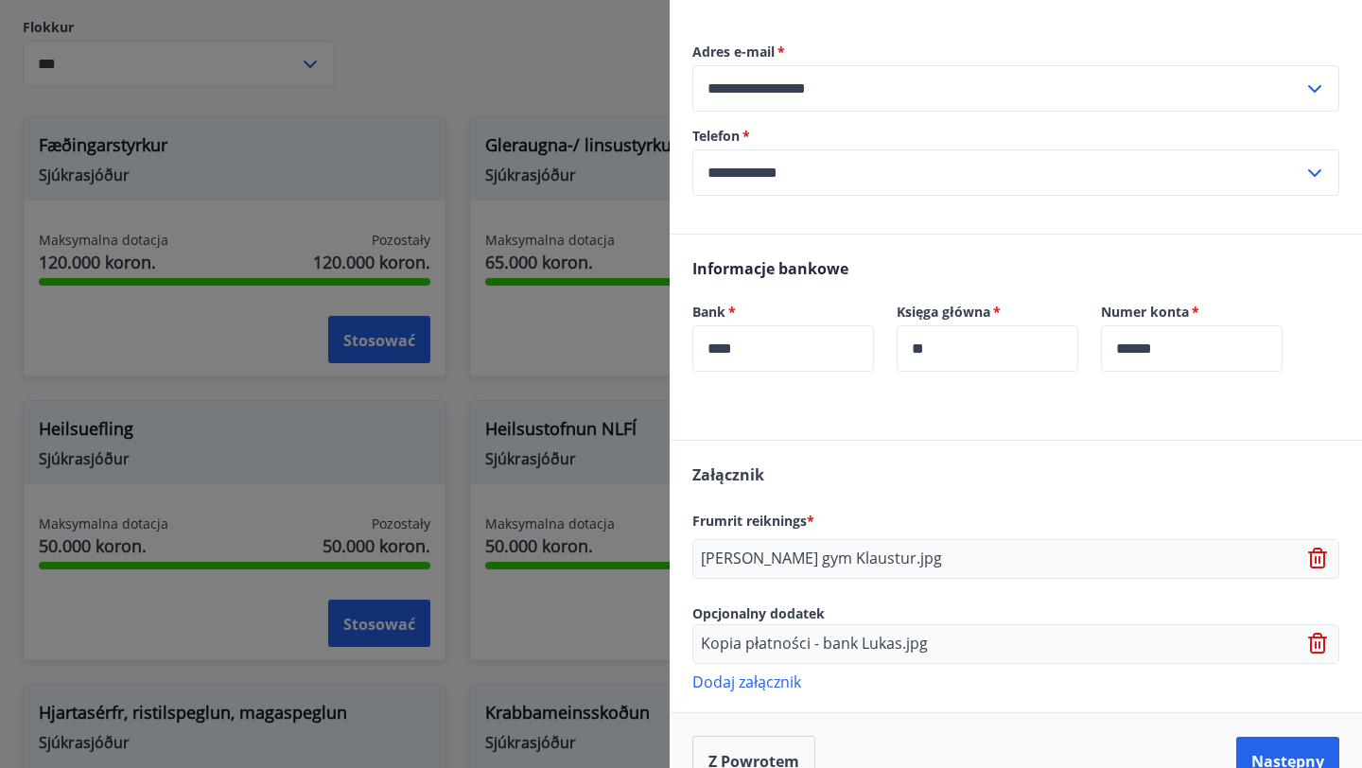
scroll to position [530, 0]
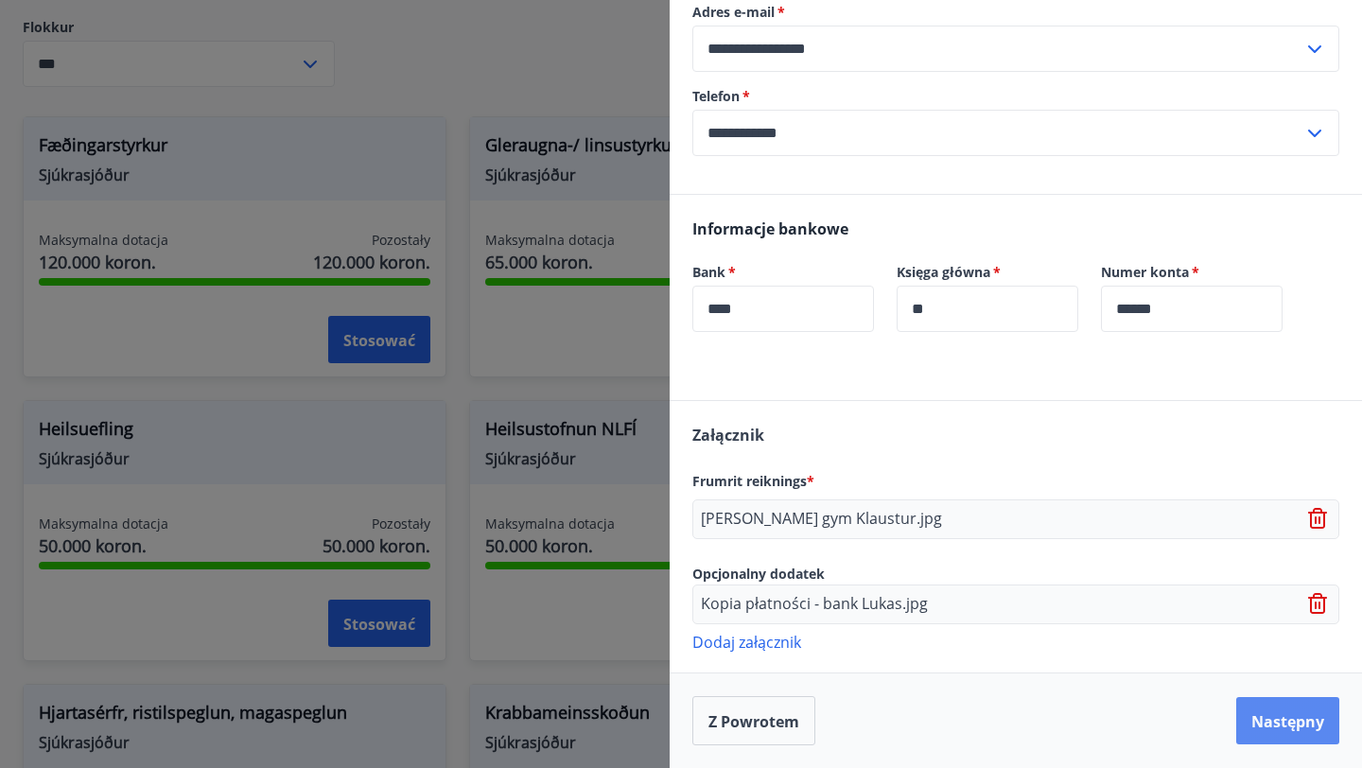
click at [1290, 726] on font "Następny" at bounding box center [1288, 721] width 73 height 21
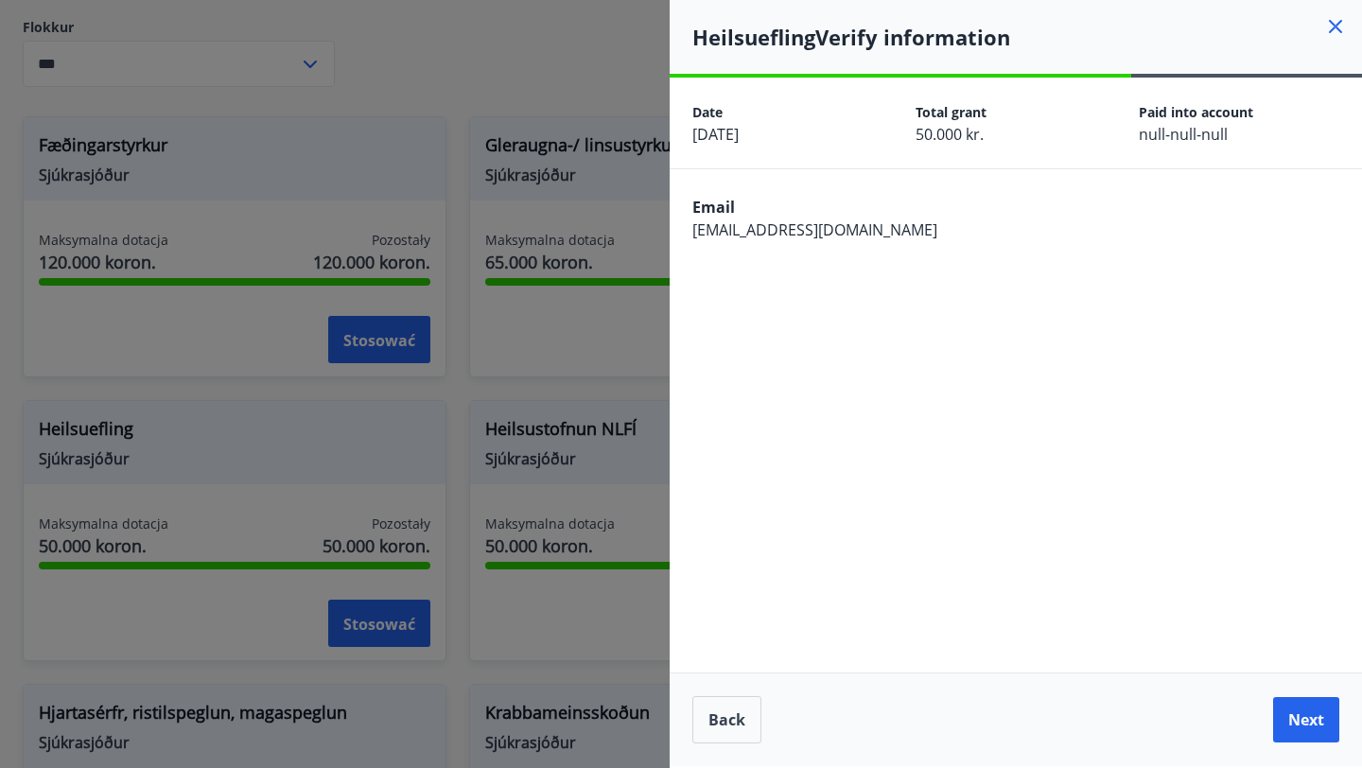
scroll to position [0, 0]
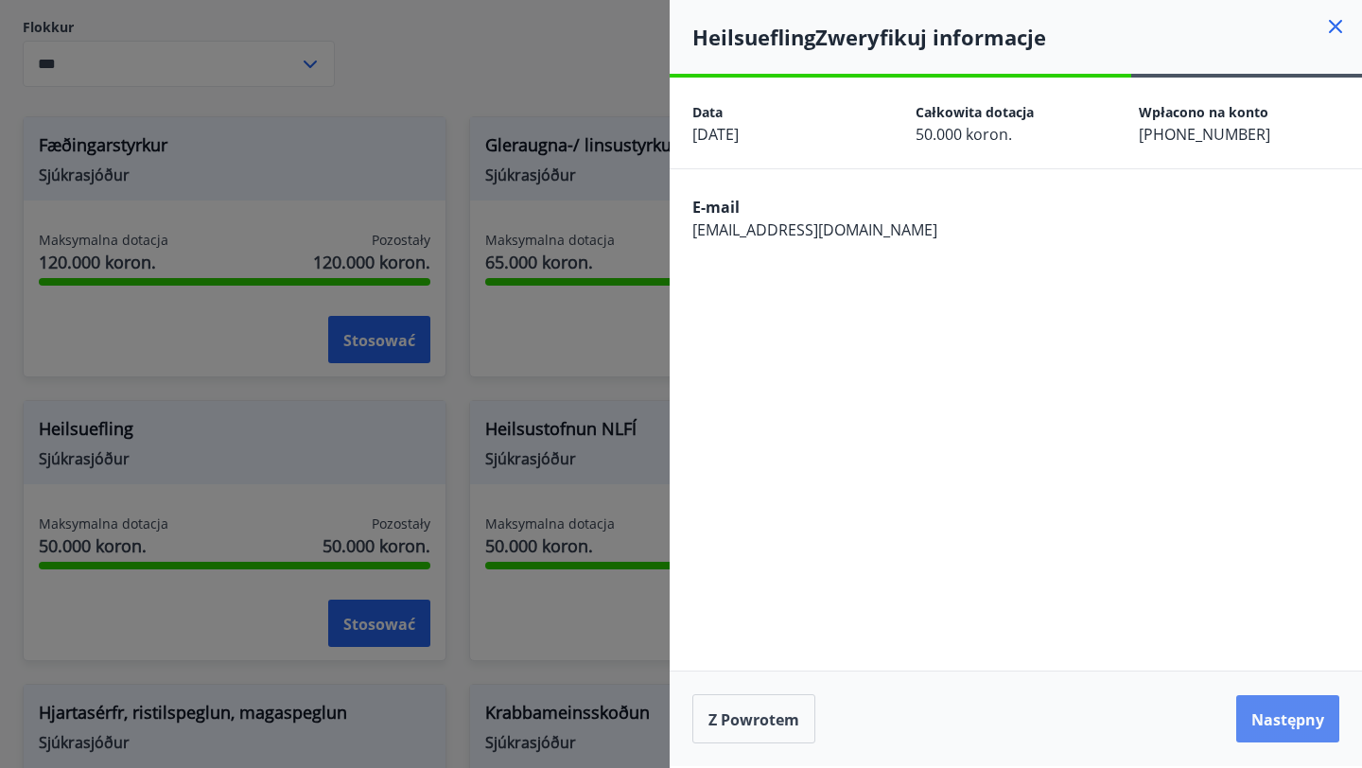
click at [1295, 719] on font "Następny" at bounding box center [1288, 720] width 73 height 21
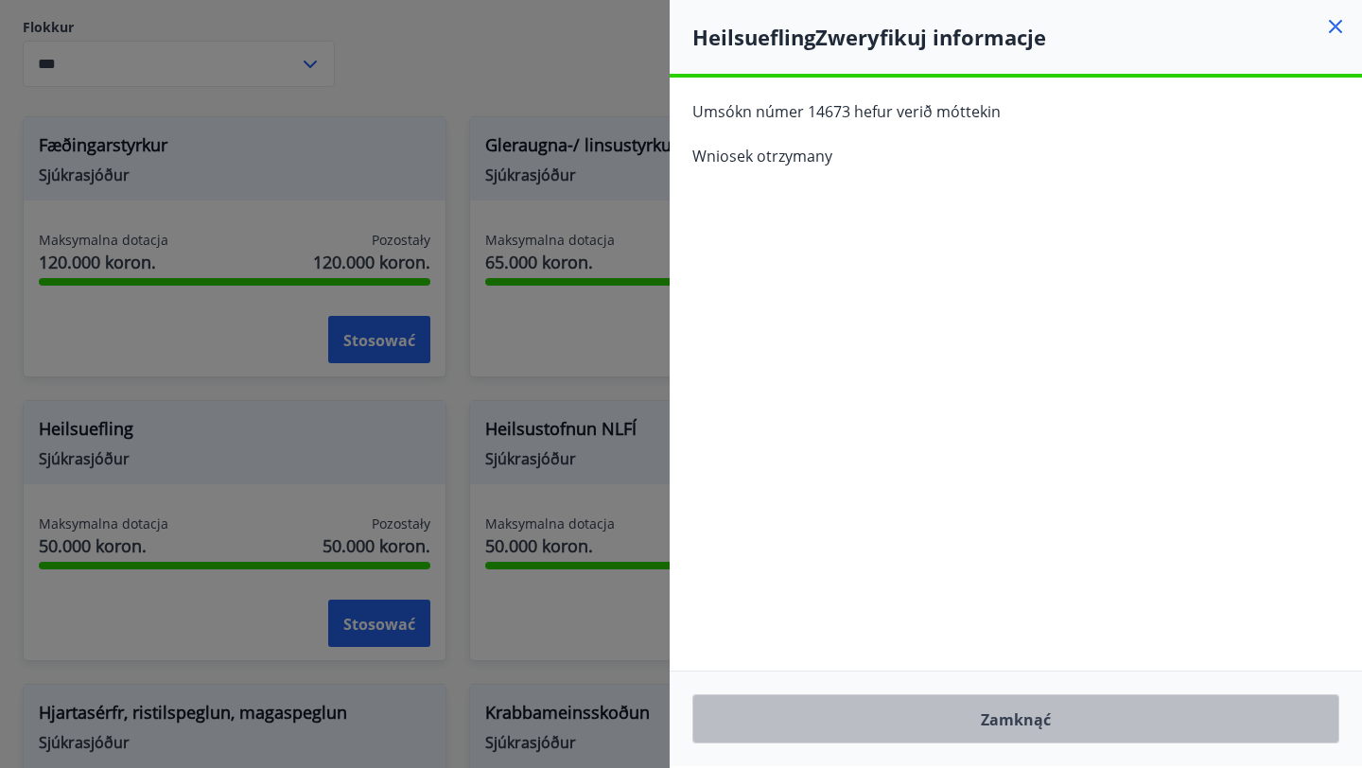
click at [1062, 723] on button "Zamknąć" at bounding box center [1016, 718] width 647 height 49
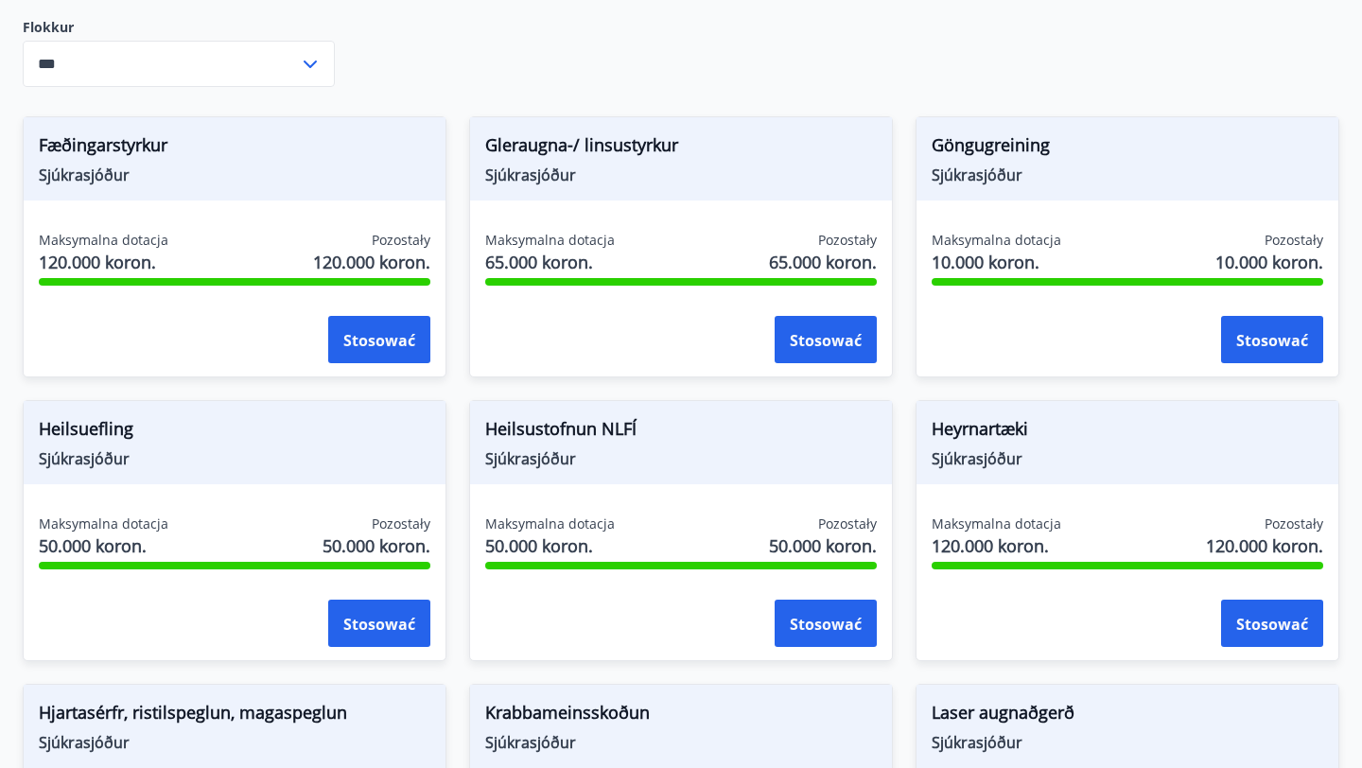
click at [906, 352] on div "Göngugreining Sjúkrasjóður Maksymalna dotacja 10.000 koron. Pozostały 10.000 ko…" at bounding box center [1116, 236] width 447 height 284
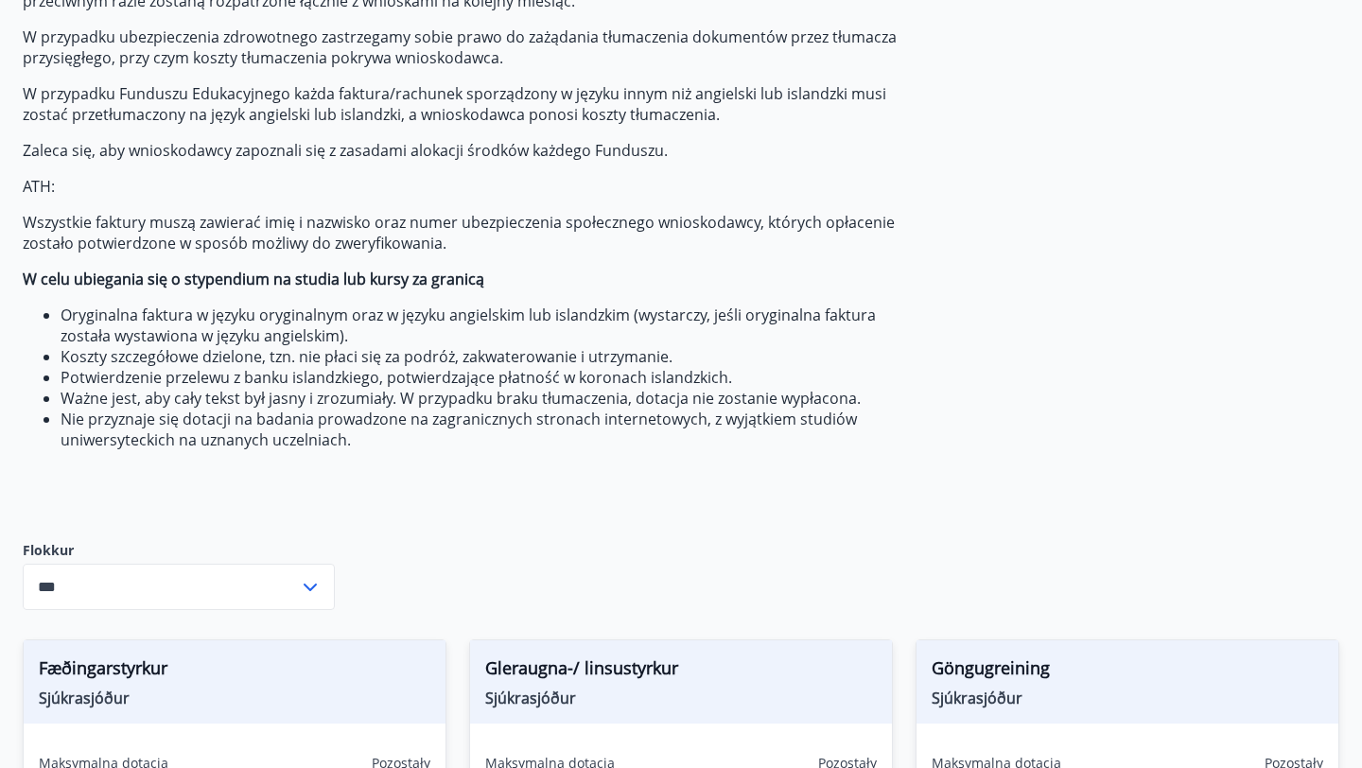
scroll to position [306, 0]
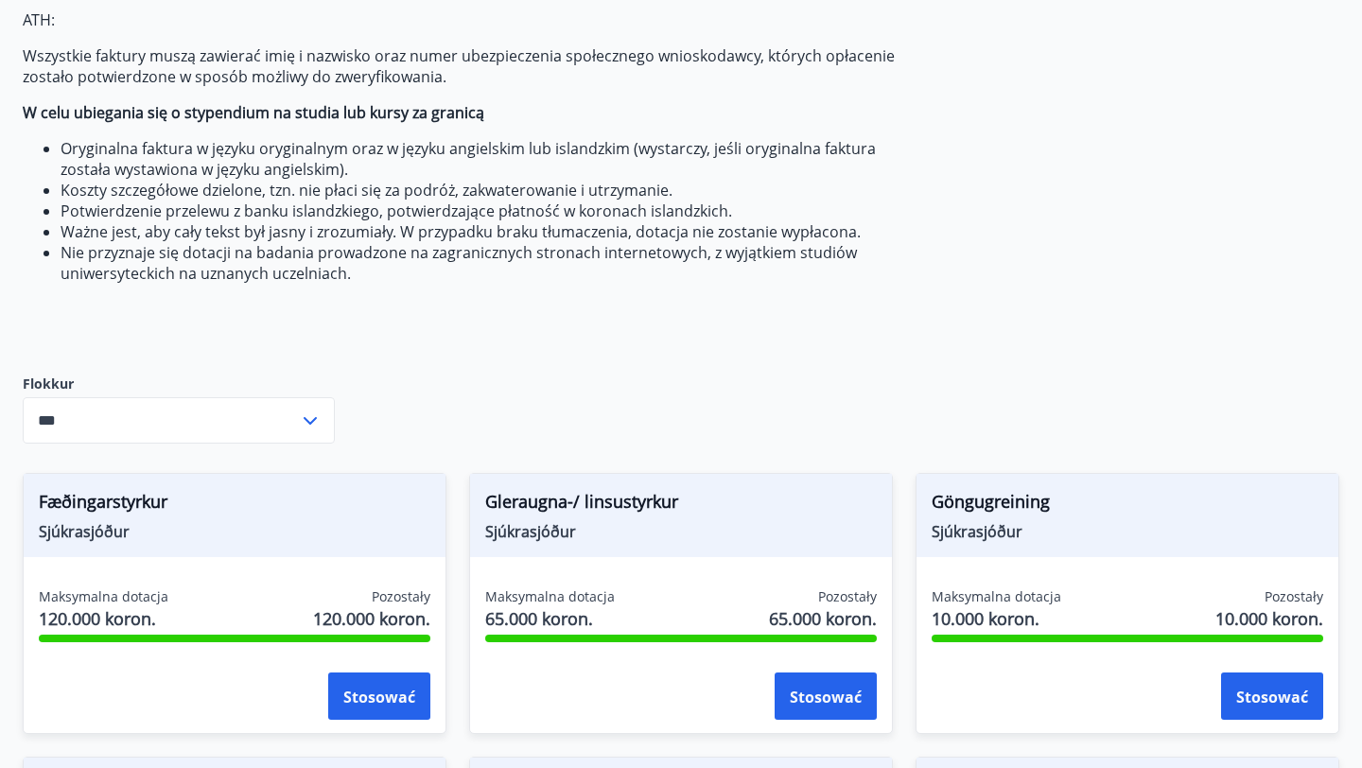
scroll to position [0, 0]
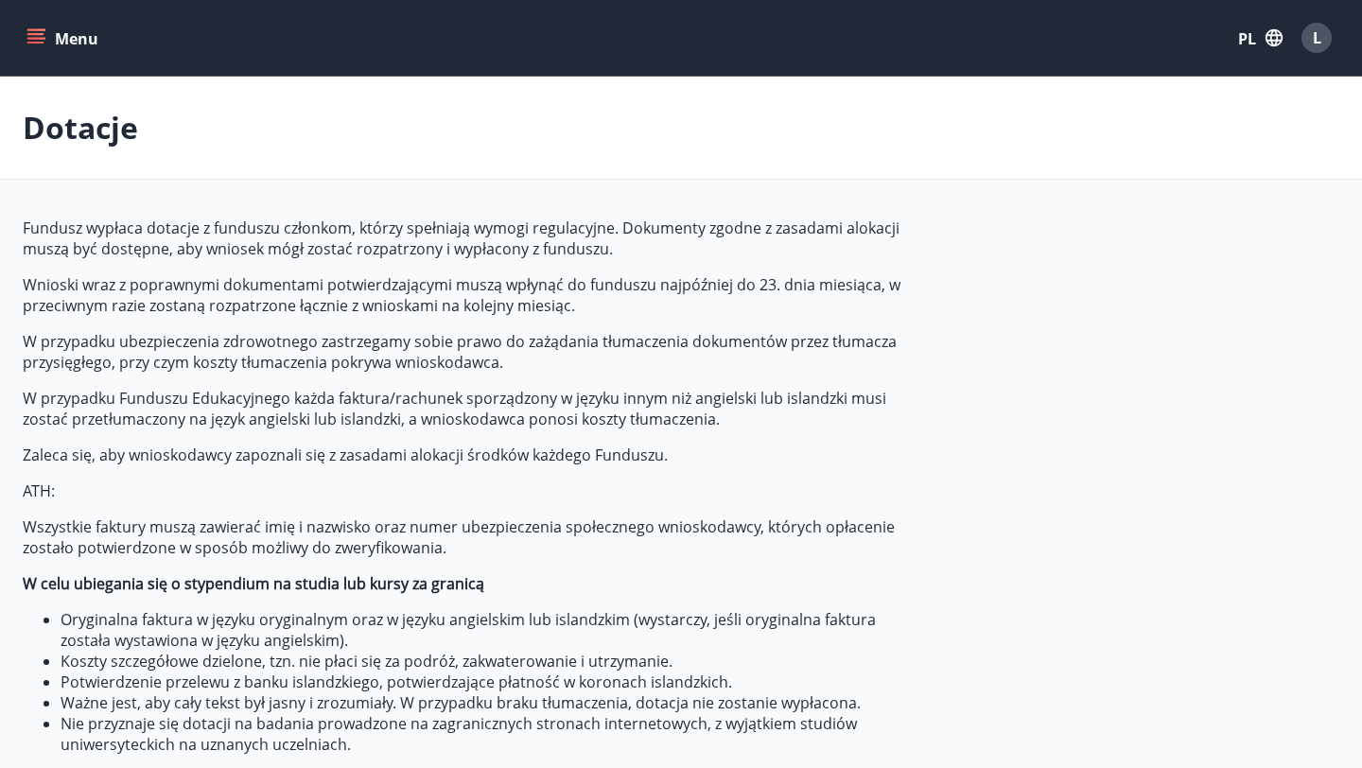
click at [27, 44] on icon "menu" at bounding box center [35, 37] width 19 height 19
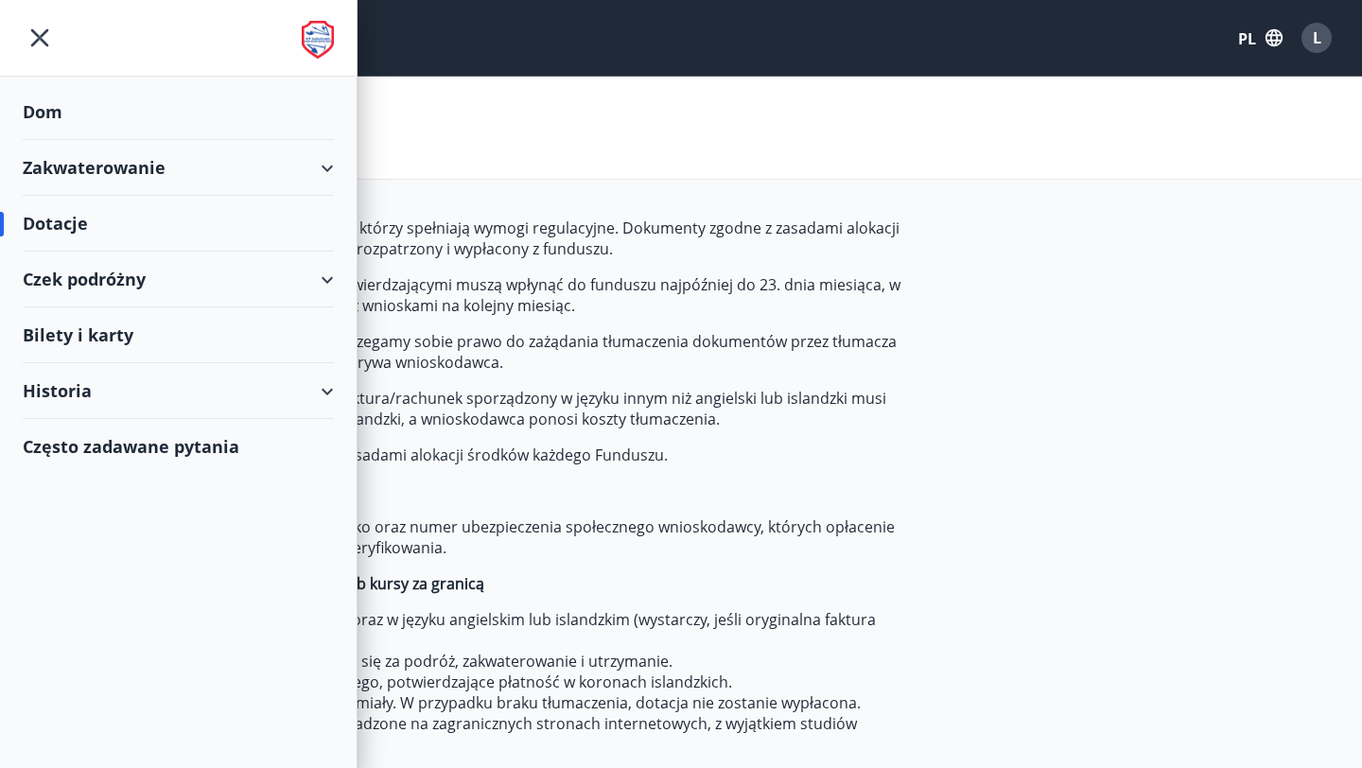
click at [79, 226] on font "Dotacje" at bounding box center [55, 223] width 65 height 23
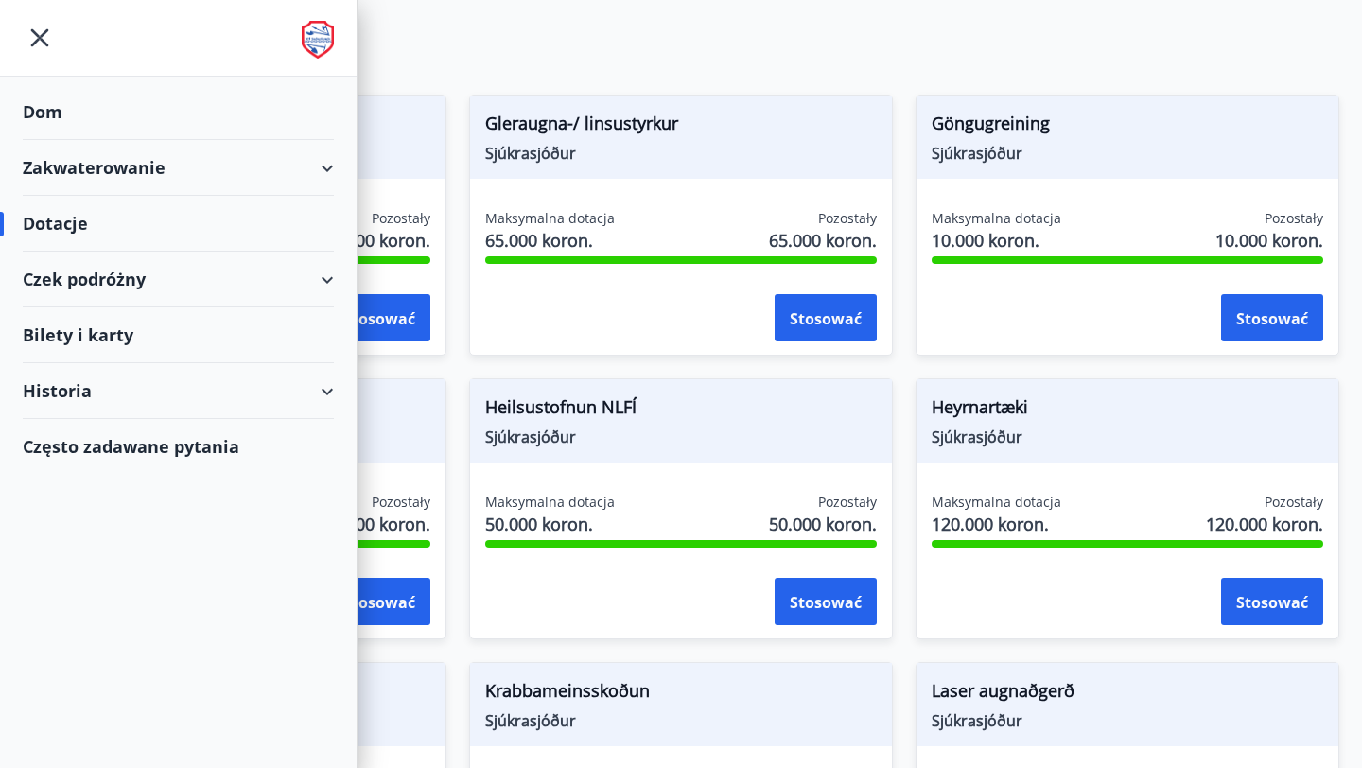
scroll to position [1010, 0]
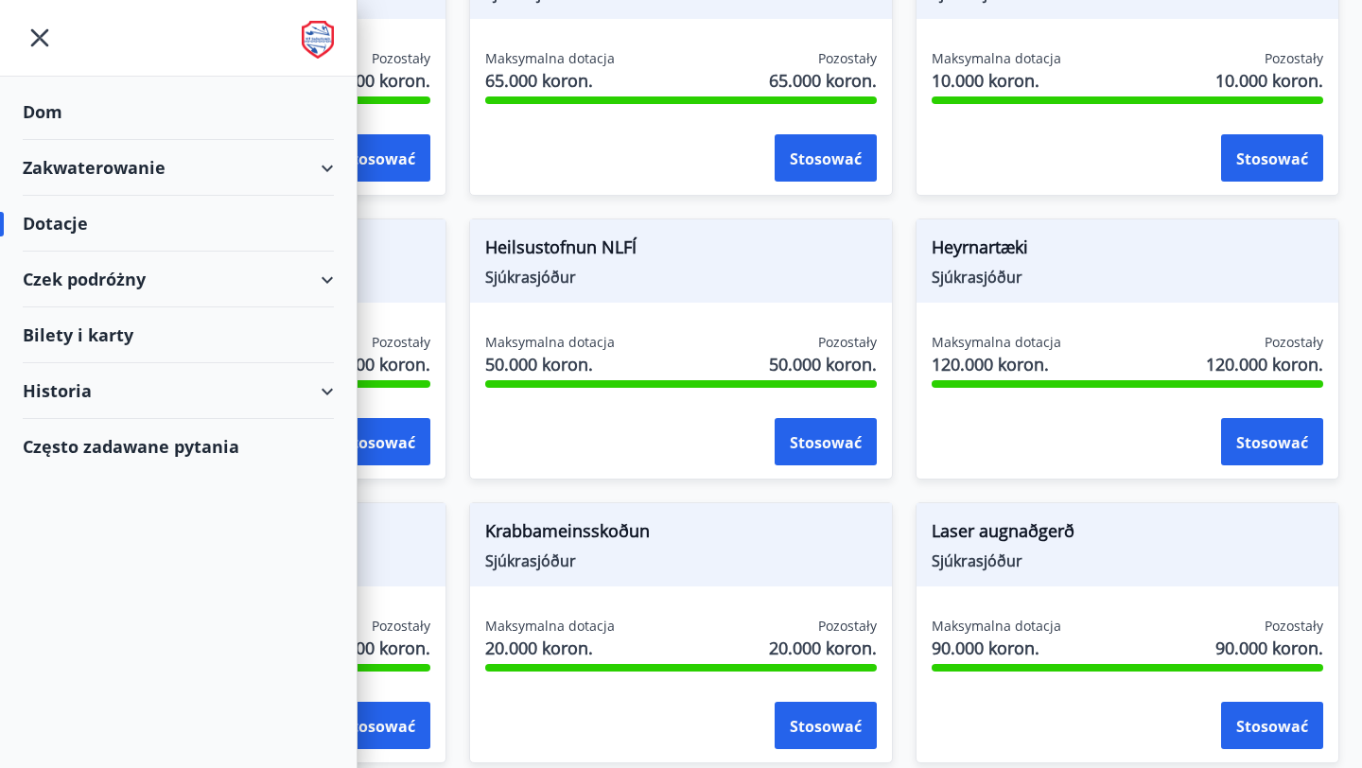
click at [46, 226] on font "Dotacje" at bounding box center [55, 223] width 65 height 23
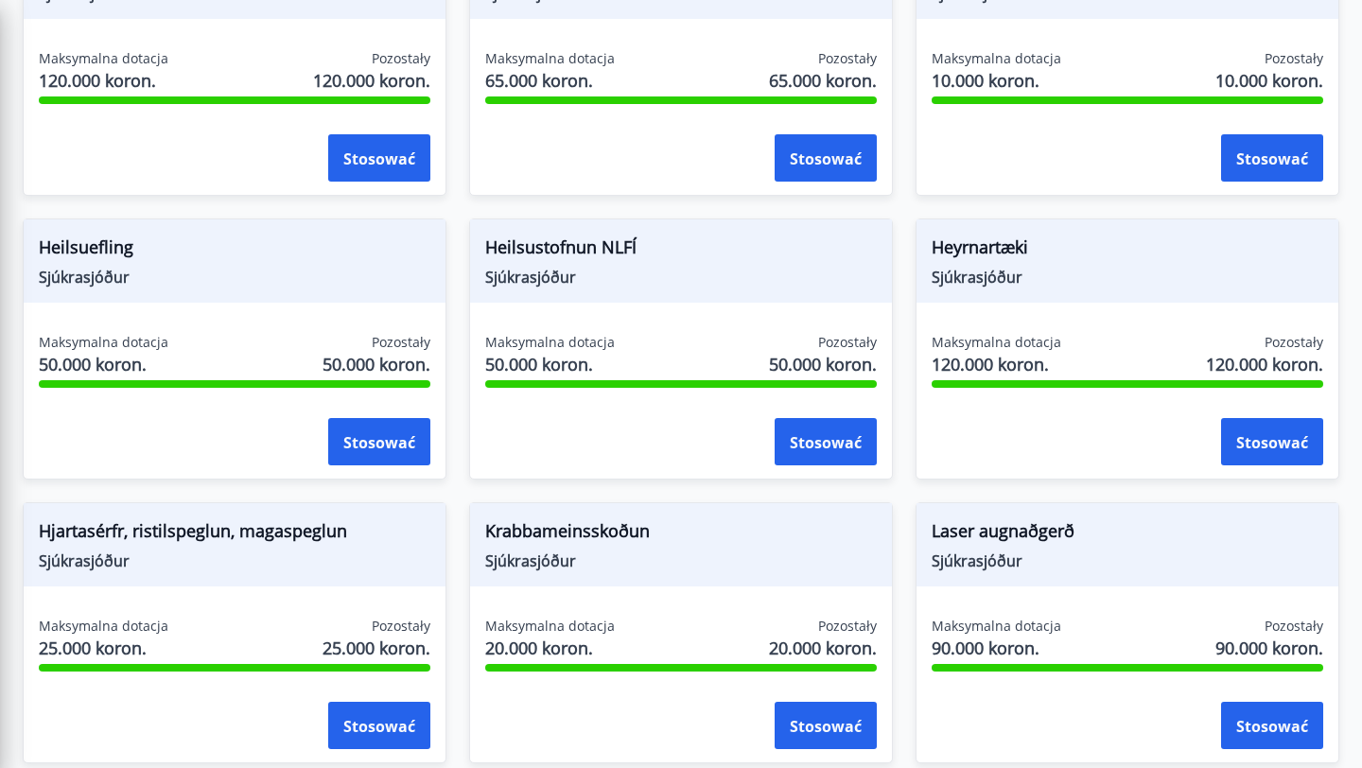
click at [456, 203] on div "Heilsustofnun NLFÍ Sjúkrasjóður Maksymalna dotacja 50.000 koron. Pozostały 50.0…" at bounding box center [670, 338] width 447 height 284
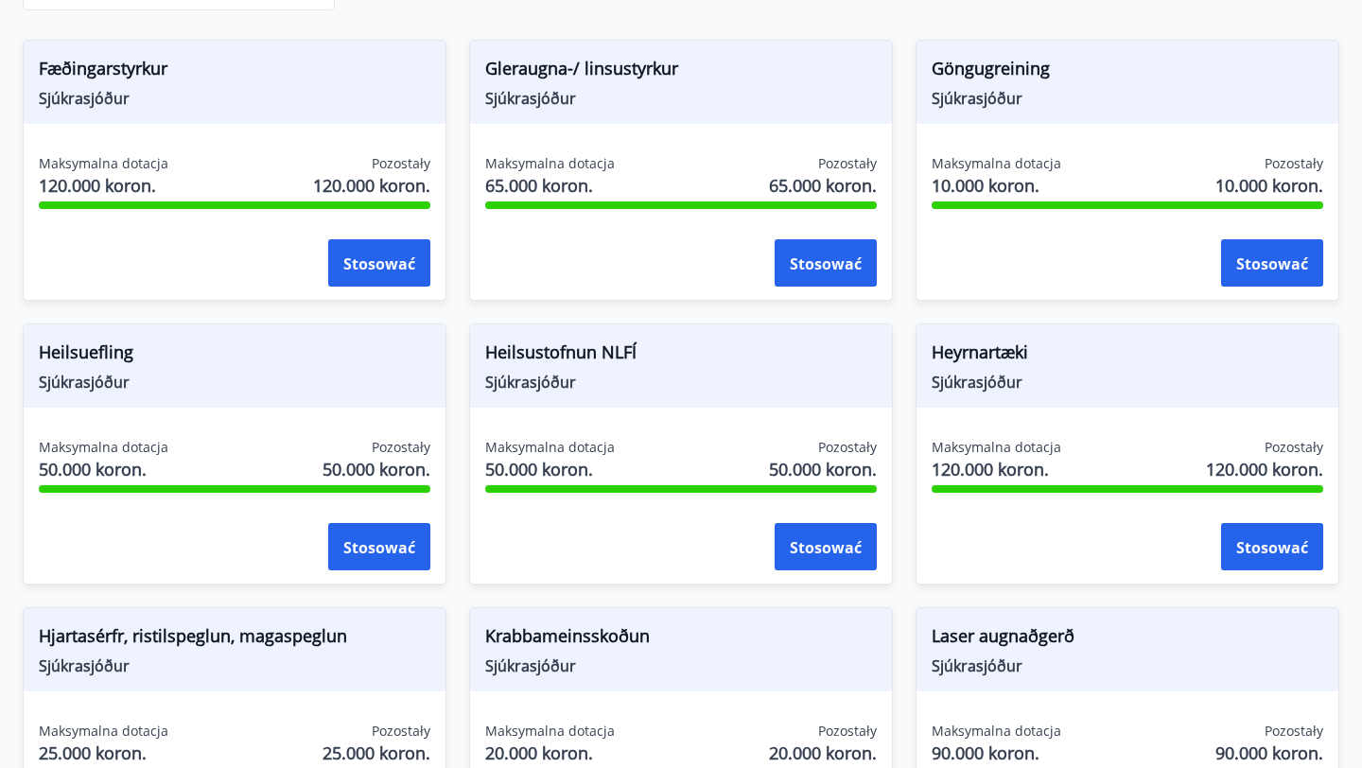
scroll to position [946, 0]
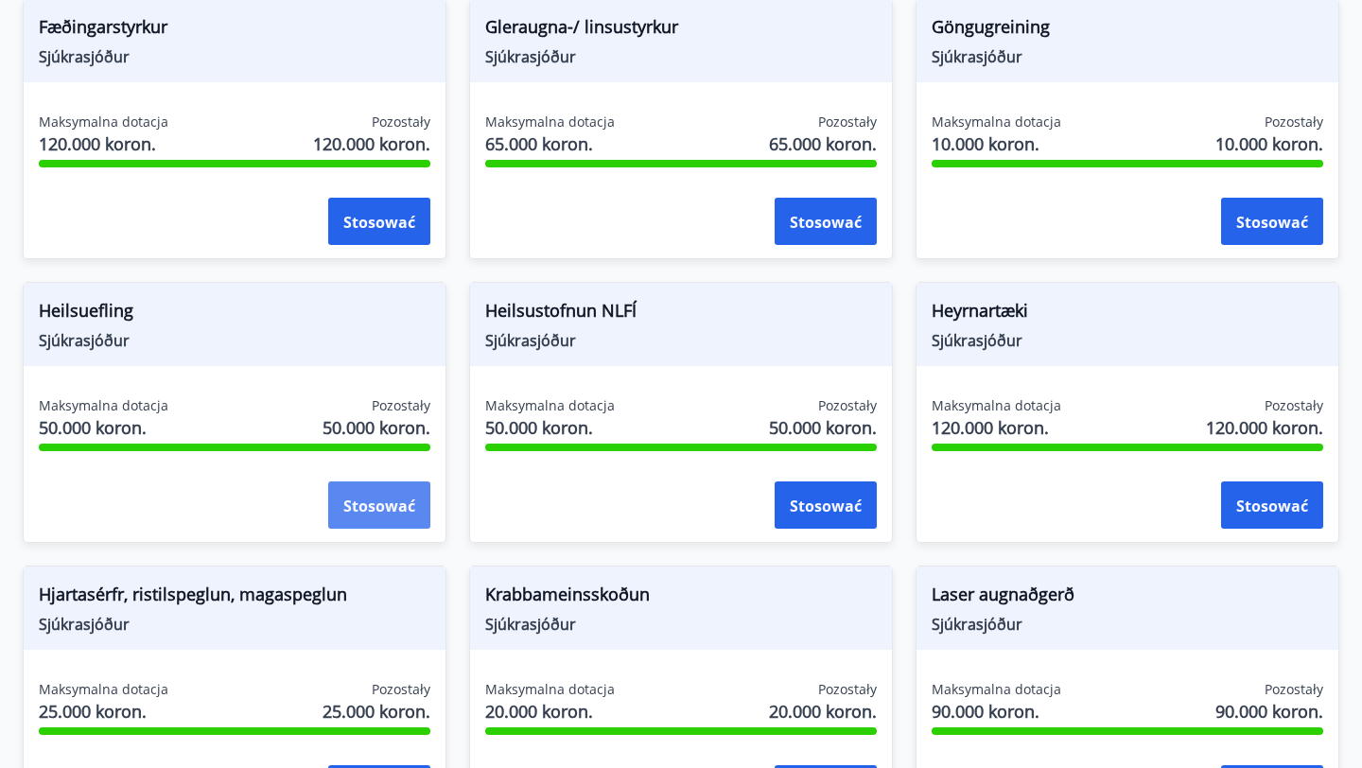
click at [366, 504] on font "Stosować" at bounding box center [379, 506] width 72 height 21
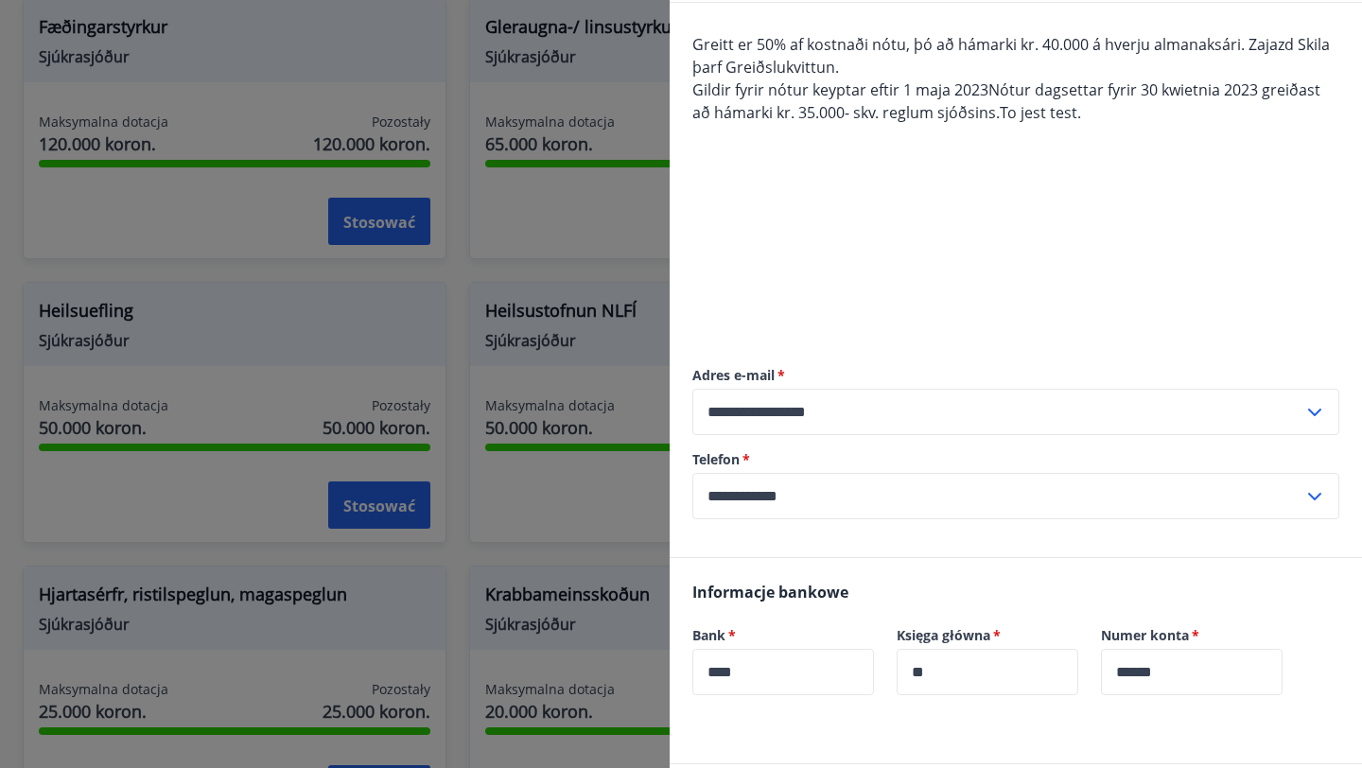
scroll to position [469, 0]
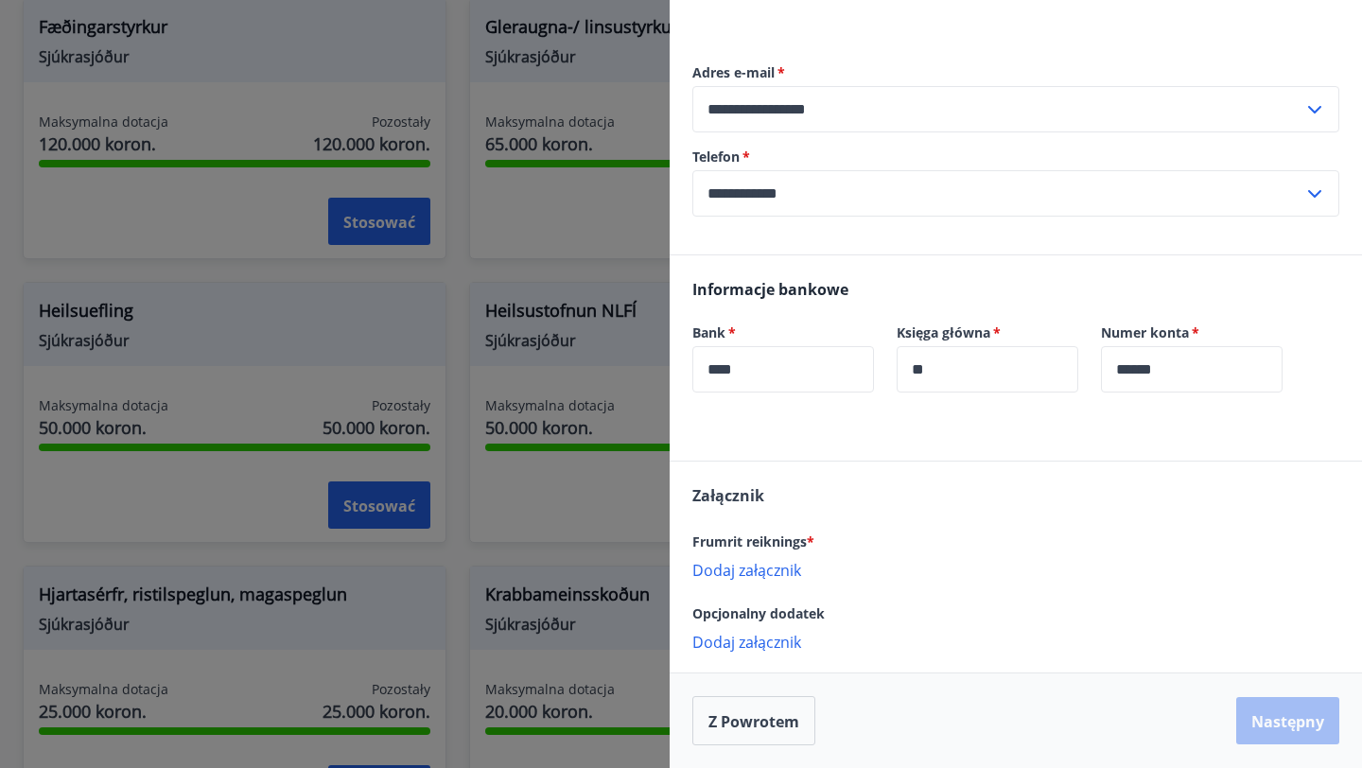
click at [745, 571] on font "Dodaj załącznik" at bounding box center [747, 570] width 109 height 21
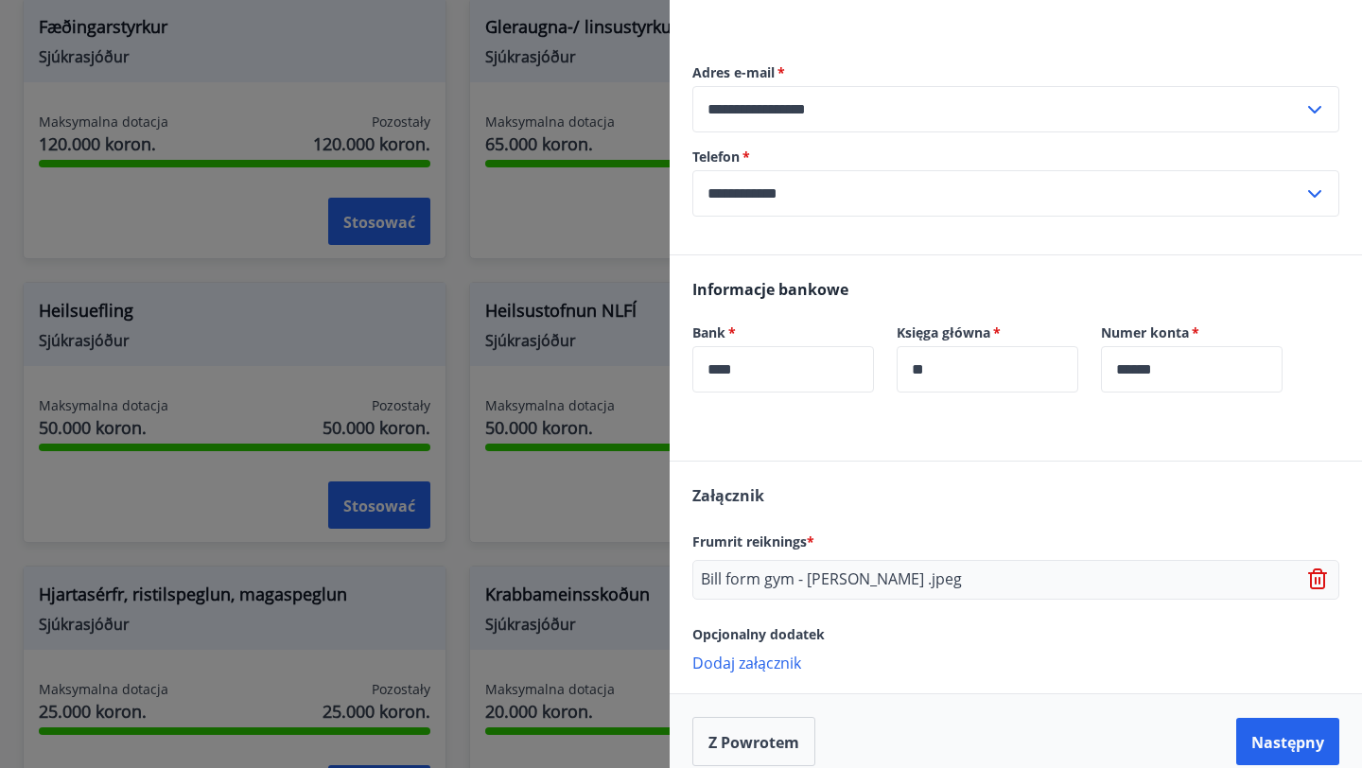
click at [765, 654] on font "Dodaj załącznik" at bounding box center [747, 663] width 109 height 21
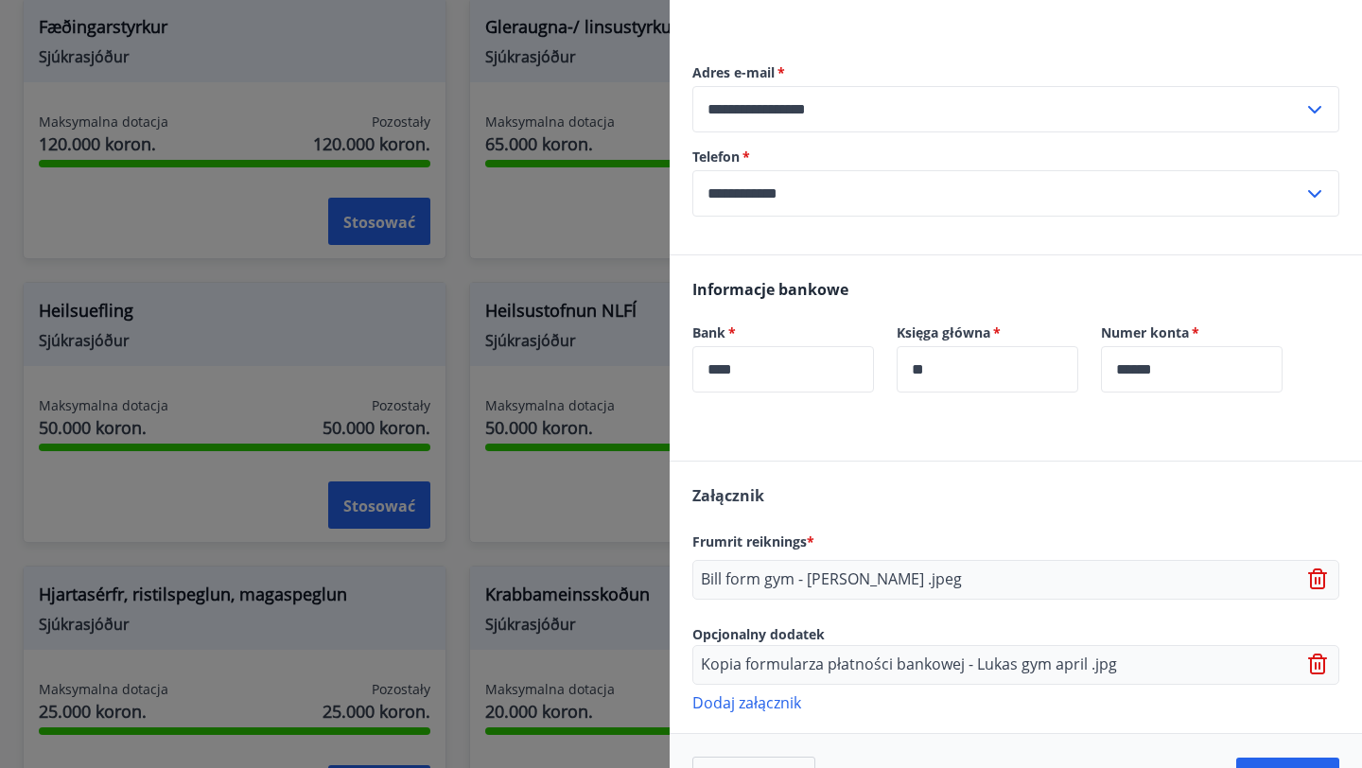
scroll to position [530, 0]
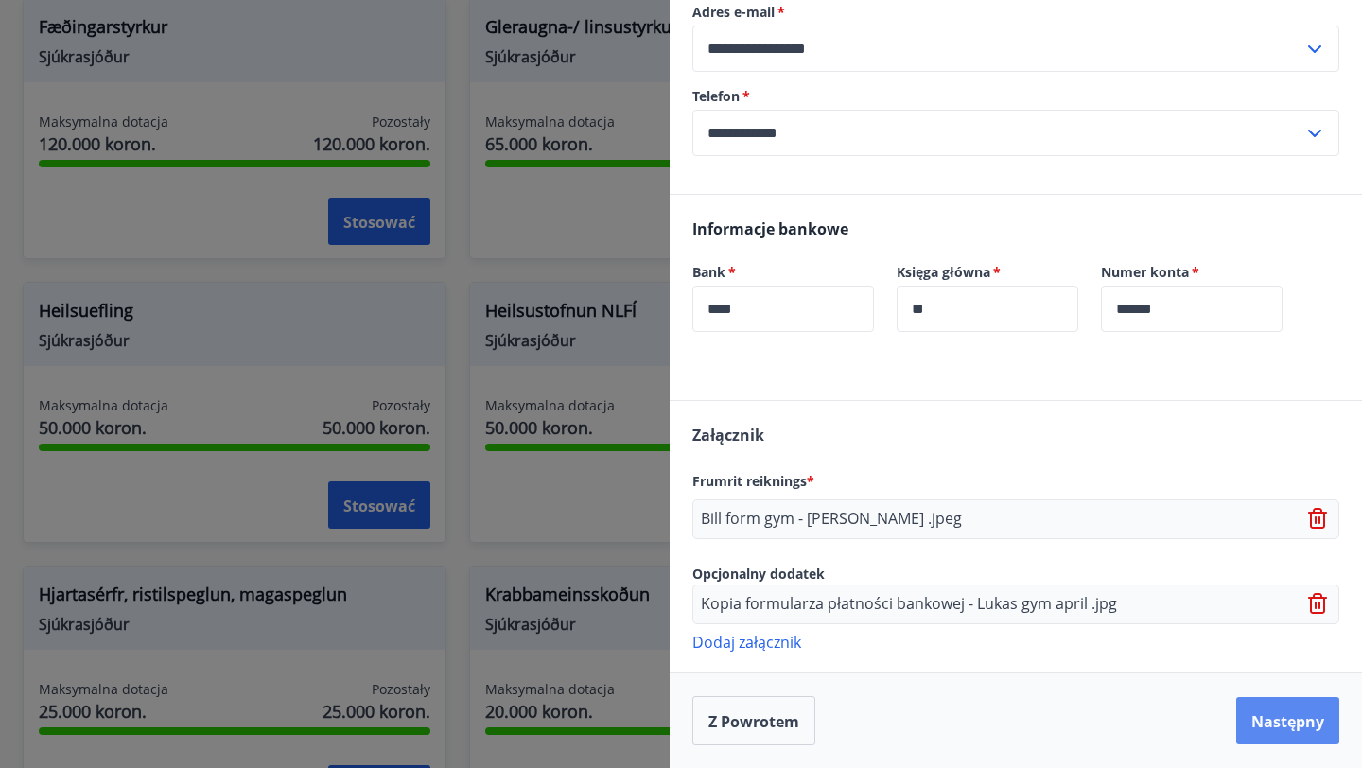
click at [1272, 726] on font "Następny" at bounding box center [1288, 721] width 73 height 21
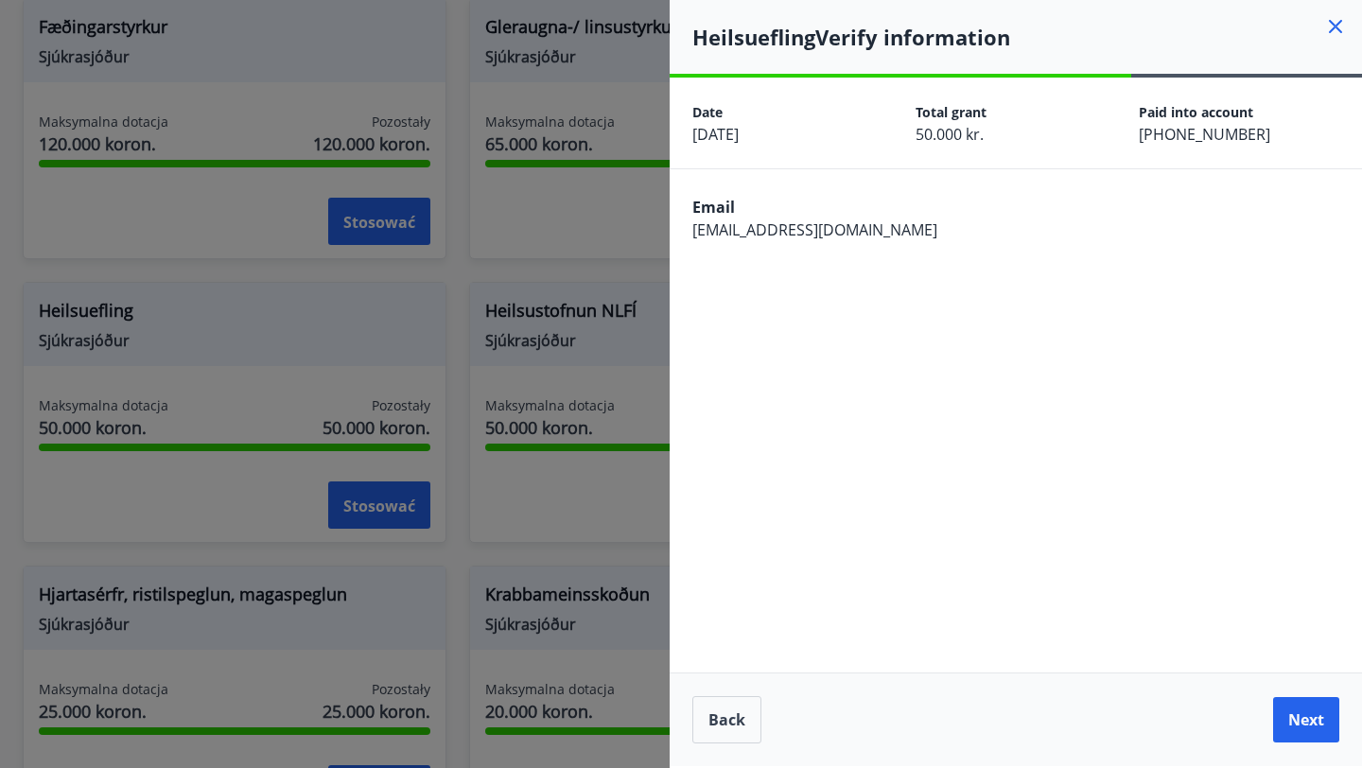
scroll to position [0, 0]
click at [1267, 736] on button "Następny" at bounding box center [1288, 718] width 103 height 47
